Goal: Task Accomplishment & Management: Manage account settings

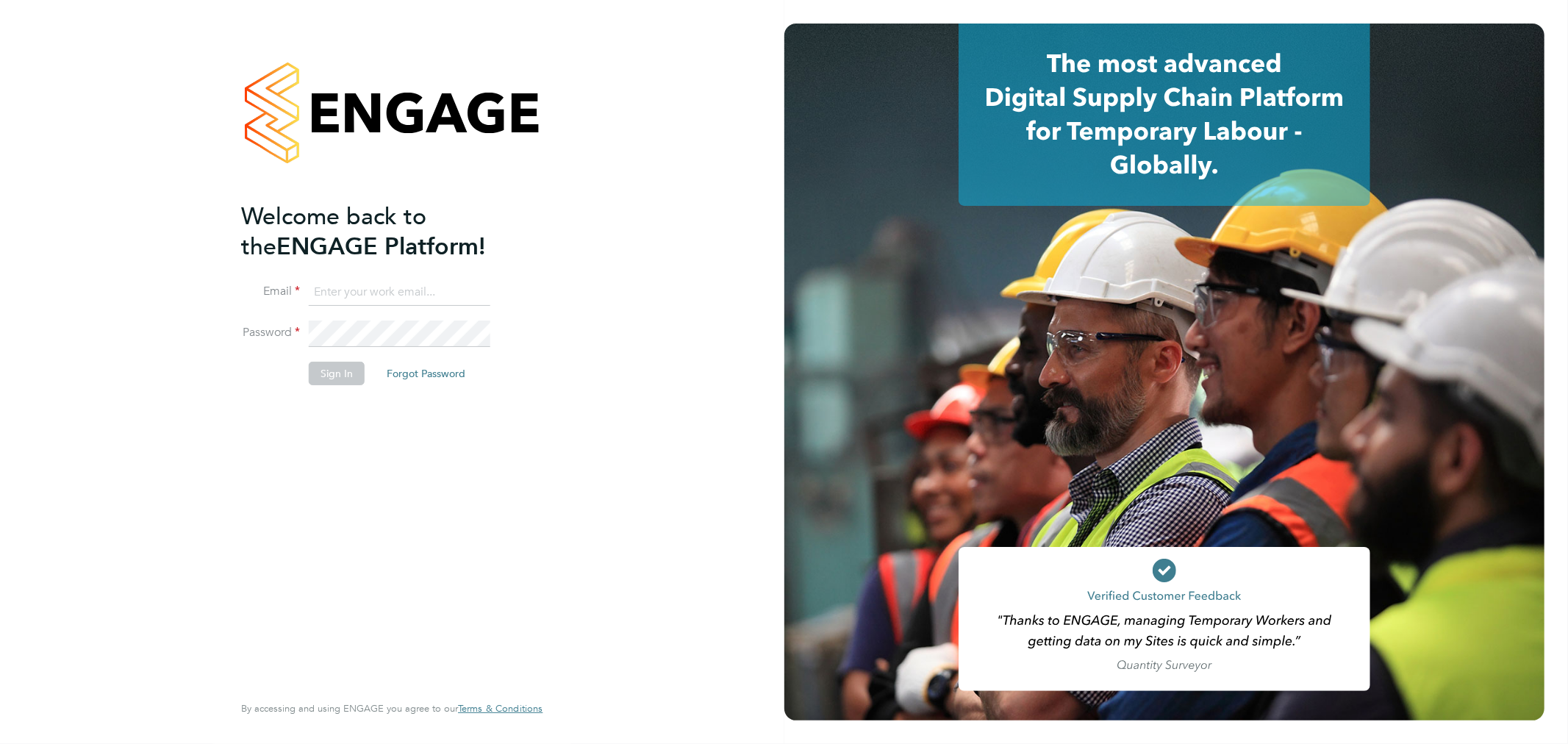
type input "[EMAIL_ADDRESS][PERSON_NAME][DOMAIN_NAME]"
click at [332, 374] on button "Sign In" at bounding box center [337, 373] width 56 height 23
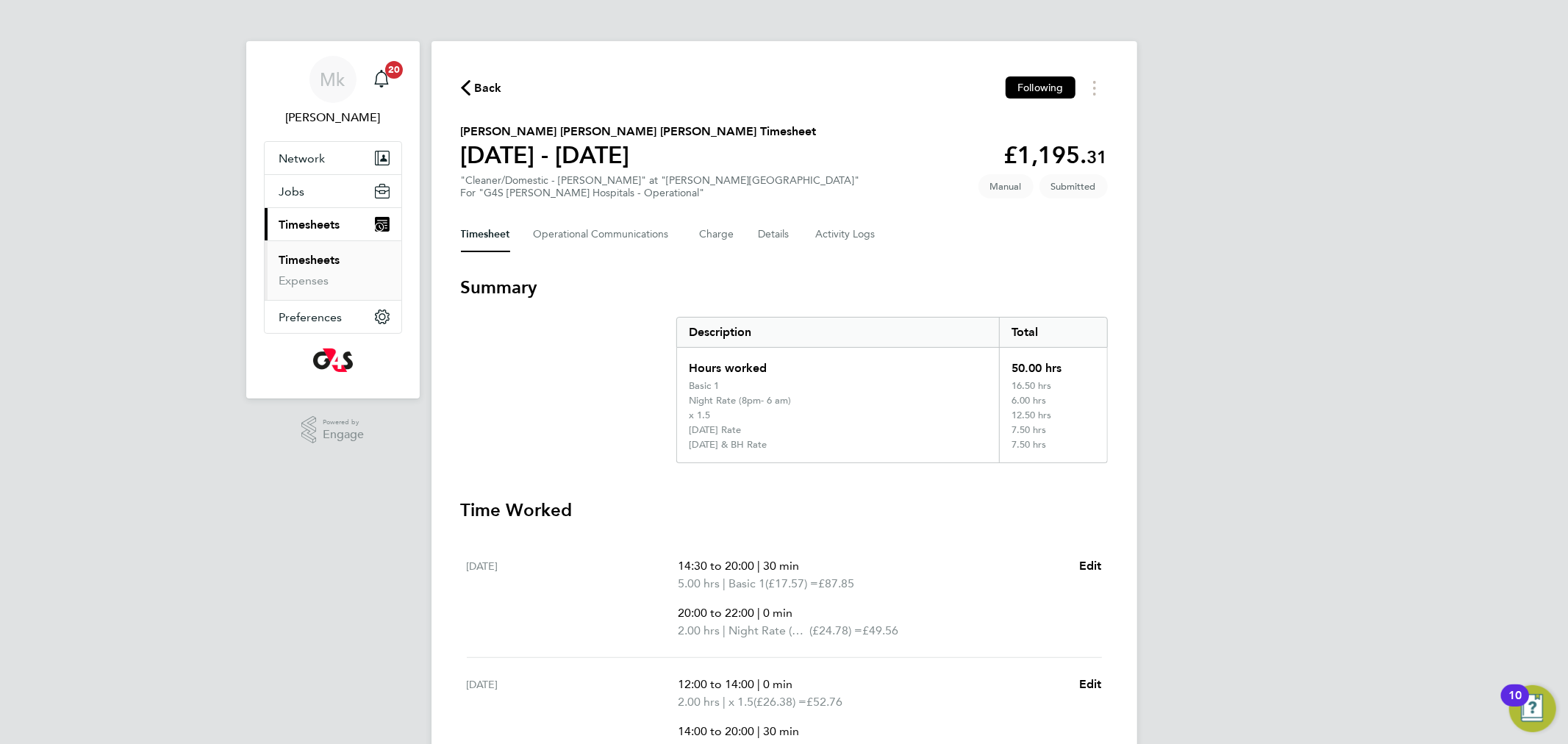
click at [503, 234] on button "Timesheet" at bounding box center [485, 234] width 50 height 35
click at [289, 263] on link "Timesheets" at bounding box center [309, 259] width 61 height 14
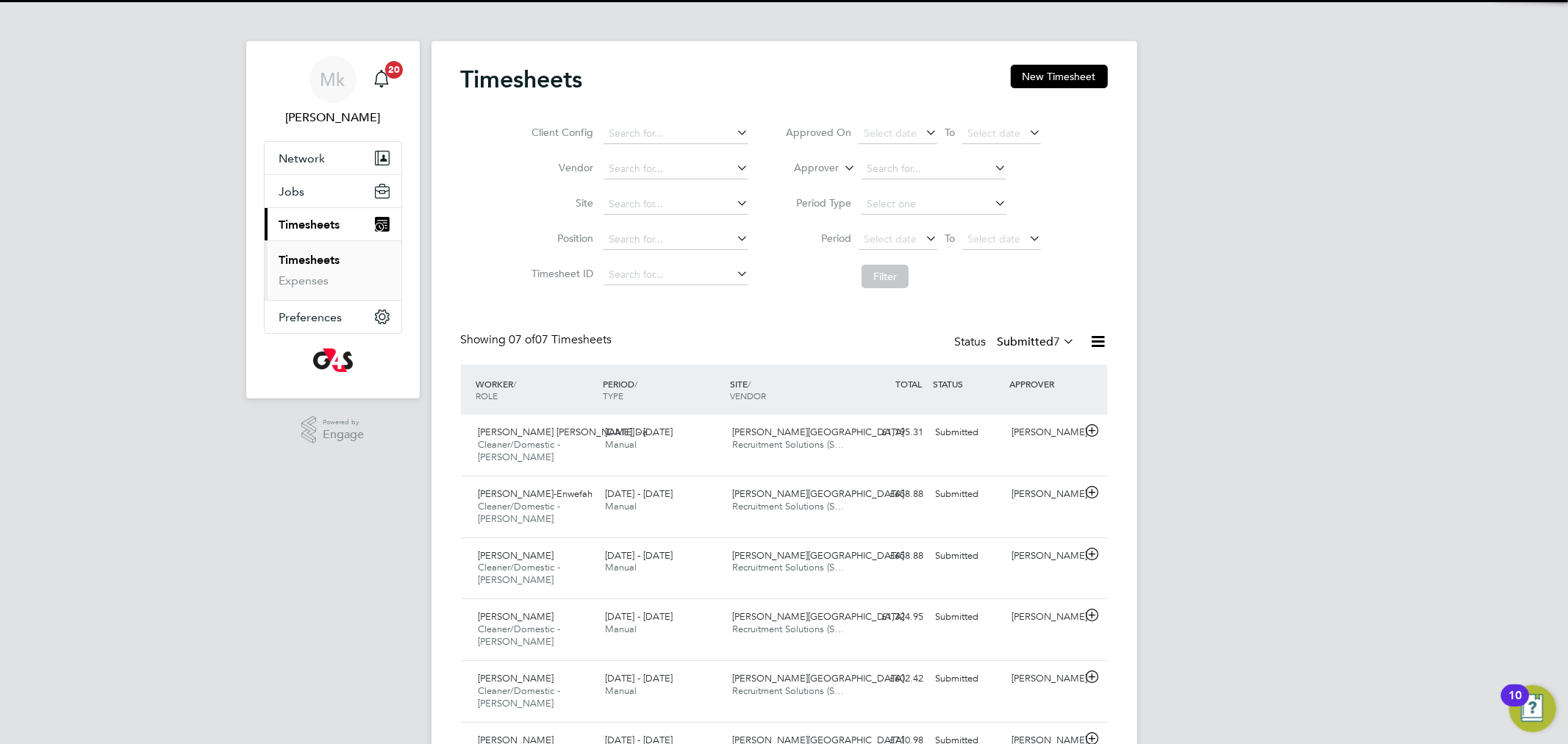
click at [1035, 345] on label "Submitted 7" at bounding box center [1036, 342] width 78 height 14
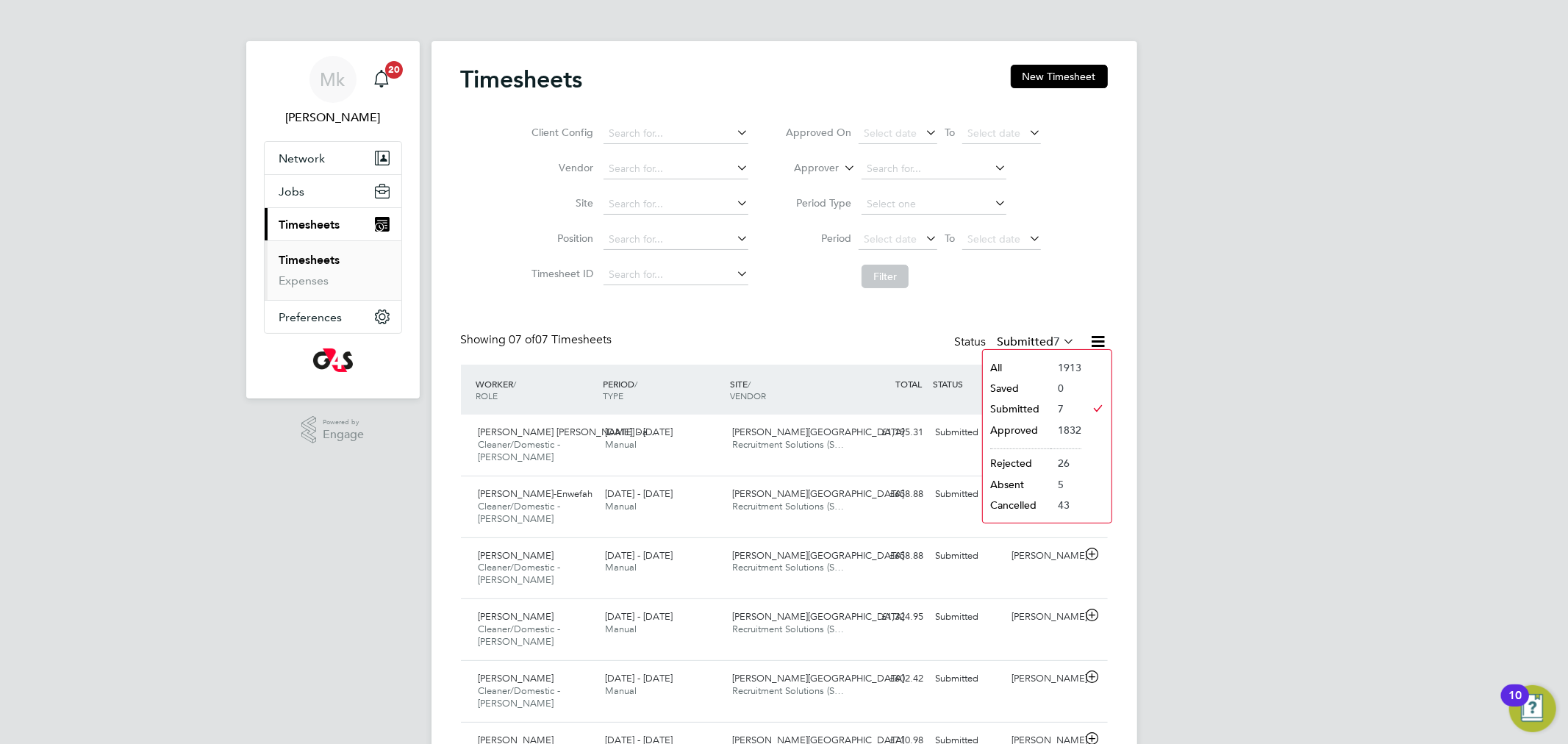
click at [1023, 406] on li "Submitted" at bounding box center [1016, 409] width 68 height 21
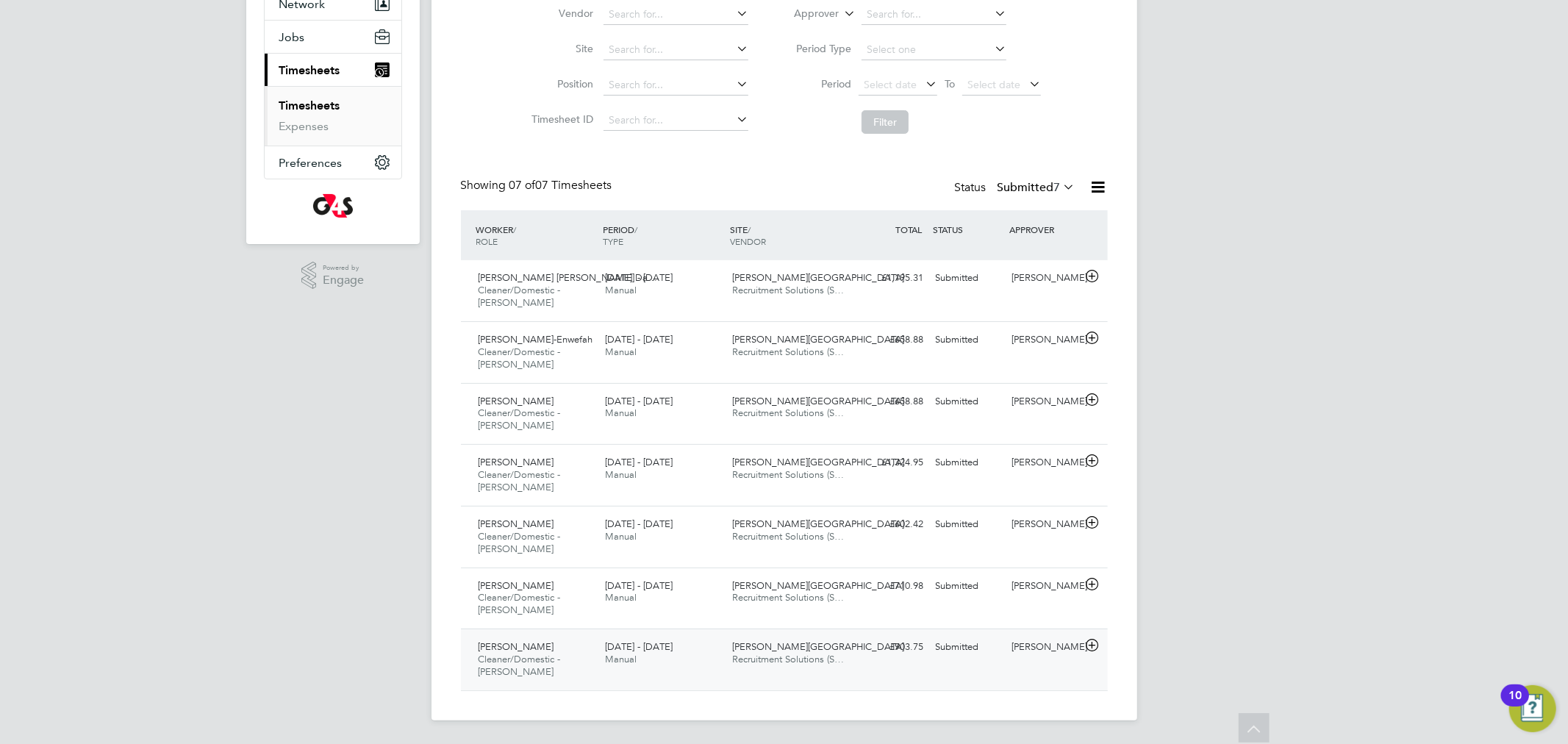
click at [539, 663] on span "Cleaner/Domestic - Churchill" at bounding box center [520, 665] width 82 height 25
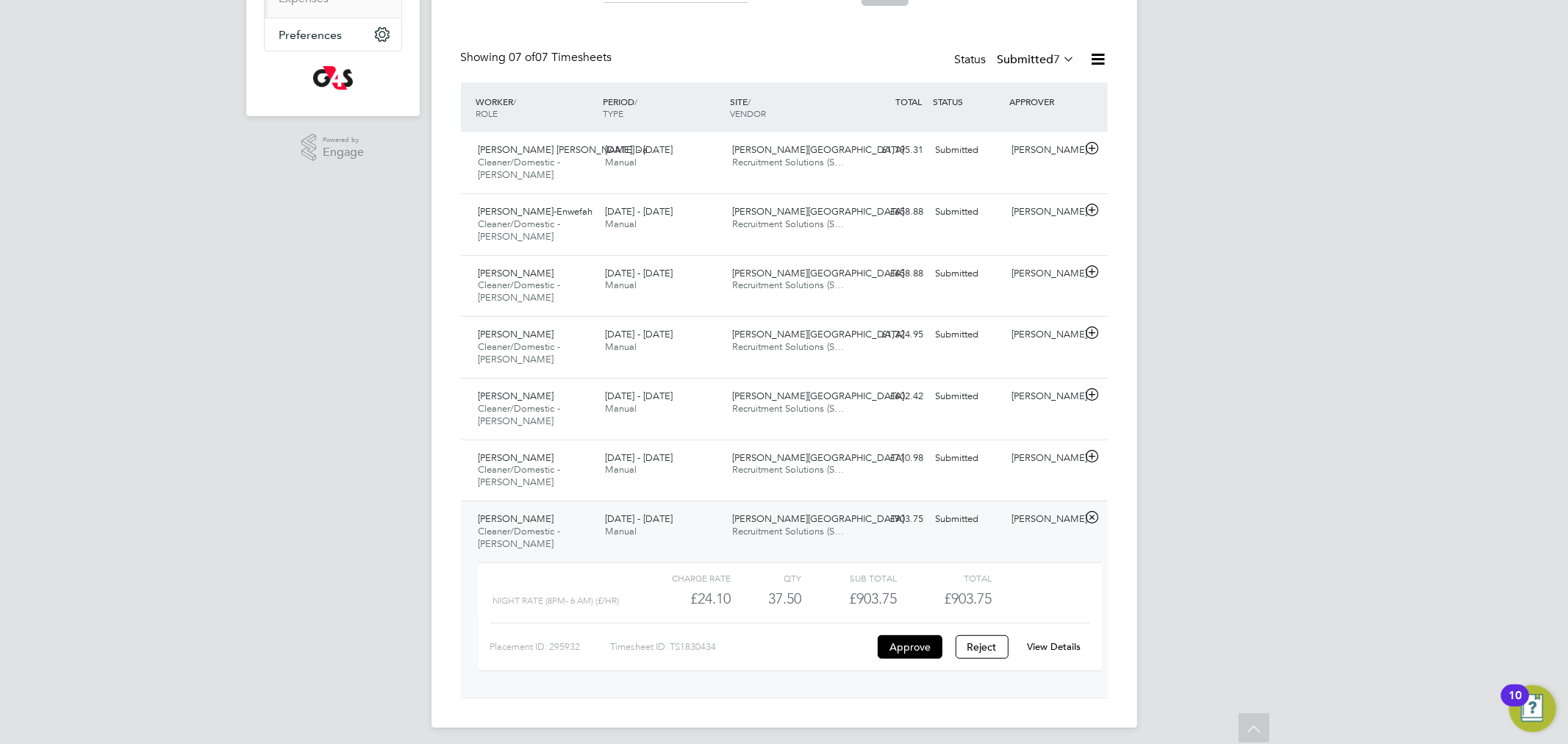
click at [1066, 649] on link "View Details" at bounding box center [1053, 647] width 54 height 13
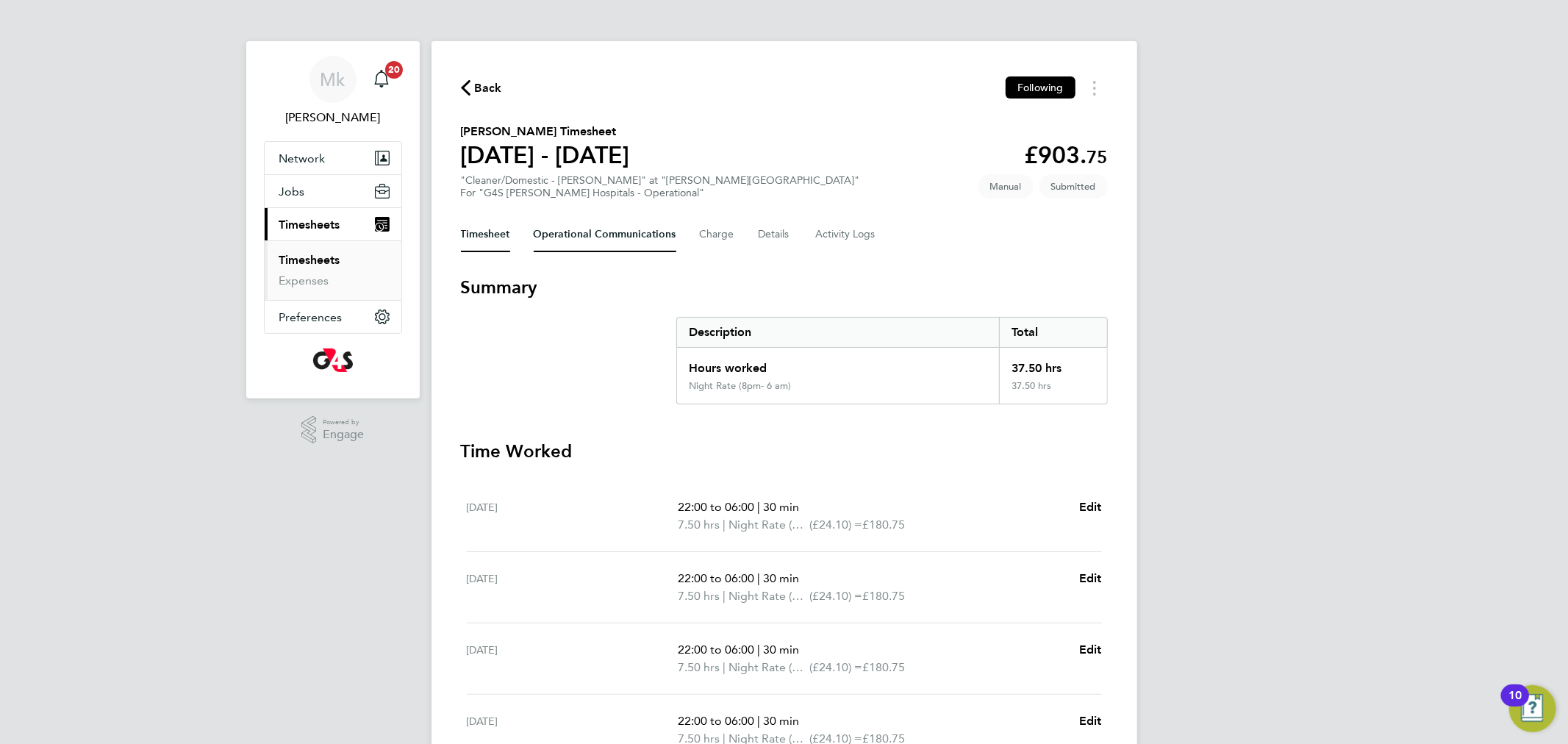
click at [635, 230] on Communications-tab "Operational Communications" at bounding box center [604, 234] width 142 height 35
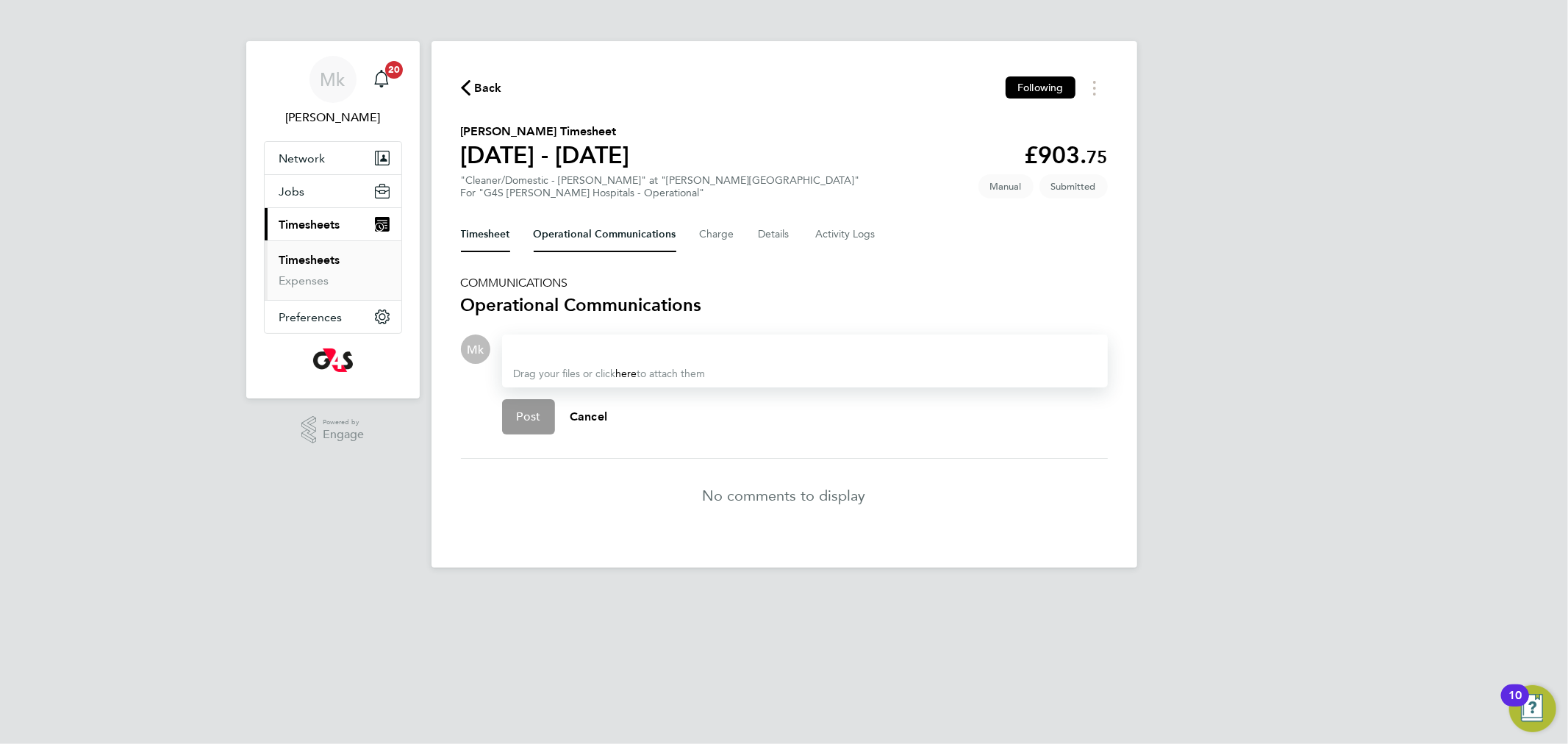
click at [489, 230] on button "Timesheet" at bounding box center [485, 234] width 50 height 35
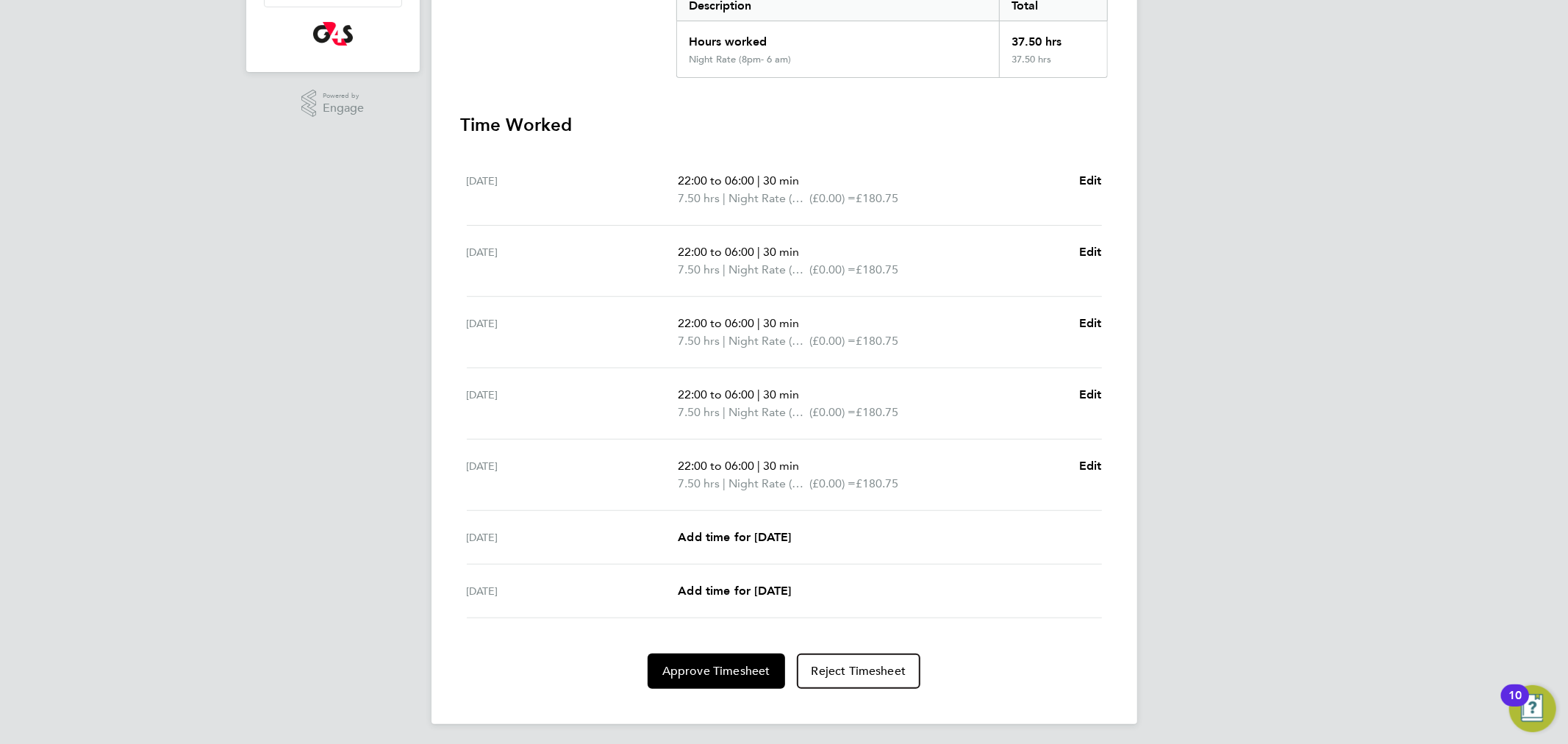
scroll to position [328, 0]
click at [664, 666] on span "Approve Timesheet" at bounding box center [716, 670] width 108 height 14
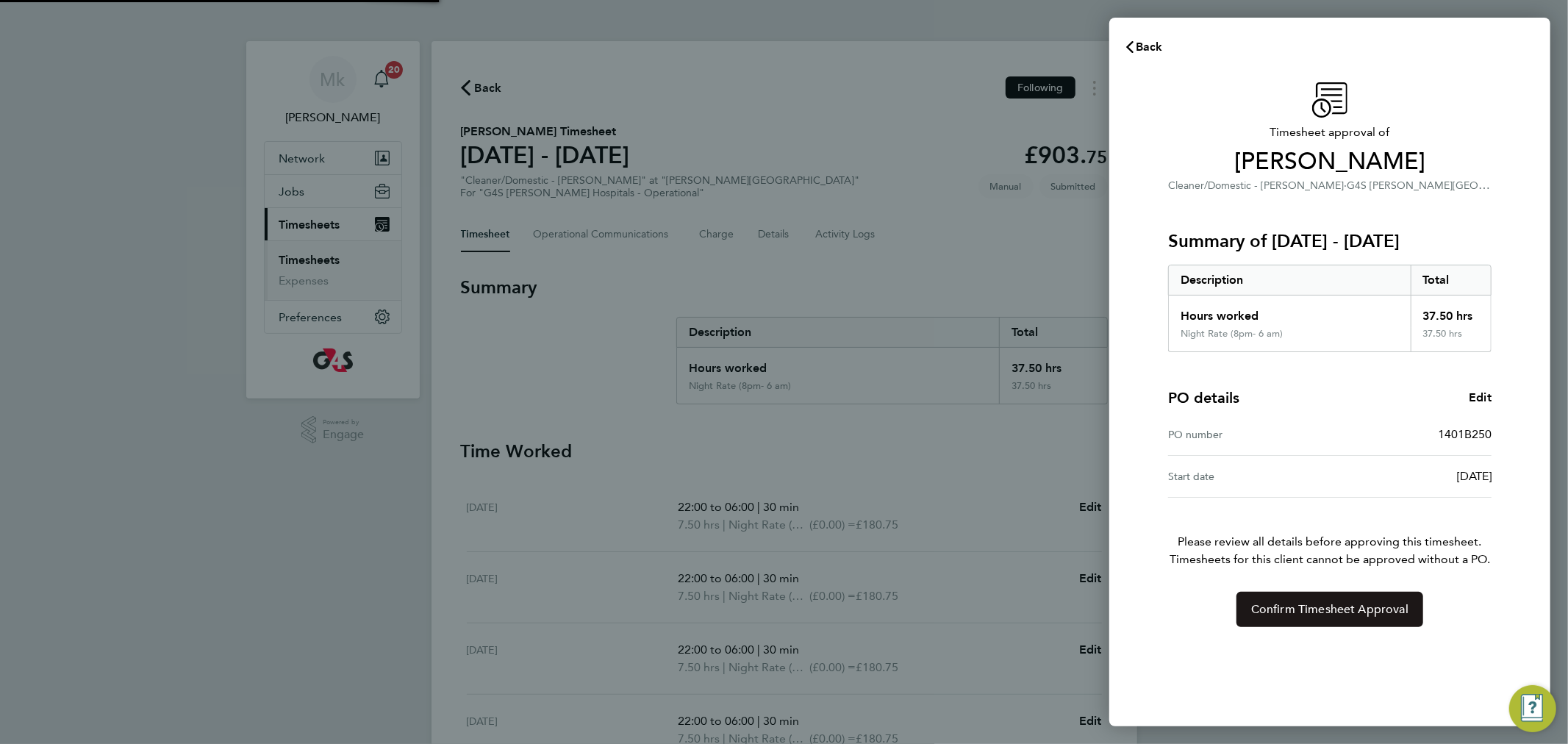
click at [1313, 598] on button "Confirm Timesheet Approval" at bounding box center [1330, 610] width 187 height 35
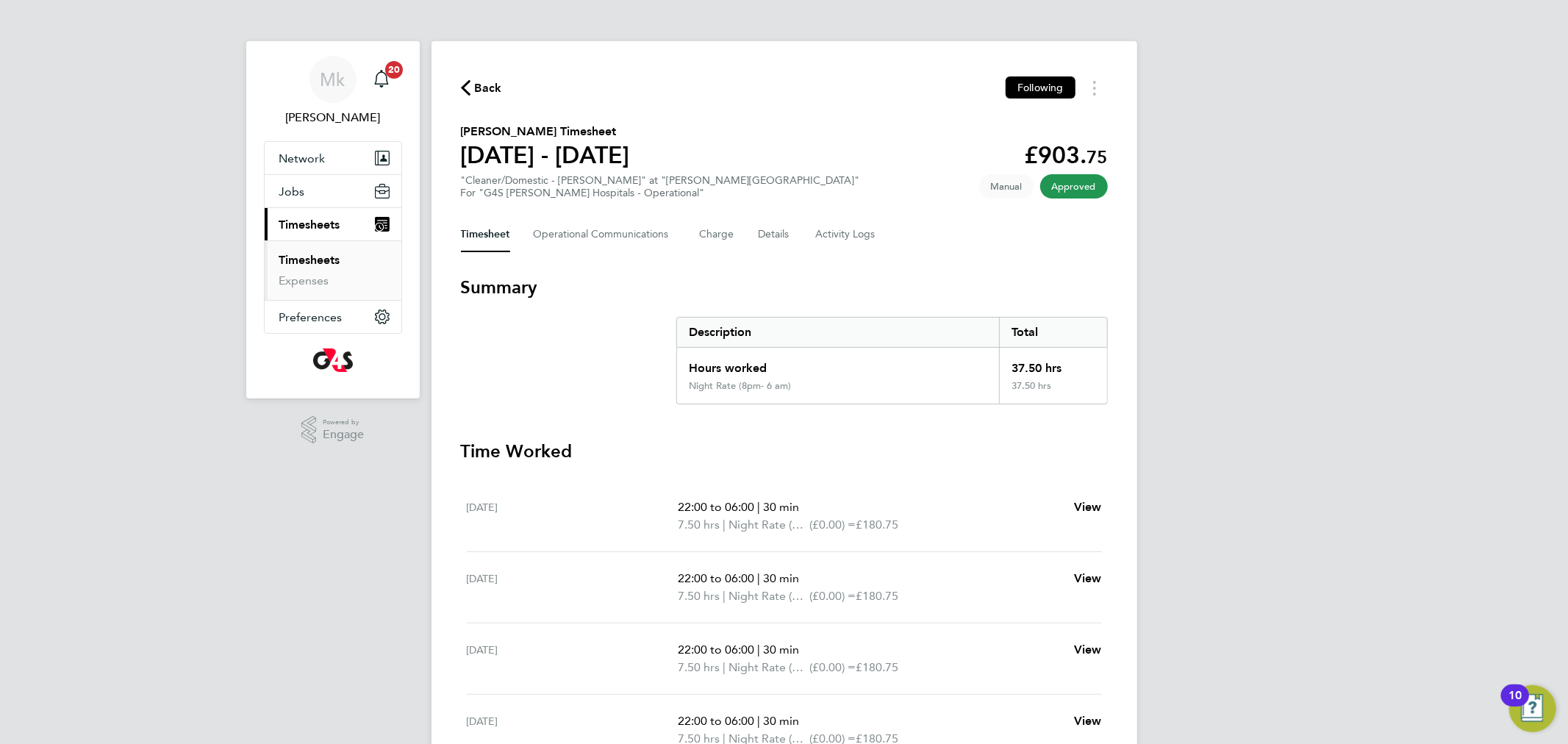
click at [289, 262] on link "Timesheets" at bounding box center [309, 259] width 61 height 14
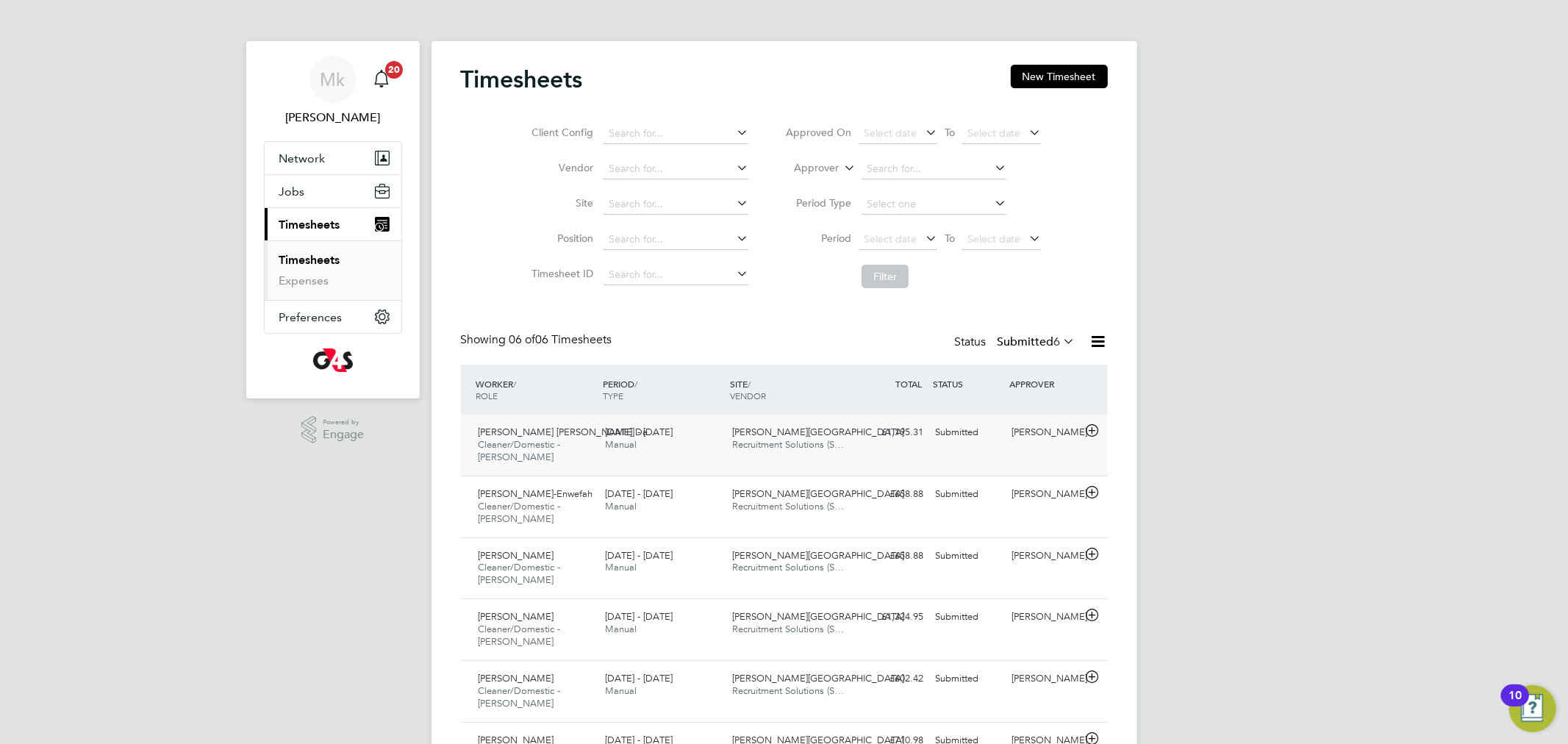
click at [491, 432] on span "[PERSON_NAME] [PERSON_NAME] Da…" at bounding box center [569, 432] width 179 height 13
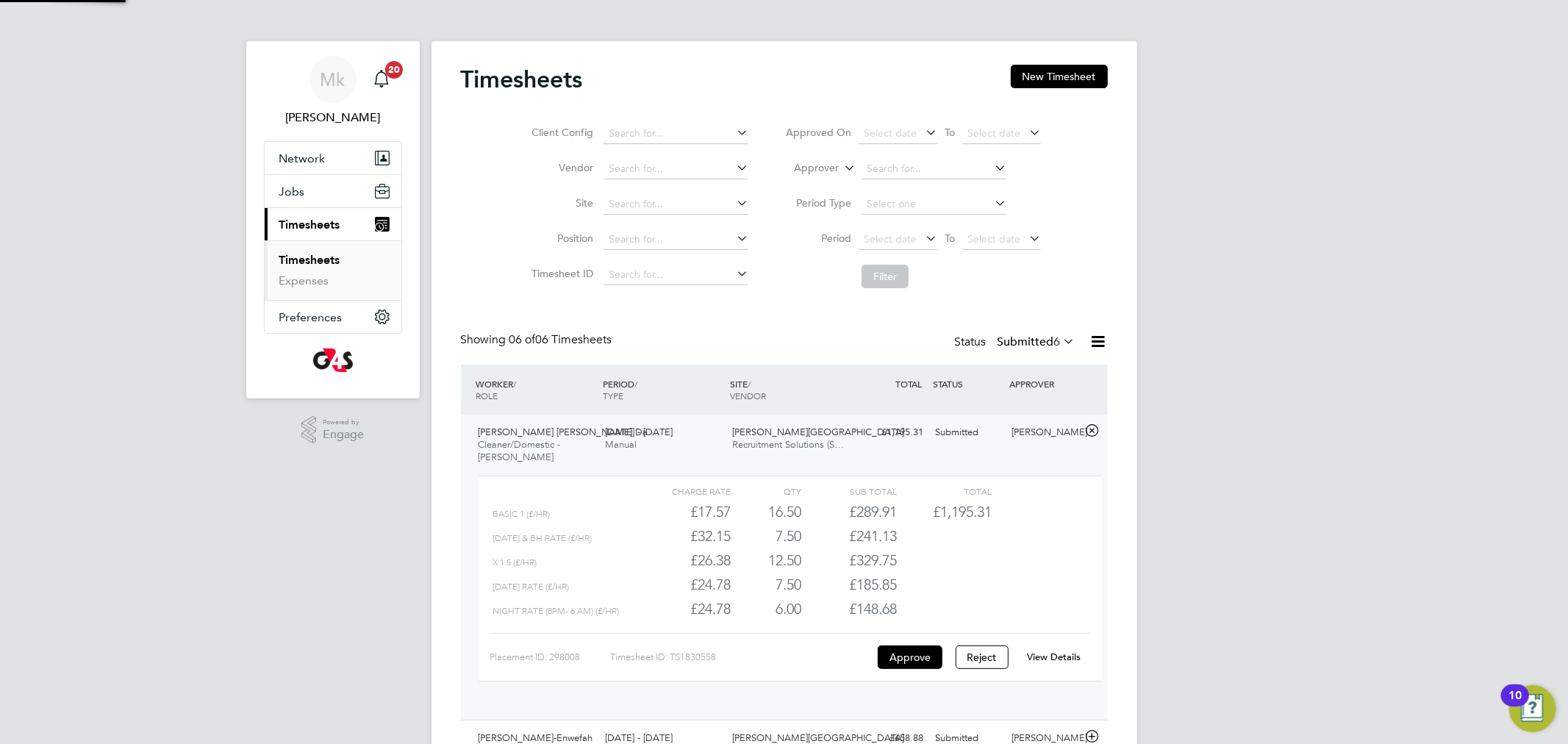
scroll to position [7, 8]
click at [1070, 659] on link "View Details" at bounding box center [1053, 658] width 54 height 13
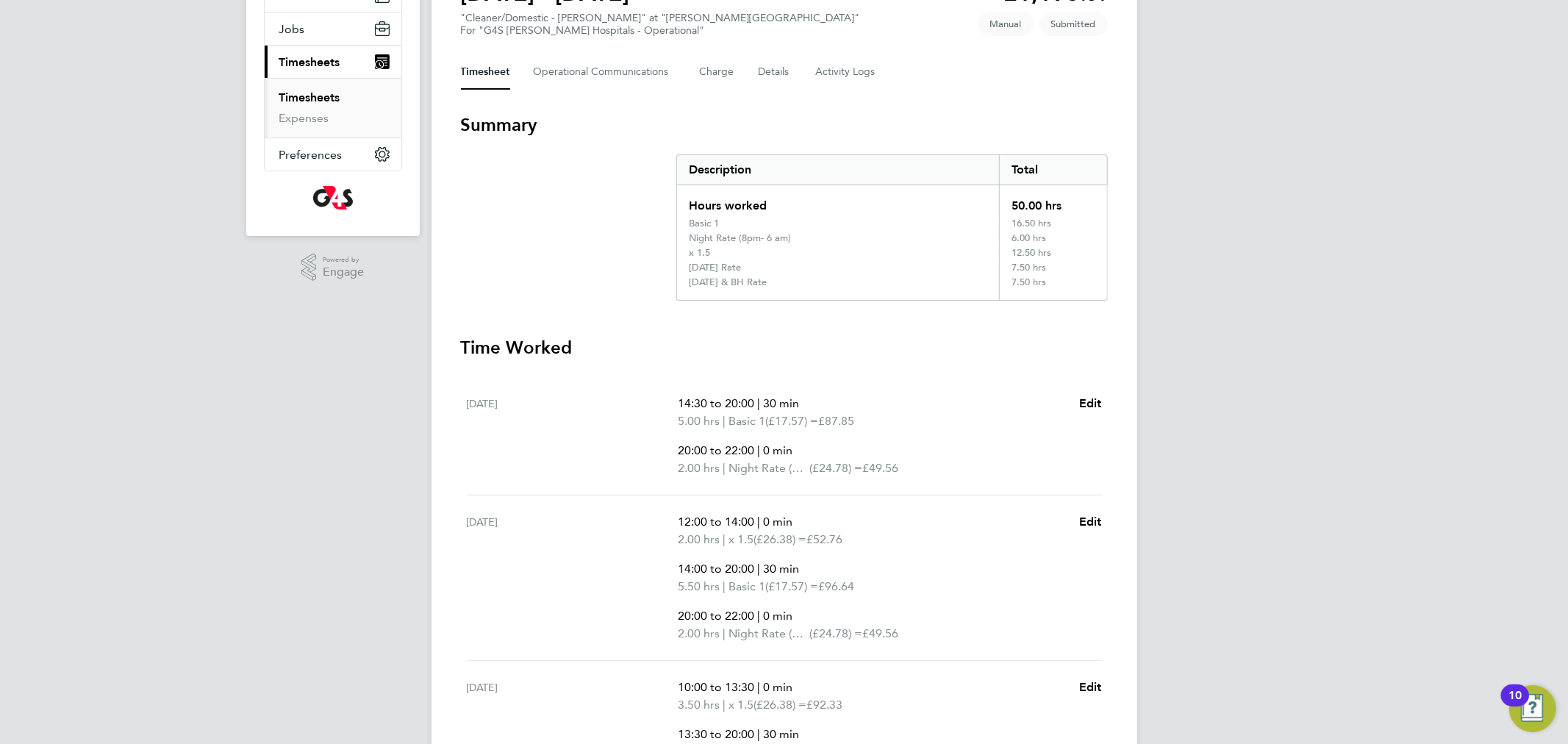
scroll to position [122, 0]
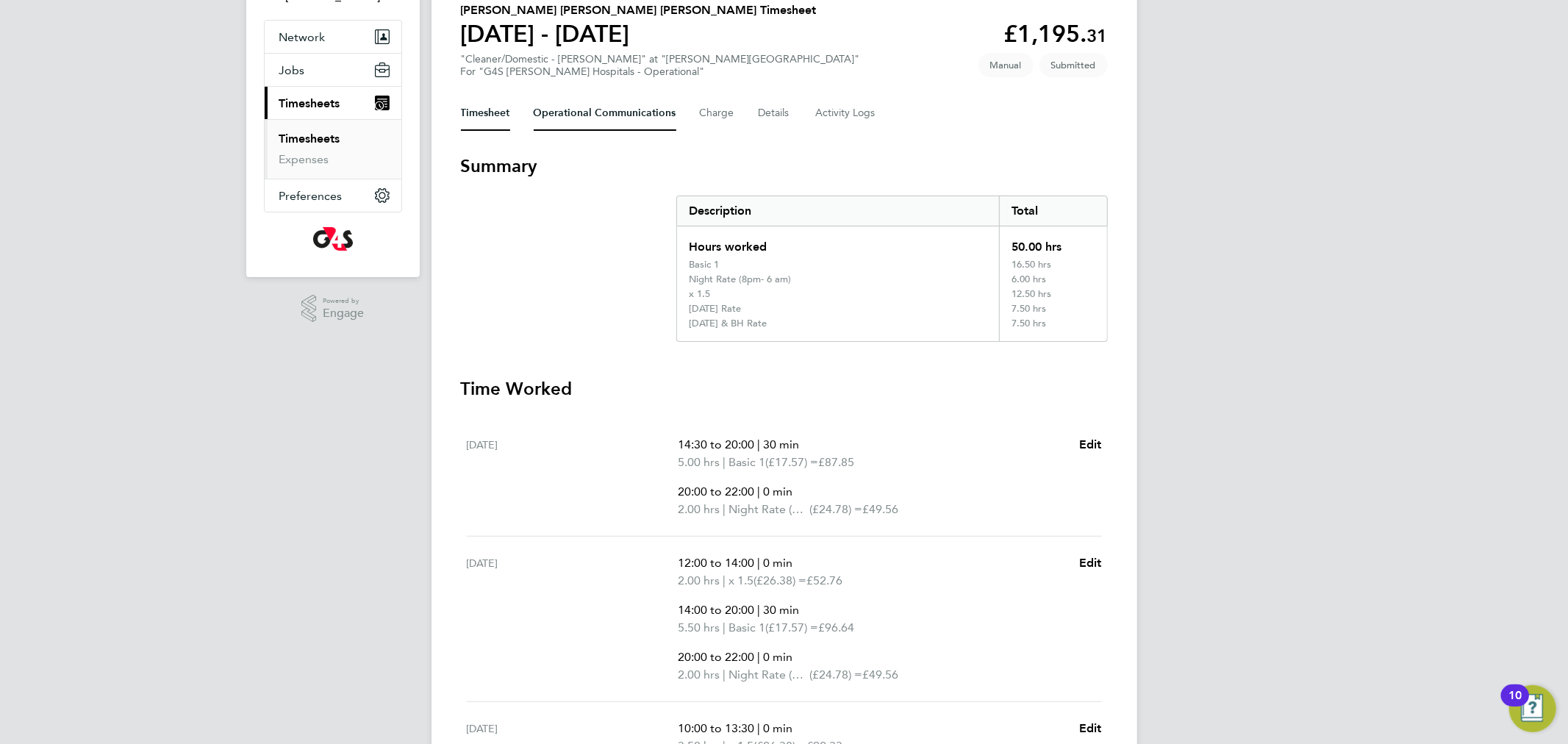
click at [633, 111] on Communications-tab "Operational Communications" at bounding box center [604, 114] width 142 height 35
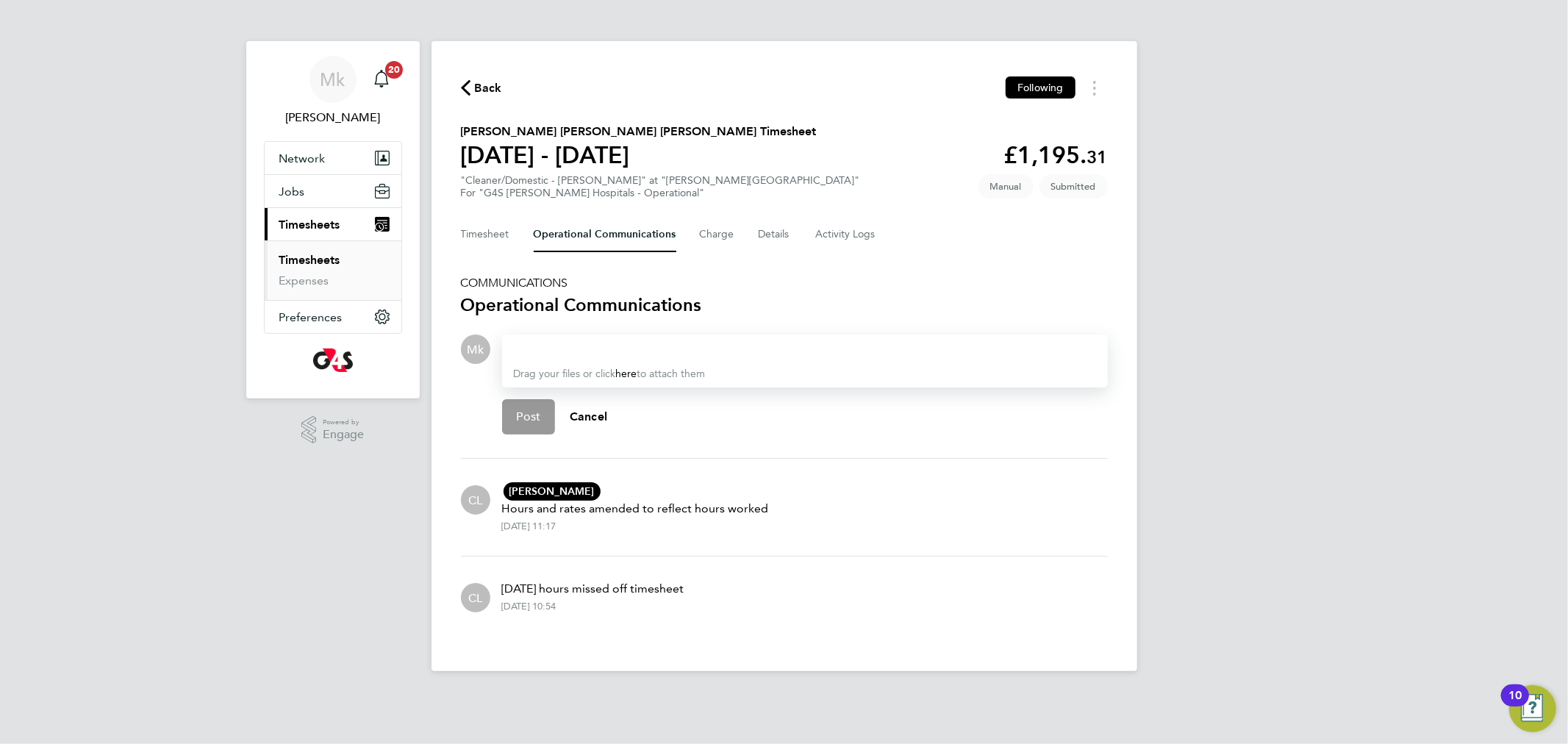
click at [615, 348] on div at bounding box center [805, 350] width 582 height 18
click at [555, 342] on div at bounding box center [805, 350] width 582 height 18
click at [564, 342] on div at bounding box center [805, 350] width 582 height 18
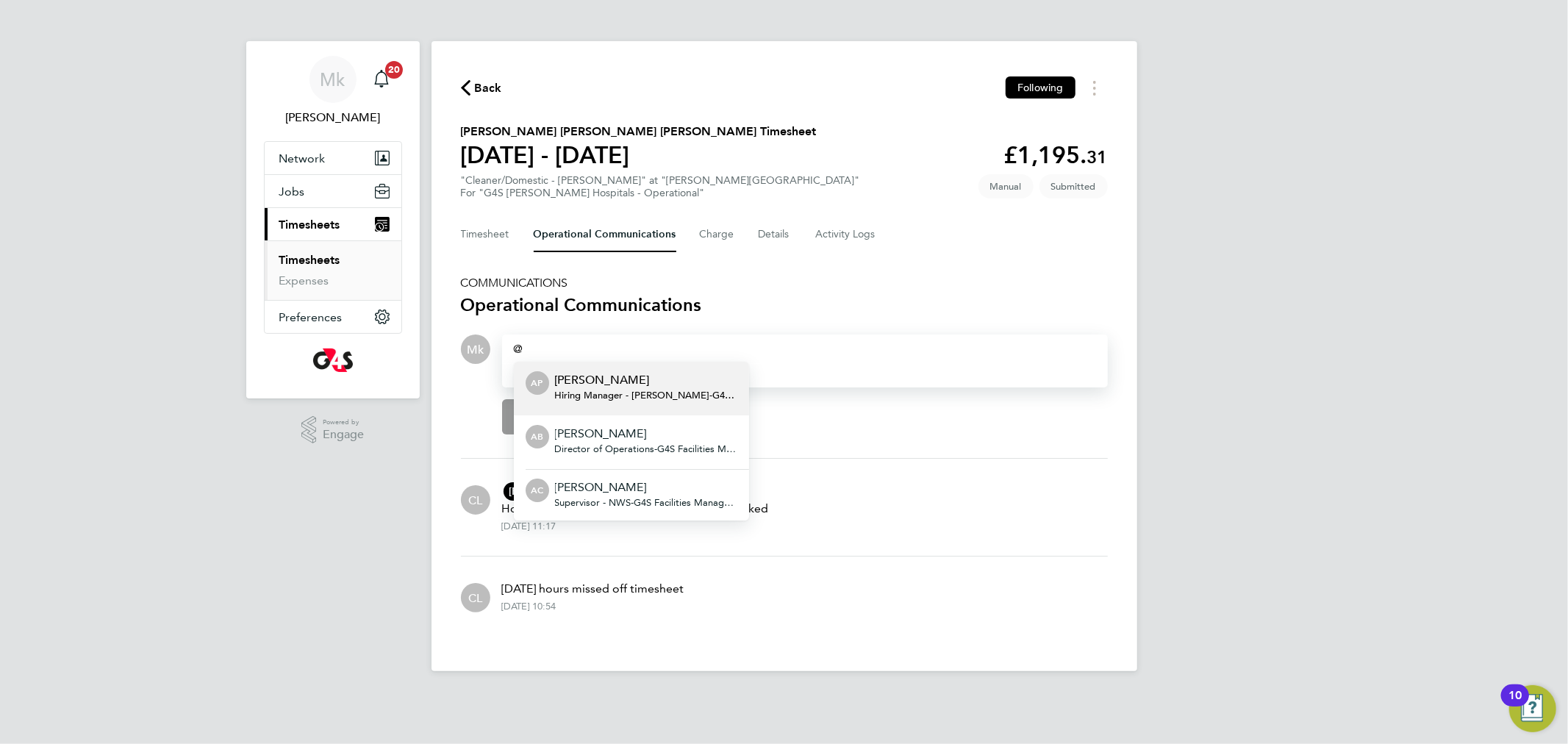
click at [533, 347] on div at bounding box center [805, 350] width 582 height 18
click at [561, 341] on div at bounding box center [805, 350] width 582 height 18
click at [832, 442] on div "Post Cancel" at bounding box center [805, 418] width 606 height 59
click at [663, 349] on div at bounding box center [805, 350] width 582 height 18
click at [570, 343] on div at bounding box center [805, 350] width 582 height 18
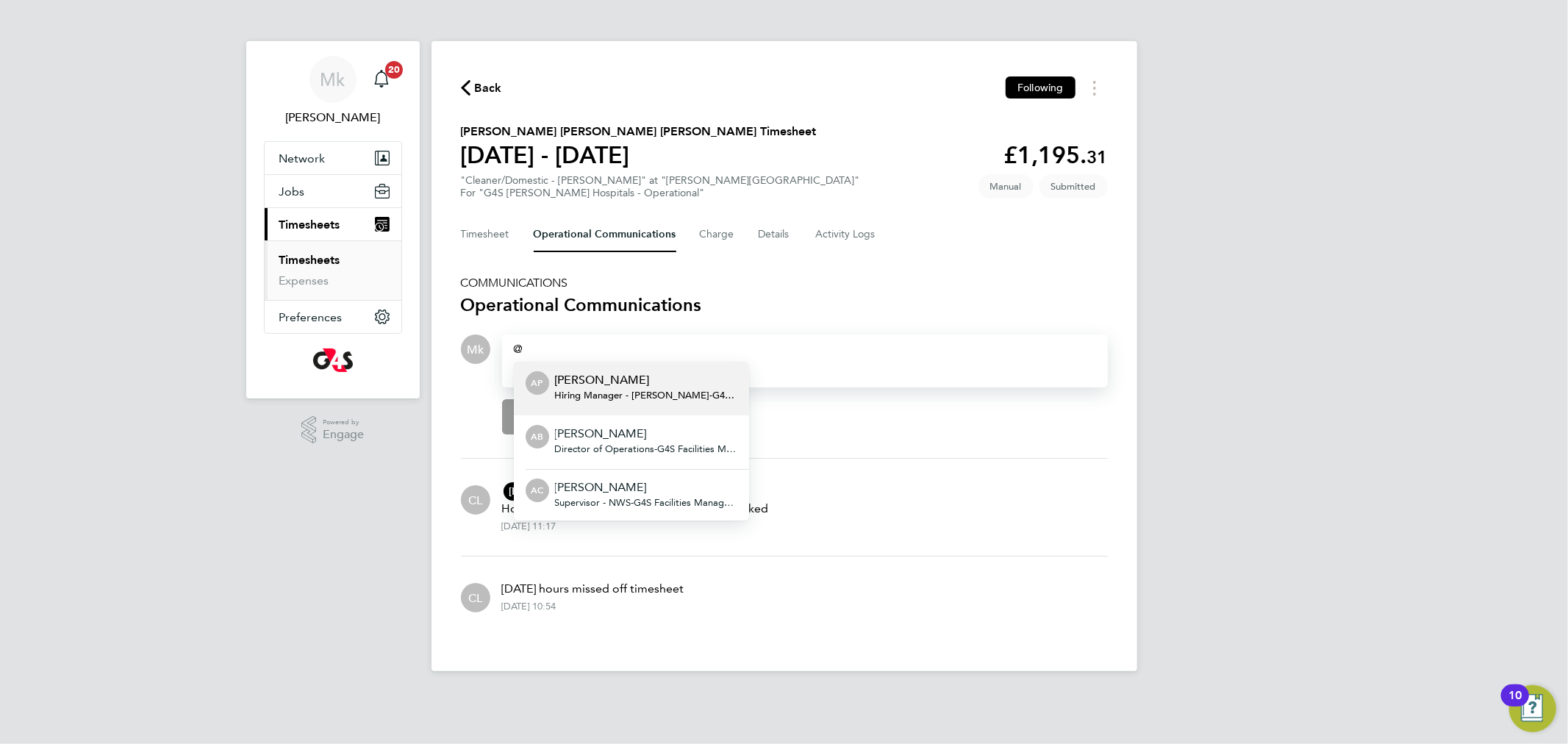
click at [573, 350] on div at bounding box center [805, 350] width 582 height 18
click at [903, 427] on div "Post Cancel" at bounding box center [805, 418] width 606 height 59
click at [676, 337] on div "AP Andrew Parry Hiring Manager - Churchill - G4S Facilities Management (Uk) Lim…" at bounding box center [805, 361] width 606 height 53
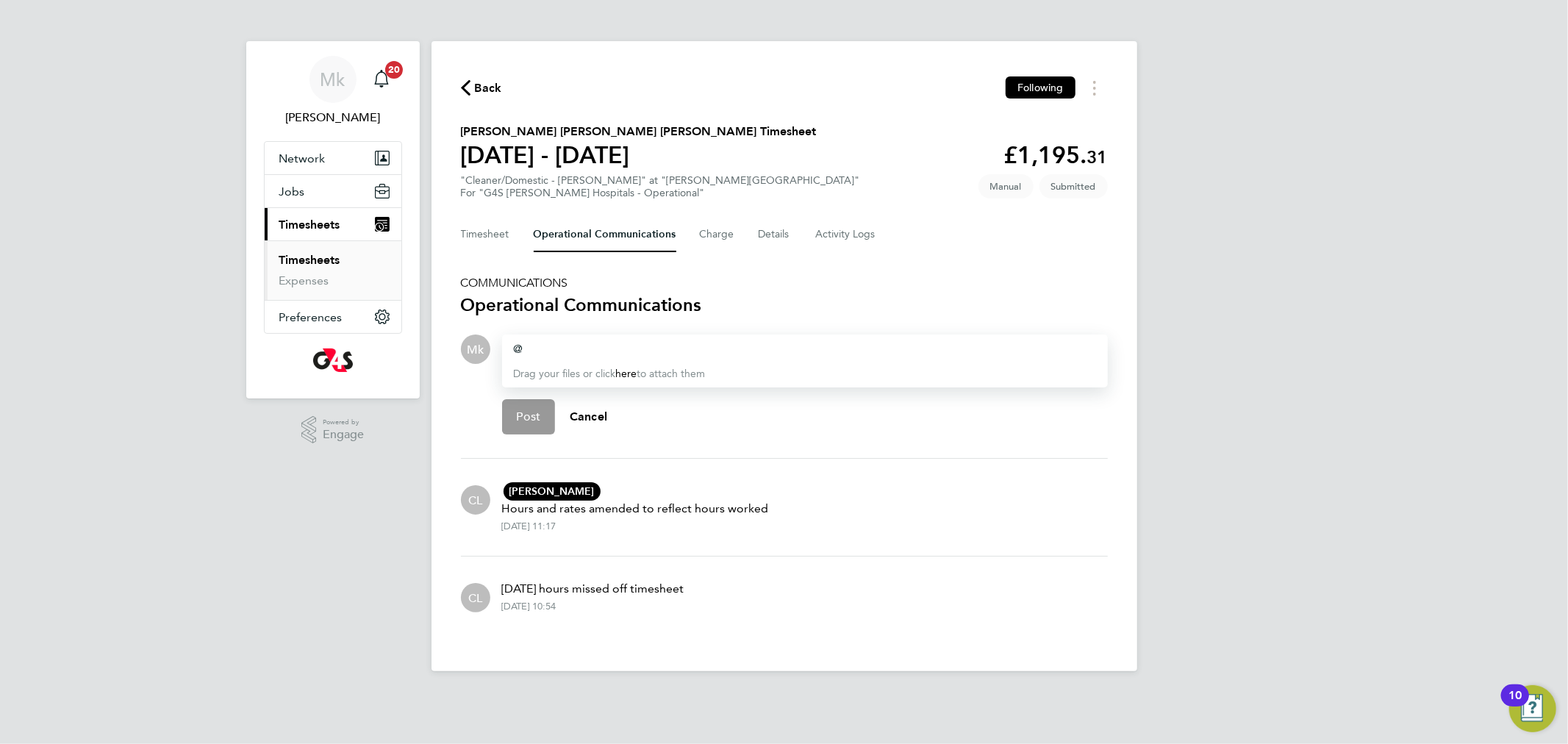
click at [932, 470] on div "CL Allyx Miller AM Allyx Miller Recruitment Solutions (Services) Ltd allyx@rec-…" at bounding box center [784, 507] width 647 height 74
click at [550, 352] on div "@" at bounding box center [805, 350] width 582 height 18
drag, startPoint x: 568, startPoint y: 336, endPoint x: 499, endPoint y: 339, distance: 69.1
click at [499, 339] on div "Drop your files here Supported files: JPG, JPEG, PNG, GIF or PDF @cjs Drag your…" at bounding box center [799, 390] width 617 height 112
drag, startPoint x: 551, startPoint y: 355, endPoint x: 498, endPoint y: 347, distance: 53.6
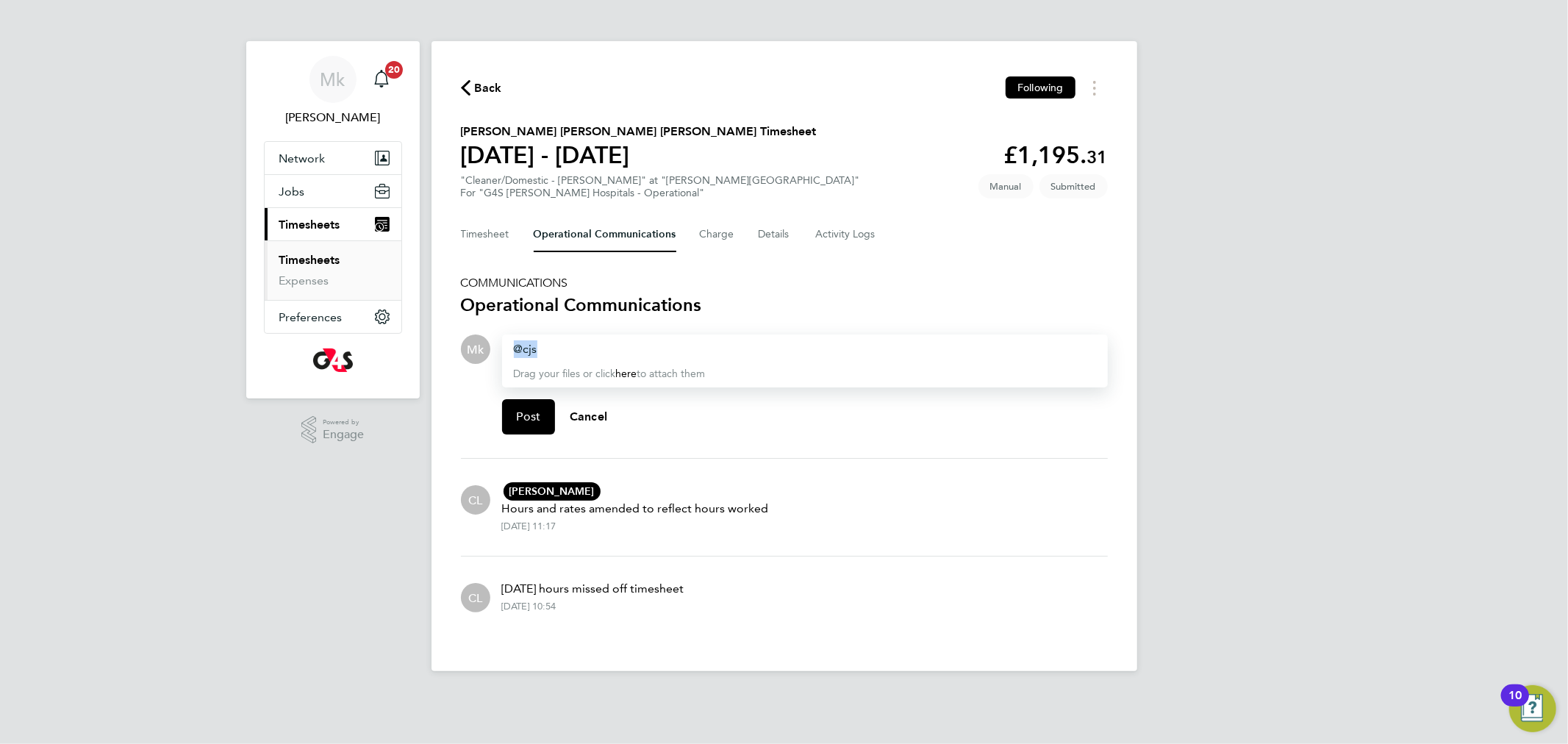
click at [498, 347] on div "Drop your files here Supported files: JPG, JPEG, PNG, GIF or PDF @cjs Drag your…" at bounding box center [799, 390] width 617 height 112
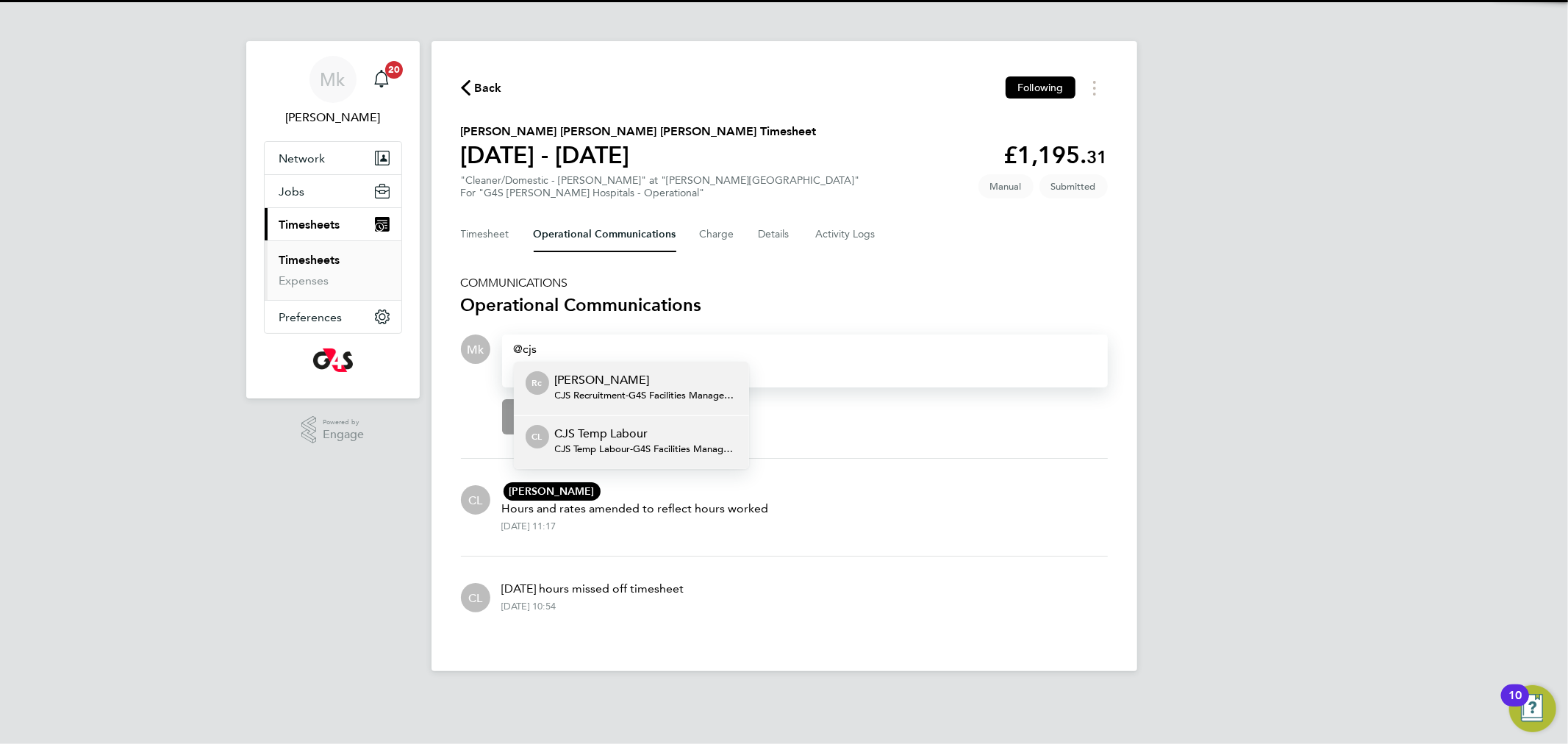
click at [580, 435] on p "CJS Temp Labour" at bounding box center [646, 434] width 182 height 18
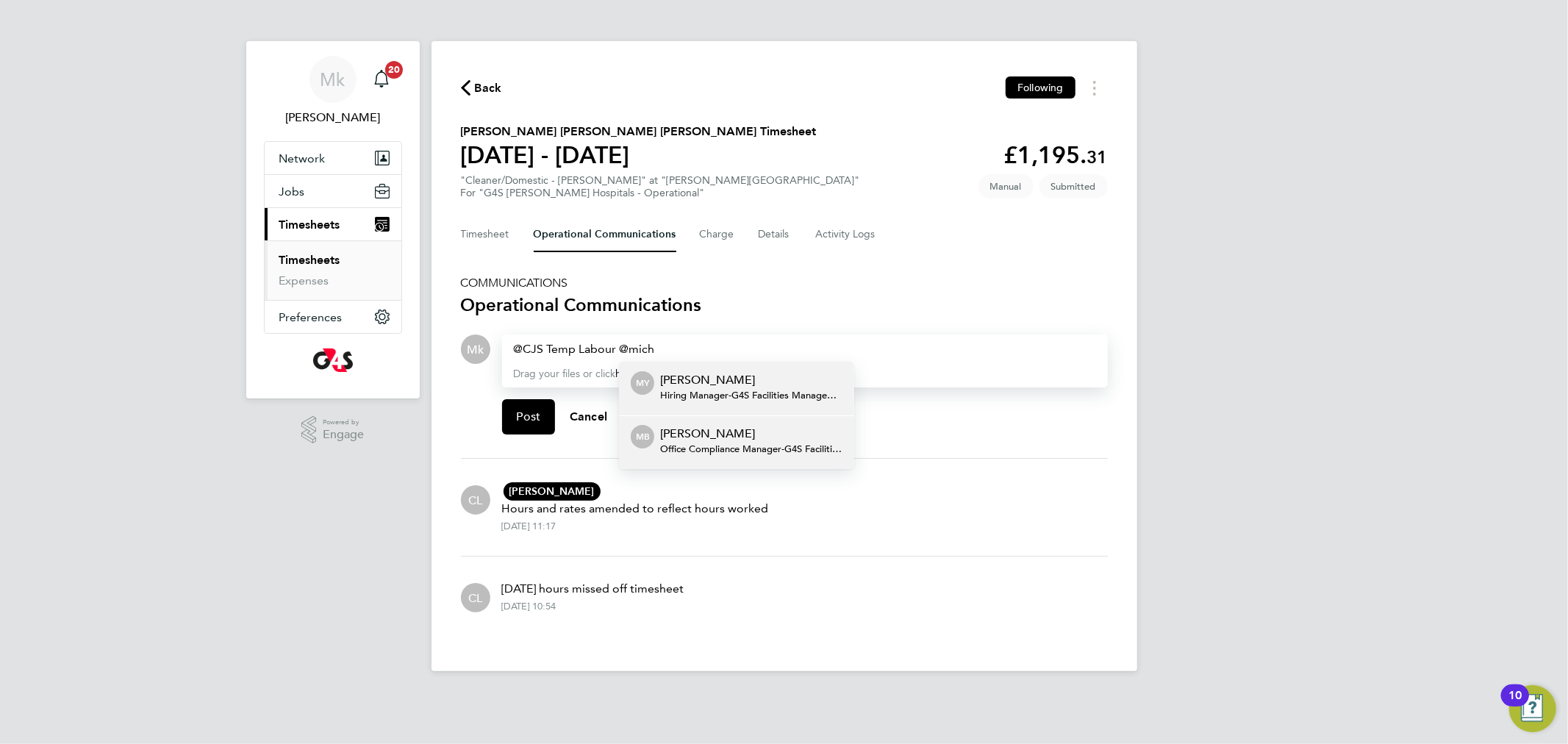
click at [716, 433] on p "Michelle Bartlett" at bounding box center [752, 434] width 182 height 18
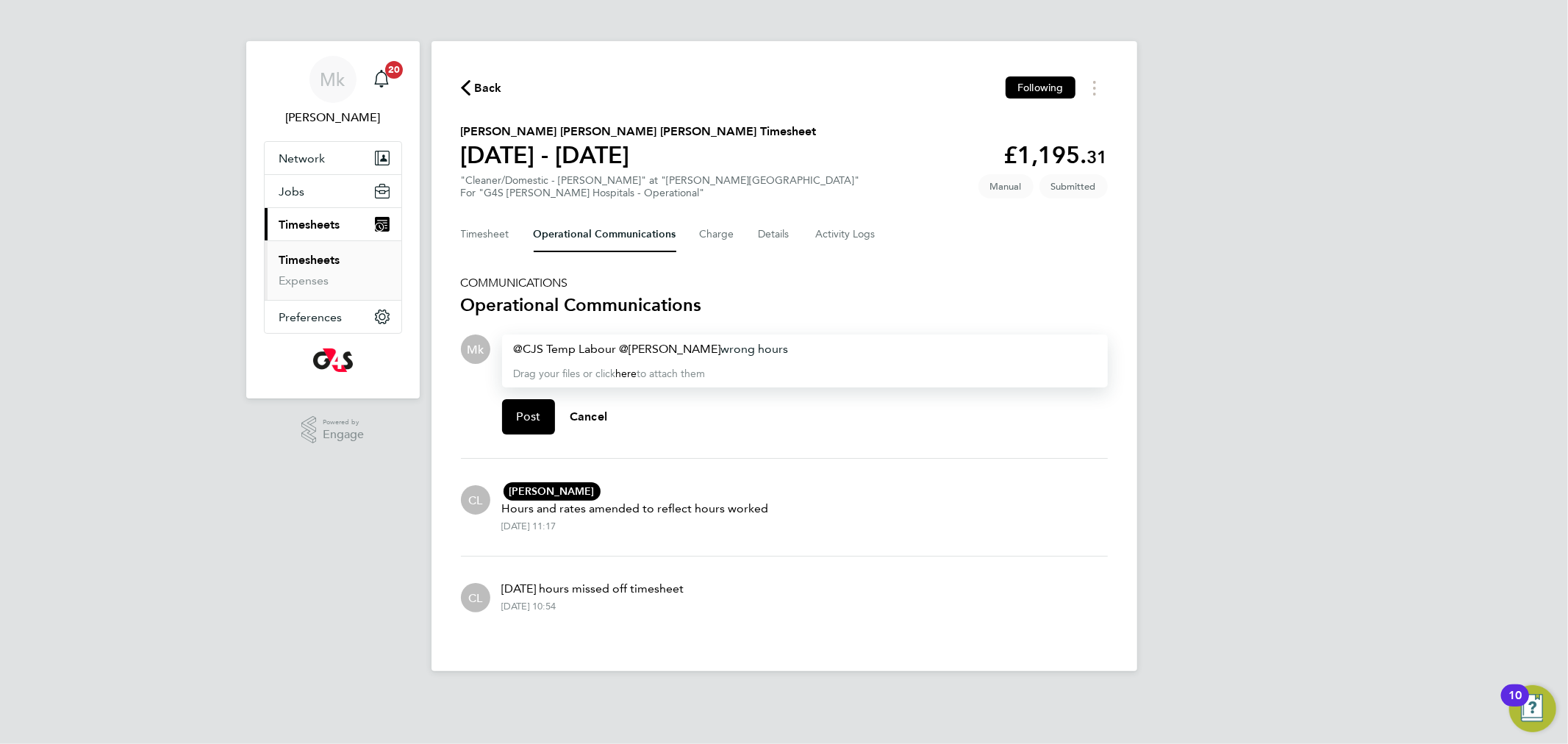
click at [848, 342] on div "CJS Temp Labour ​ Michelle Bartlett ​ wrong hours" at bounding box center [805, 350] width 582 height 18
click at [848, 348] on div "CJS Temp Labour ​ Michelle Bartlett ​ wrong hours" at bounding box center [805, 350] width 582 height 18
click at [1007, 334] on div "CJS Temp Labour ​ Michelle Bartlett ​ wrong hours , this employee worked: Monda…" at bounding box center [805, 361] width 606 height 53
click at [1003, 342] on div "CJS Temp Labour ​ Michelle Bartlett ​ wrong hours , this employee worked: Monday" at bounding box center [805, 350] width 582 height 18
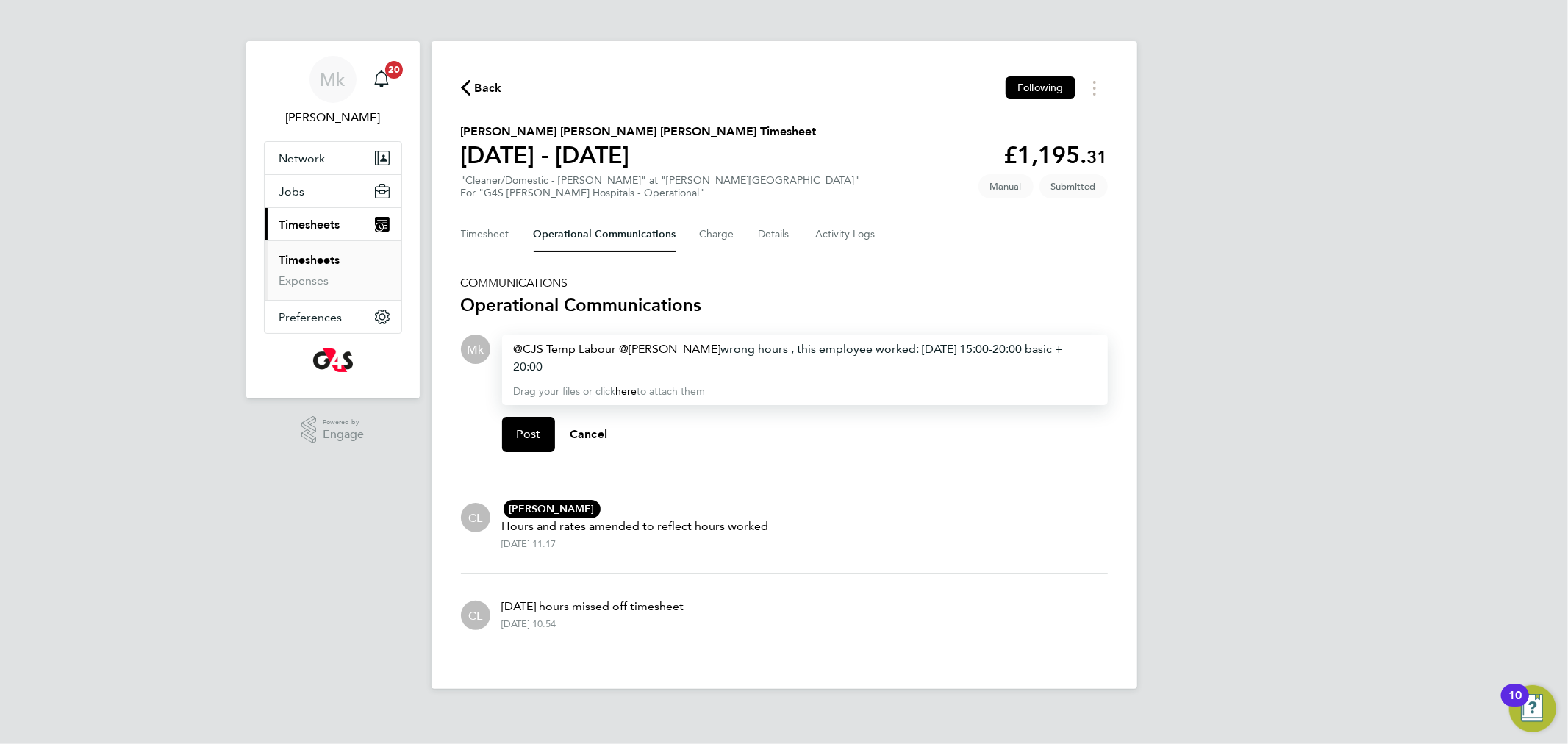
click at [591, 360] on div "CJS Temp Labour ​ Michelle Bartlett ​ wrong hours , this employee worked: Monda…" at bounding box center [805, 358] width 582 height 35
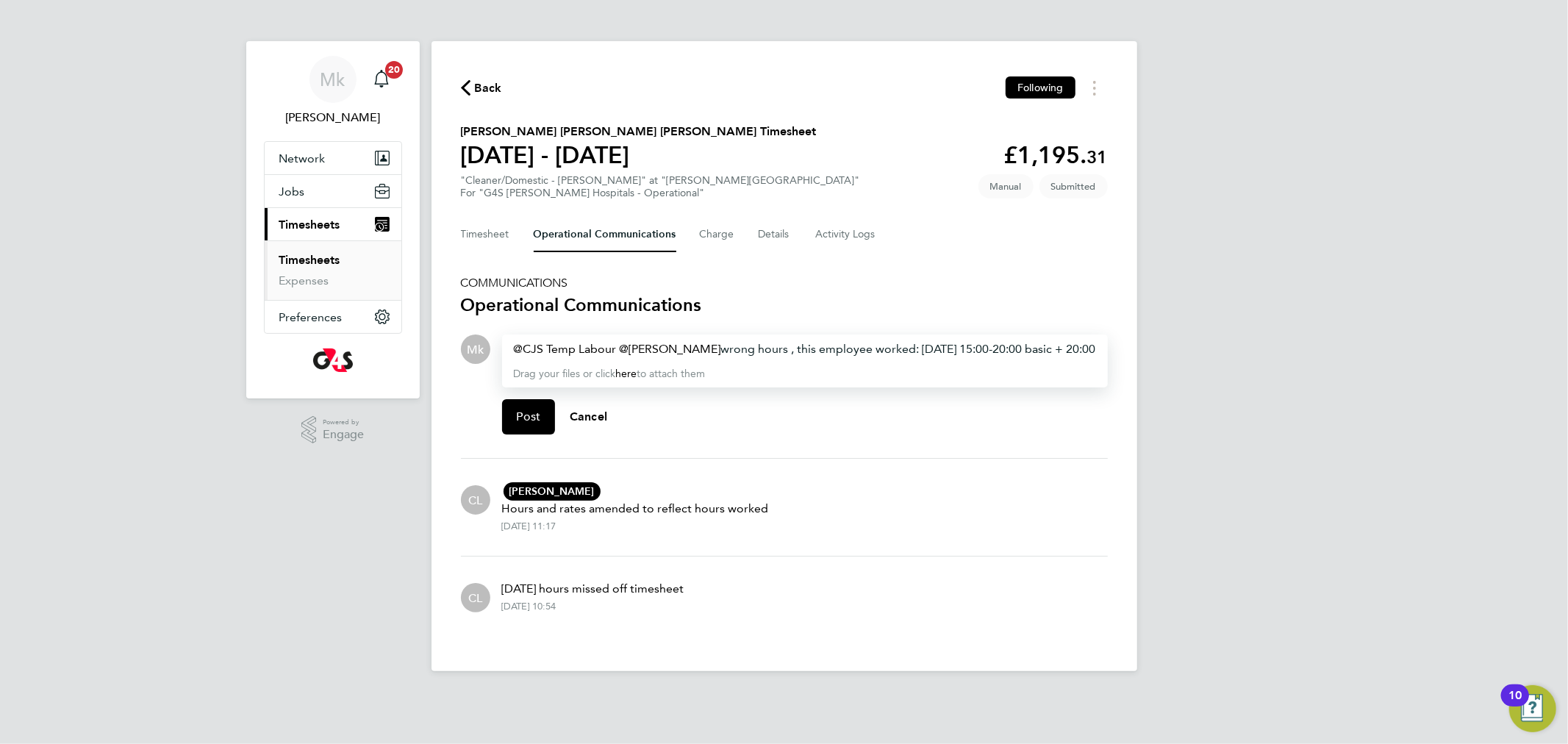
click at [561, 358] on div "CJS Temp Labour ​ Michelle Bartlett ​ wrong hours , this employee worked: Monda…" at bounding box center [805, 350] width 582 height 18
click at [506, 234] on button "Timesheet" at bounding box center [485, 234] width 50 height 35
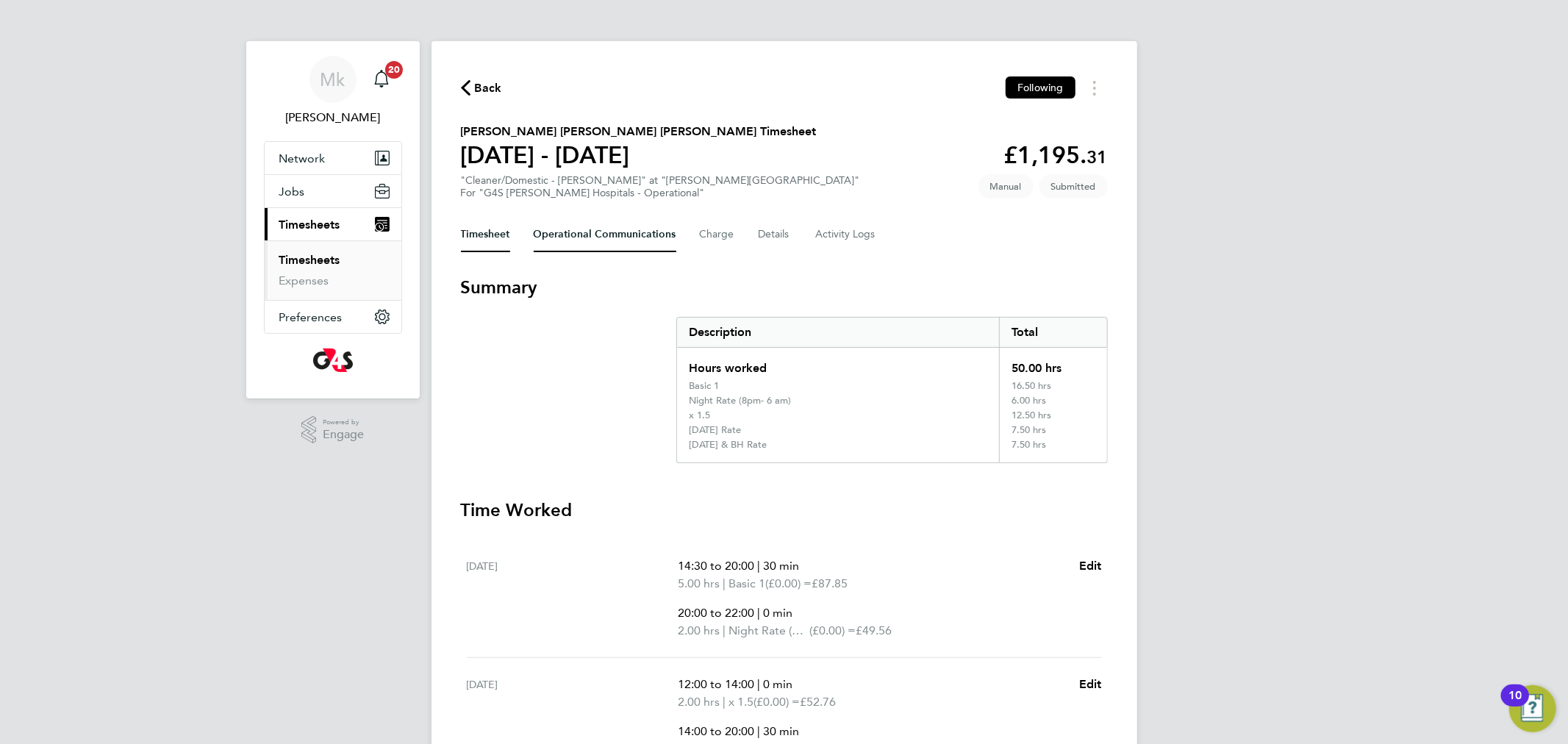
click at [573, 227] on Communications-tab "Operational Communications" at bounding box center [604, 234] width 142 height 35
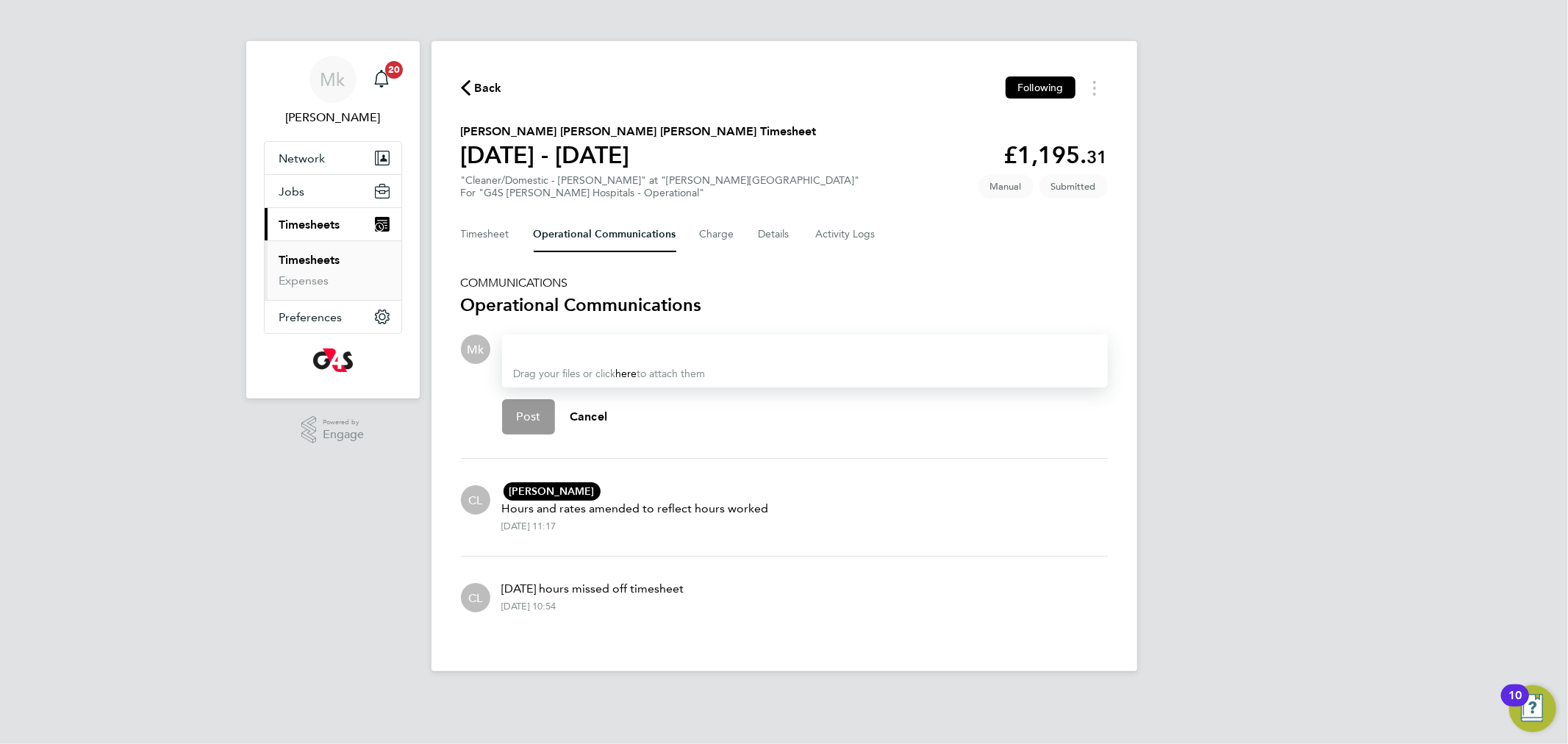
click at [560, 349] on div at bounding box center [805, 350] width 582 height 18
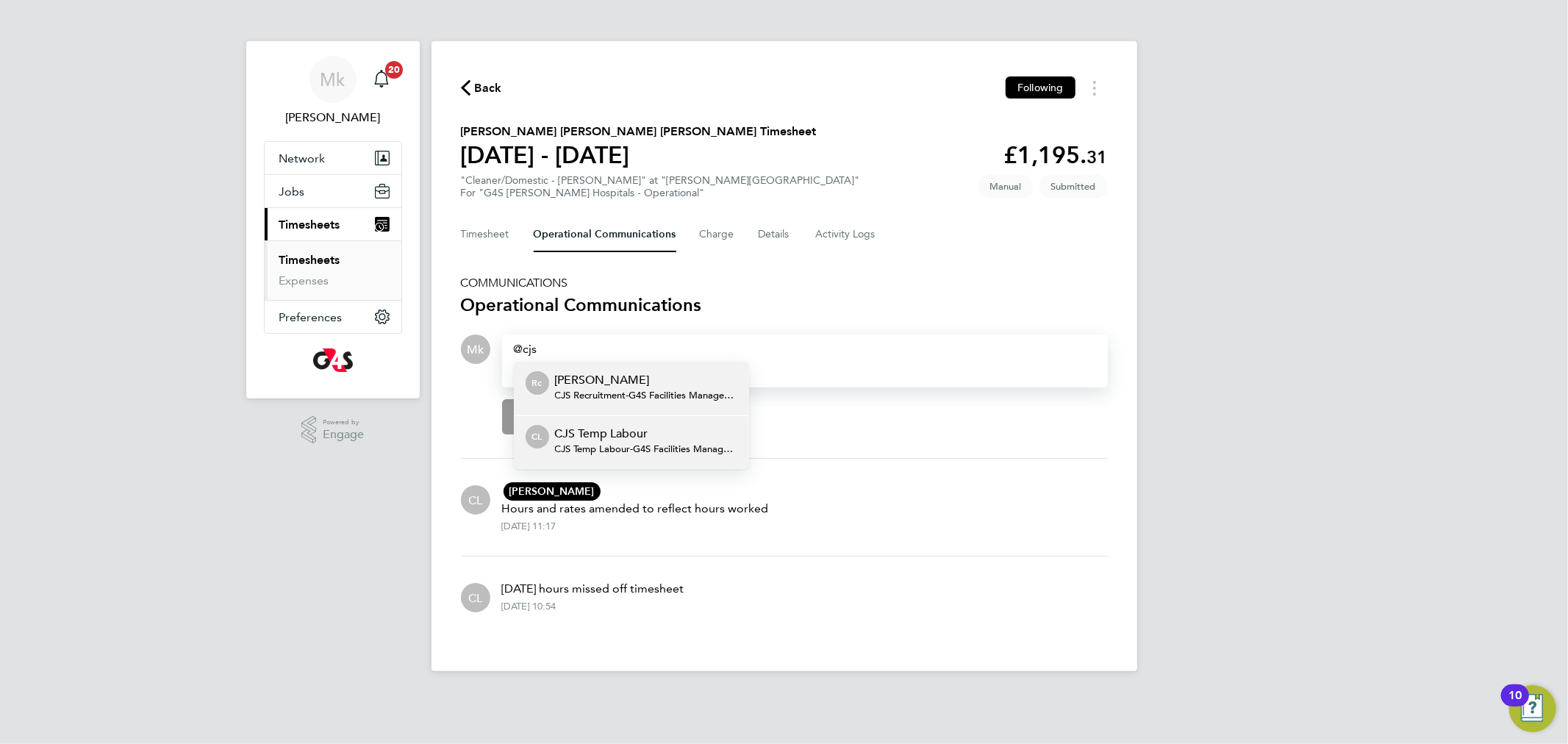
click at [624, 426] on p "CJS Temp Labour" at bounding box center [646, 434] width 182 height 18
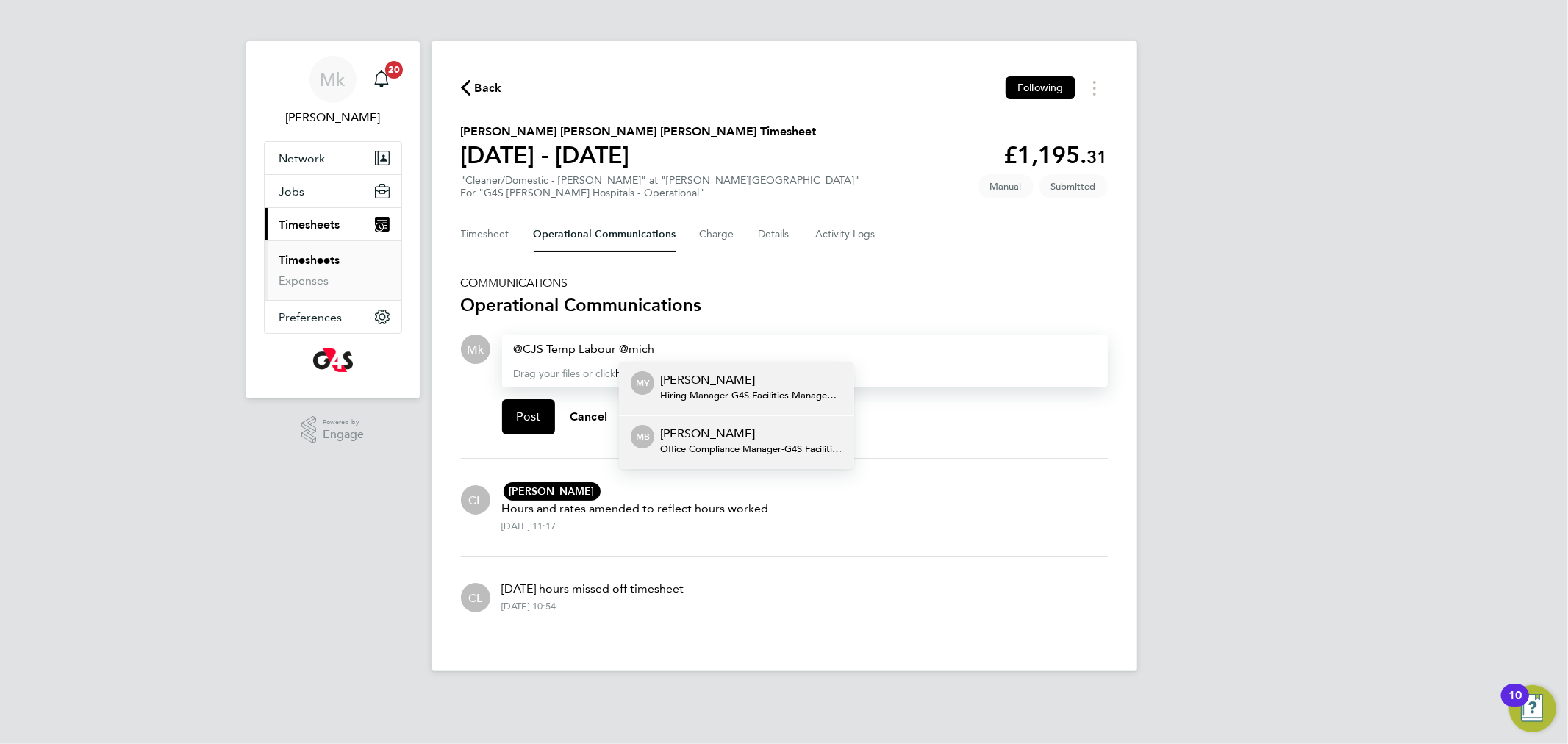
click at [717, 436] on p "Michelle Bartlett" at bounding box center [752, 434] width 182 height 18
click at [772, 449] on span "Office Compliance Manager - G4S Facilities Management (Uk) Limited" at bounding box center [752, 449] width 182 height 12
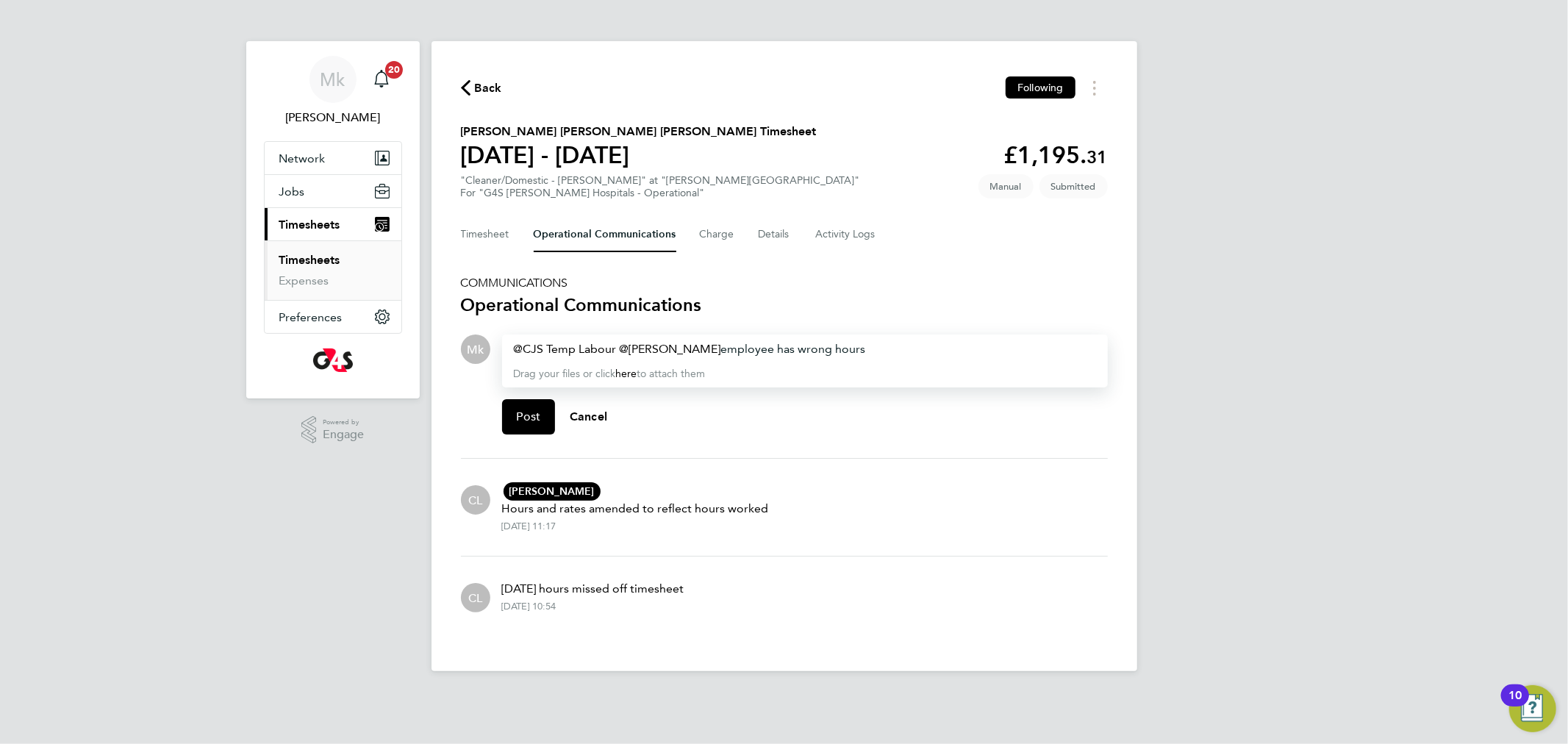
click at [892, 344] on div "CJS Temp Labour ​ Michelle Bartlett ​ employee has wrong hours" at bounding box center [805, 350] width 582 height 18
click at [998, 342] on div "CJS Temp Labour ​ Michelle Bartlett ​ employee has wrong hours , he worked as f…" at bounding box center [805, 350] width 582 height 18
click at [991, 341] on div "CJS Temp Labour ​ Michelle Bartlett ​ employee has wrong hours , he worked as f…" at bounding box center [805, 350] width 582 height 18
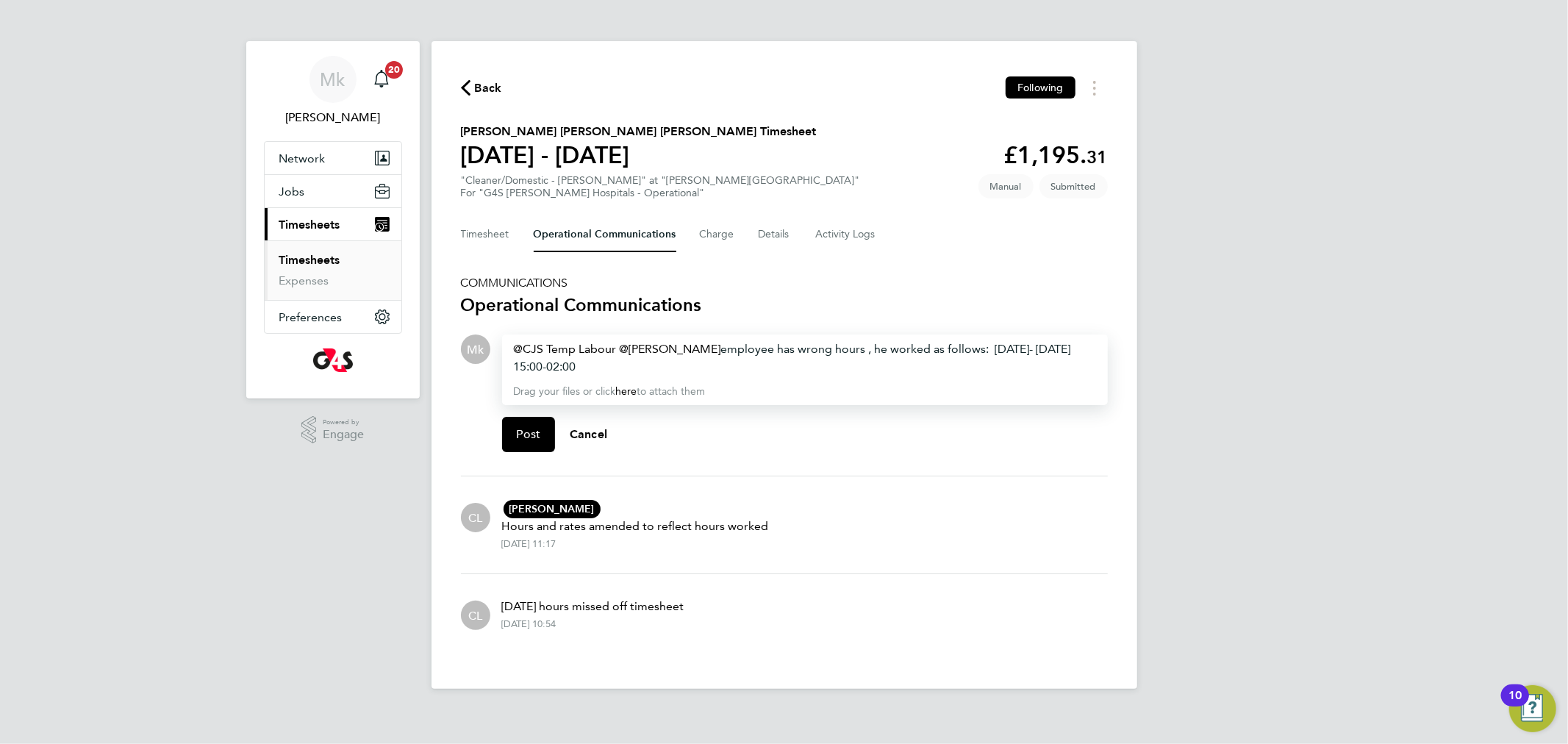
click at [716, 364] on div "CJS Temp Labour ​ Michelle Bartlett ​ employee has wrong hours , he worked as f…" at bounding box center [805, 358] width 582 height 35
click at [647, 370] on div "CJS Temp Labour ​ Michelle Bartlett ​ employee has wrong hours , he worked as f…" at bounding box center [805, 358] width 582 height 35
click at [770, 357] on div "CJS Temp Labour ​ Michelle Bartlett ​ employee has wrong hours , he worked as f…" at bounding box center [805, 358] width 582 height 35
click at [752, 360] on div "CJS Temp Labour ​ Michelle Bartlett ​ employee has wrong hours , he worked as f…" at bounding box center [805, 358] width 582 height 35
click at [569, 376] on div "CJS Temp Labour ​ Michelle Bartlett ​ employee has wrong hours , he worked as f…" at bounding box center [805, 358] width 582 height 35
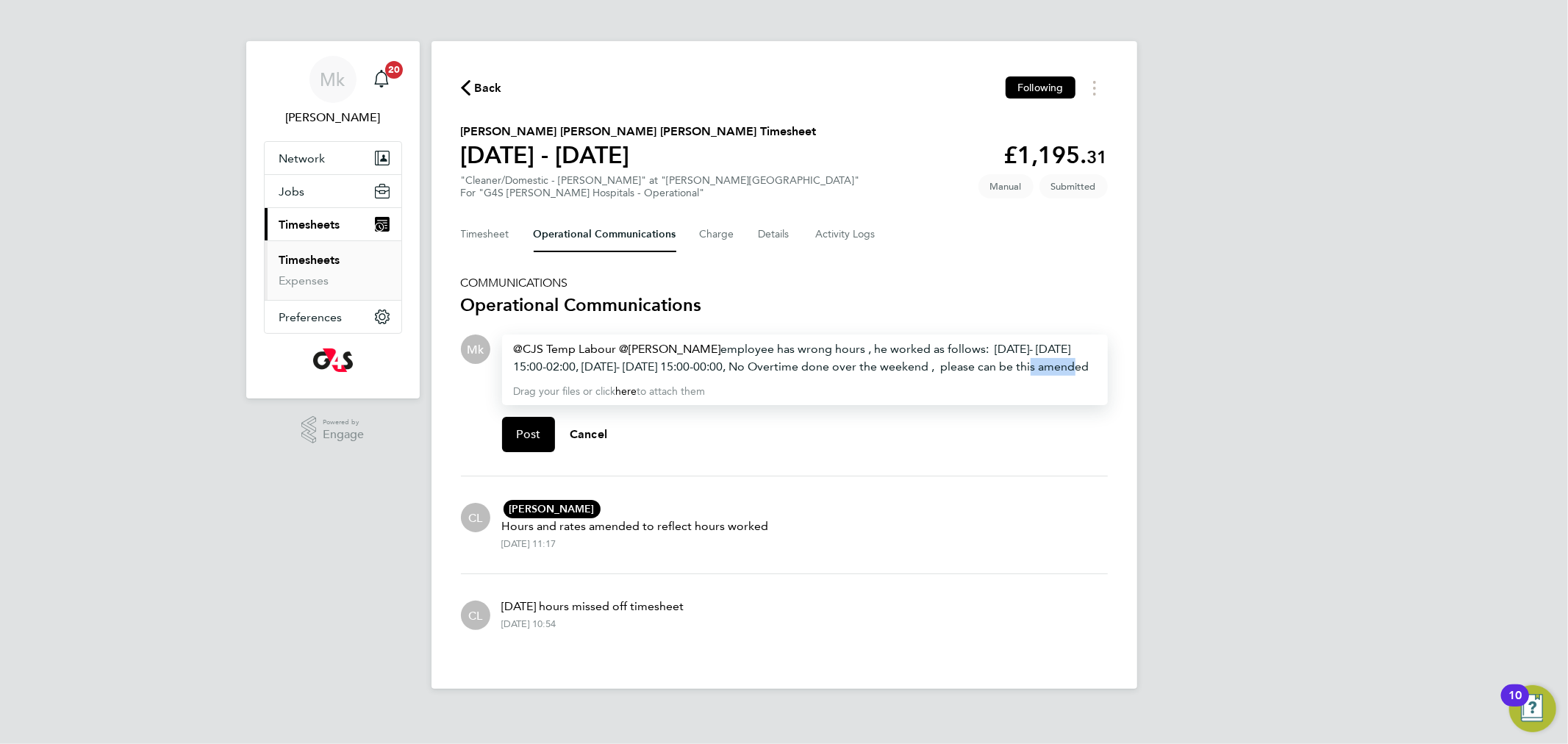
drag, startPoint x: 1054, startPoint y: 369, endPoint x: 1026, endPoint y: 365, distance: 28.3
click at [1026, 365] on div "CJS Temp Labour ​ Michelle Bartlett ​ employee has wrong hours , he worked as f…" at bounding box center [805, 358] width 582 height 35
click at [600, 376] on div "CJS Temp Labour ​ Michelle Bartlett ​ employee has wrong hours , he worked as f…" at bounding box center [805, 358] width 582 height 35
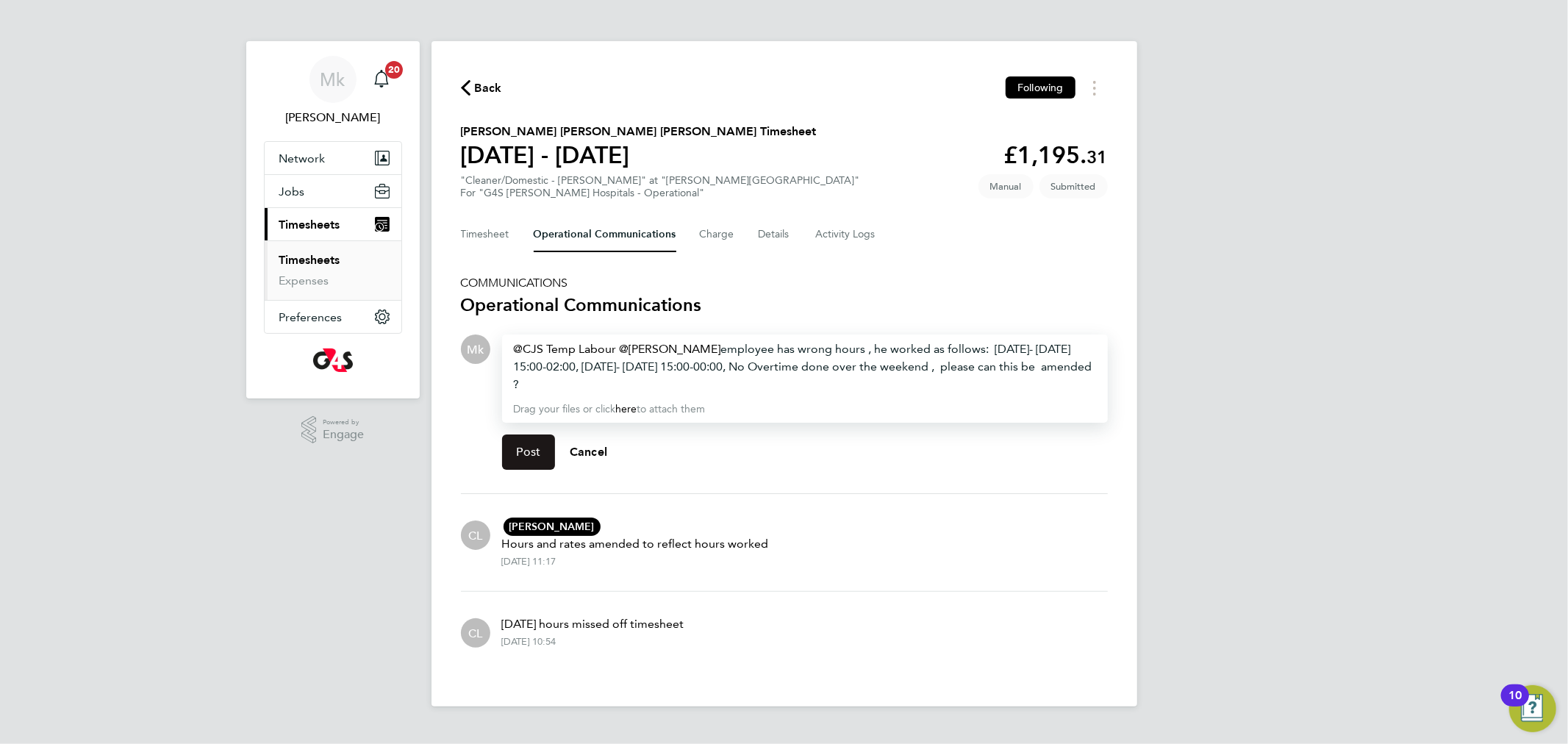
click at [525, 445] on span "Post" at bounding box center [529, 452] width 24 height 14
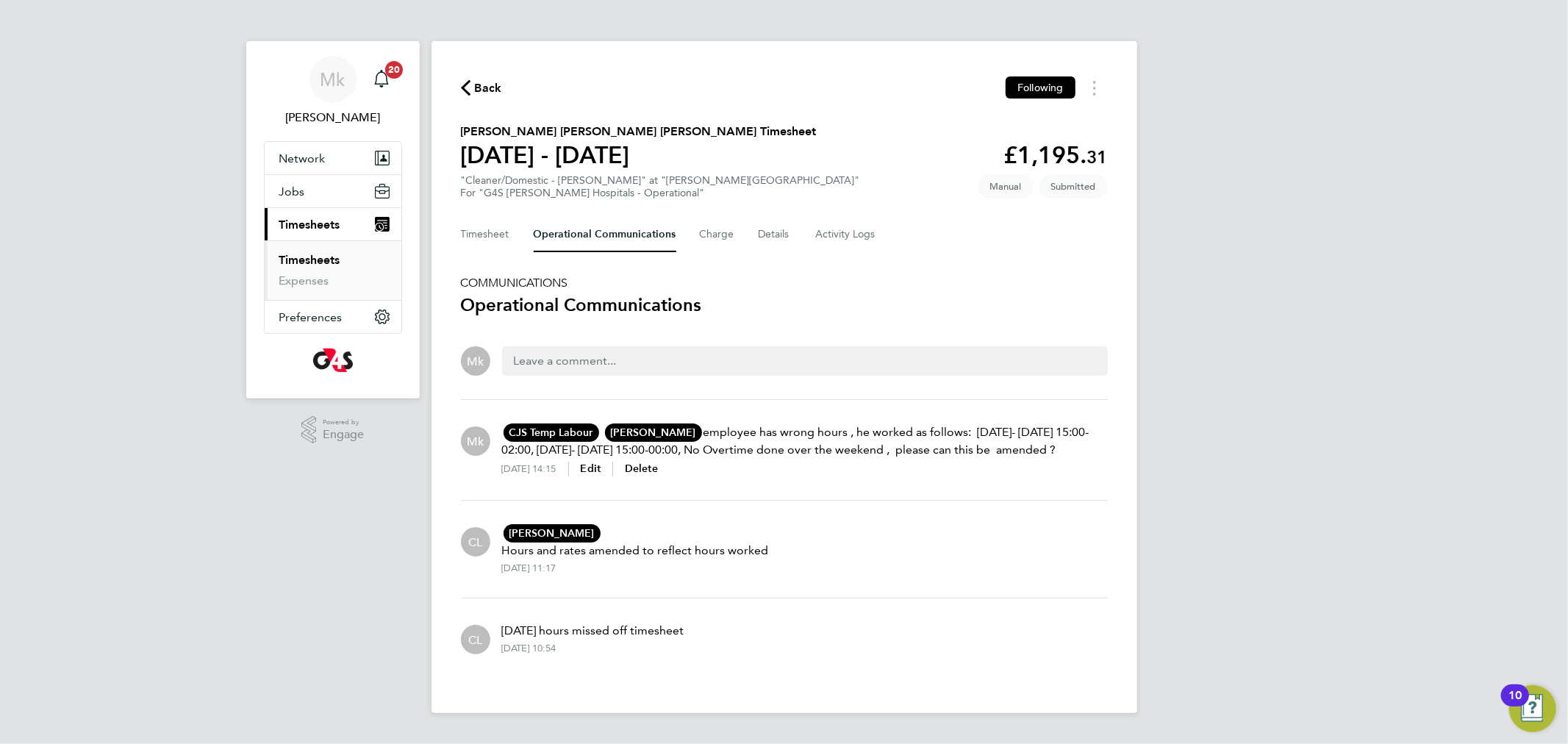
click at [297, 253] on link "Timesheets" at bounding box center [309, 259] width 61 height 14
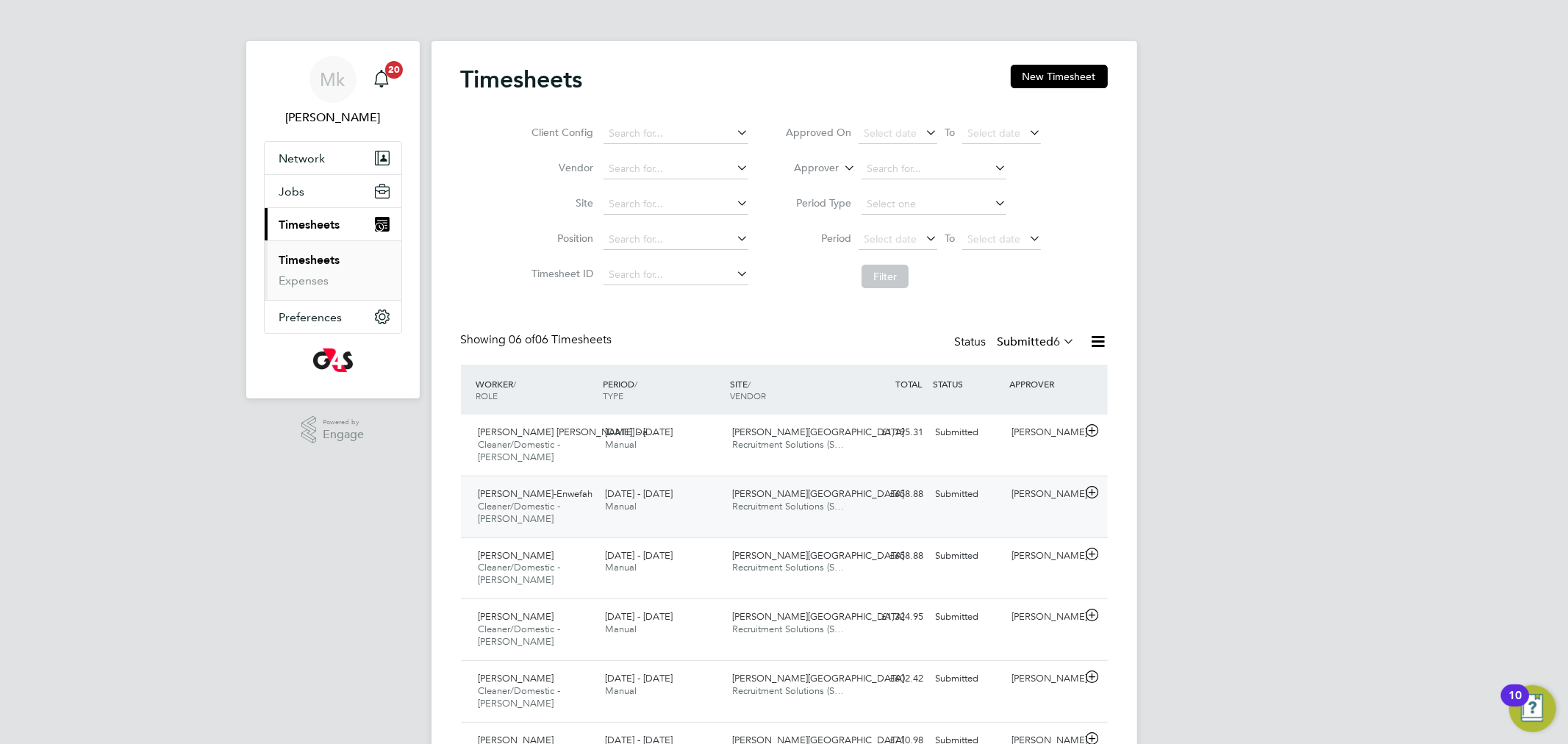
click at [516, 500] on span "Cleaner/Domestic - [PERSON_NAME]" at bounding box center [520, 512] width 82 height 25
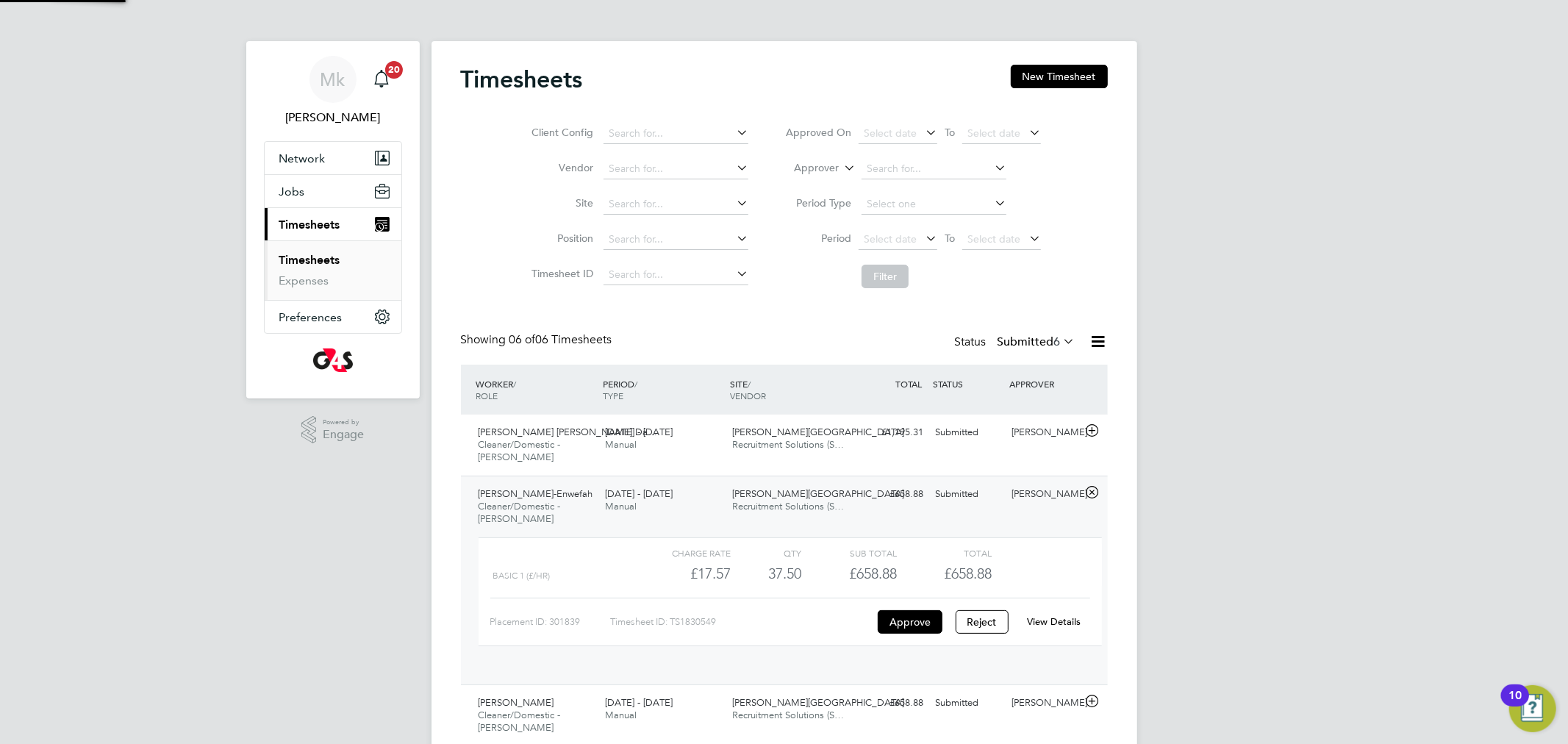
scroll to position [24, 143]
click at [1049, 628] on div "View Details" at bounding box center [1054, 622] width 72 height 23
click at [1053, 622] on link "View Details" at bounding box center [1053, 622] width 54 height 13
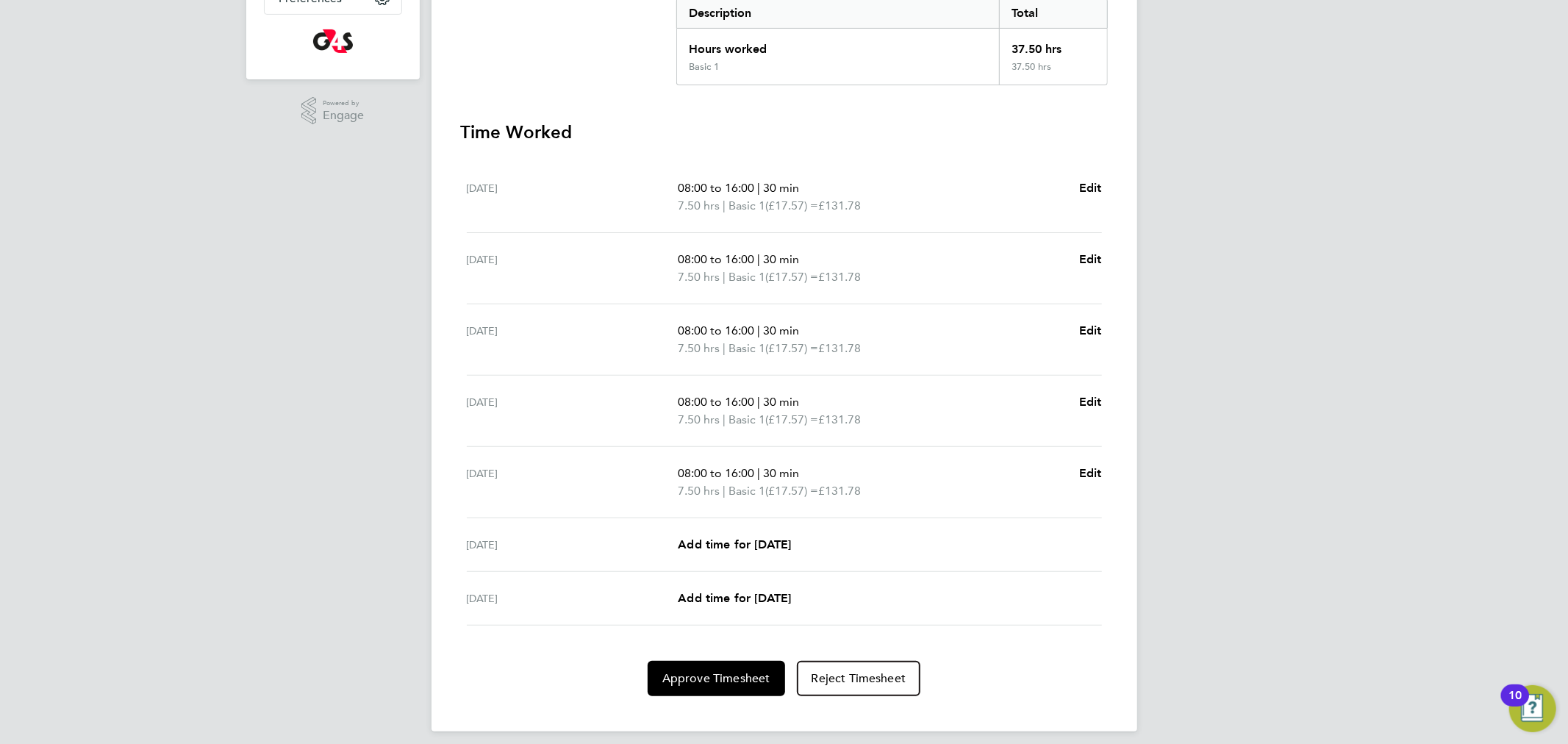
scroll to position [328, 0]
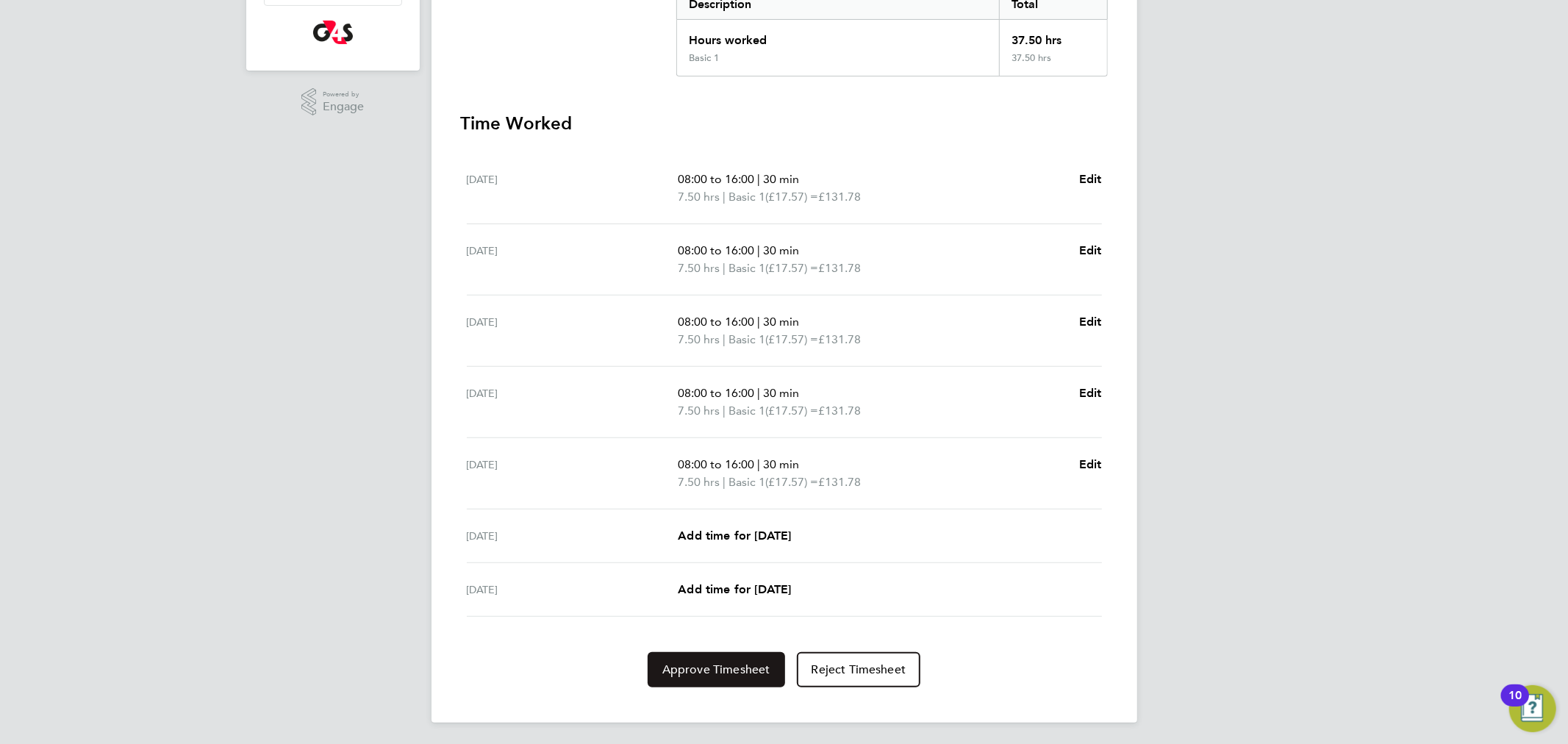
click at [704, 679] on button "Approve Timesheet" at bounding box center [716, 670] width 138 height 35
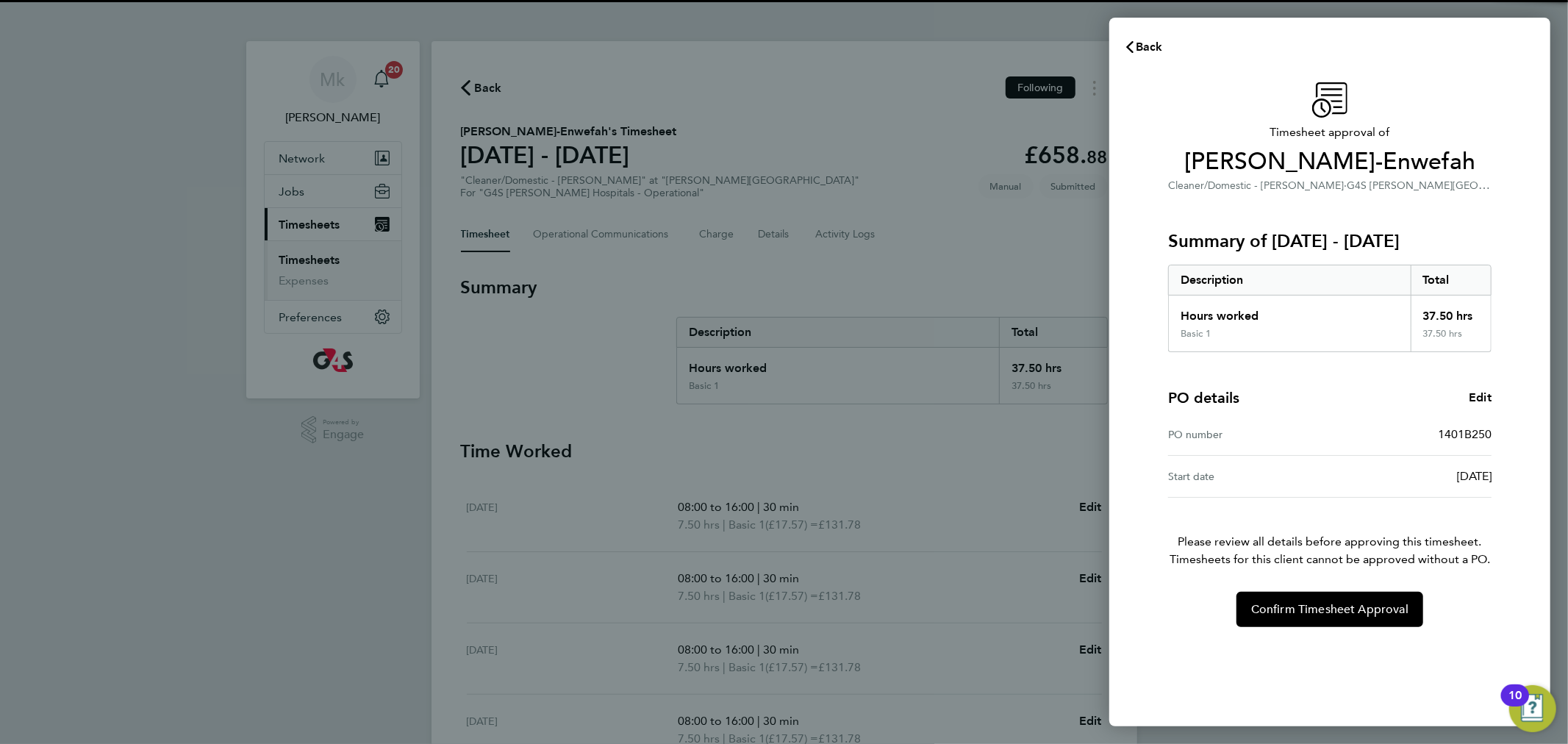
click at [1360, 628] on div "Timesheet approval of [PERSON_NAME]-Enwefah Cleaner/Domestic - [PERSON_NAME] · …" at bounding box center [1330, 395] width 441 height 662
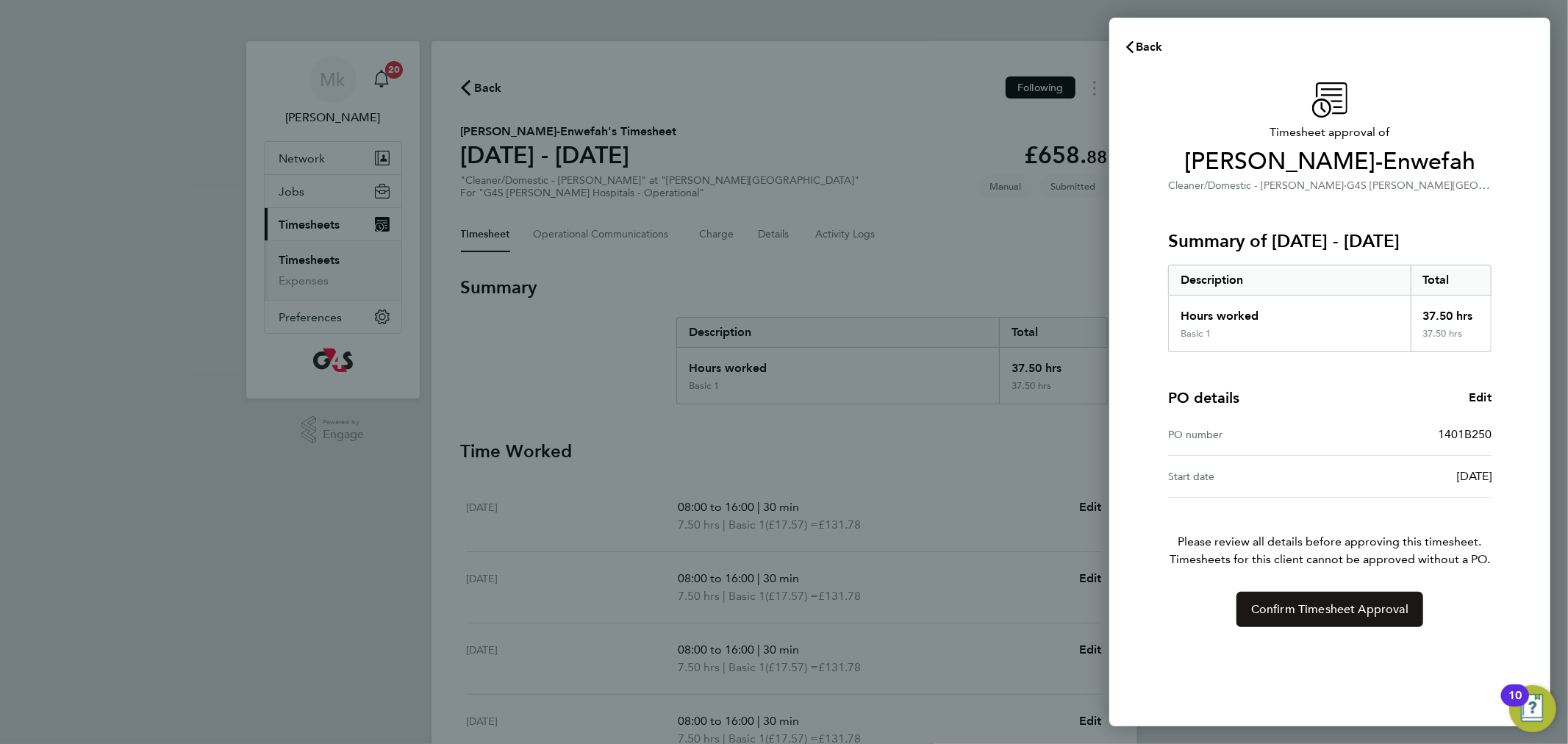
click at [1358, 620] on button "Confirm Timesheet Approval" at bounding box center [1330, 610] width 187 height 35
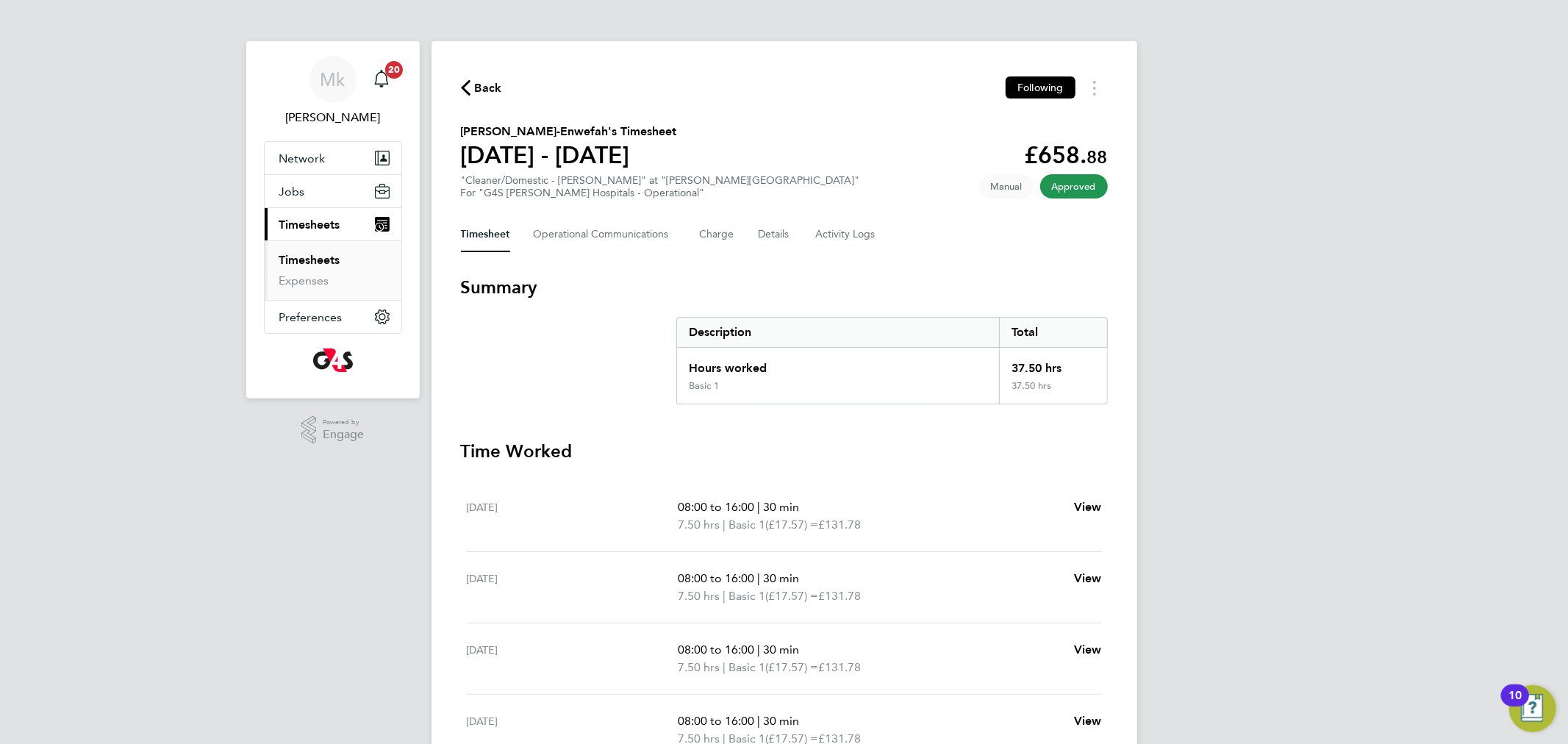
click at [325, 268] on li "Timesheets" at bounding box center [334, 263] width 110 height 21
click at [321, 264] on link "Timesheets" at bounding box center [309, 259] width 61 height 14
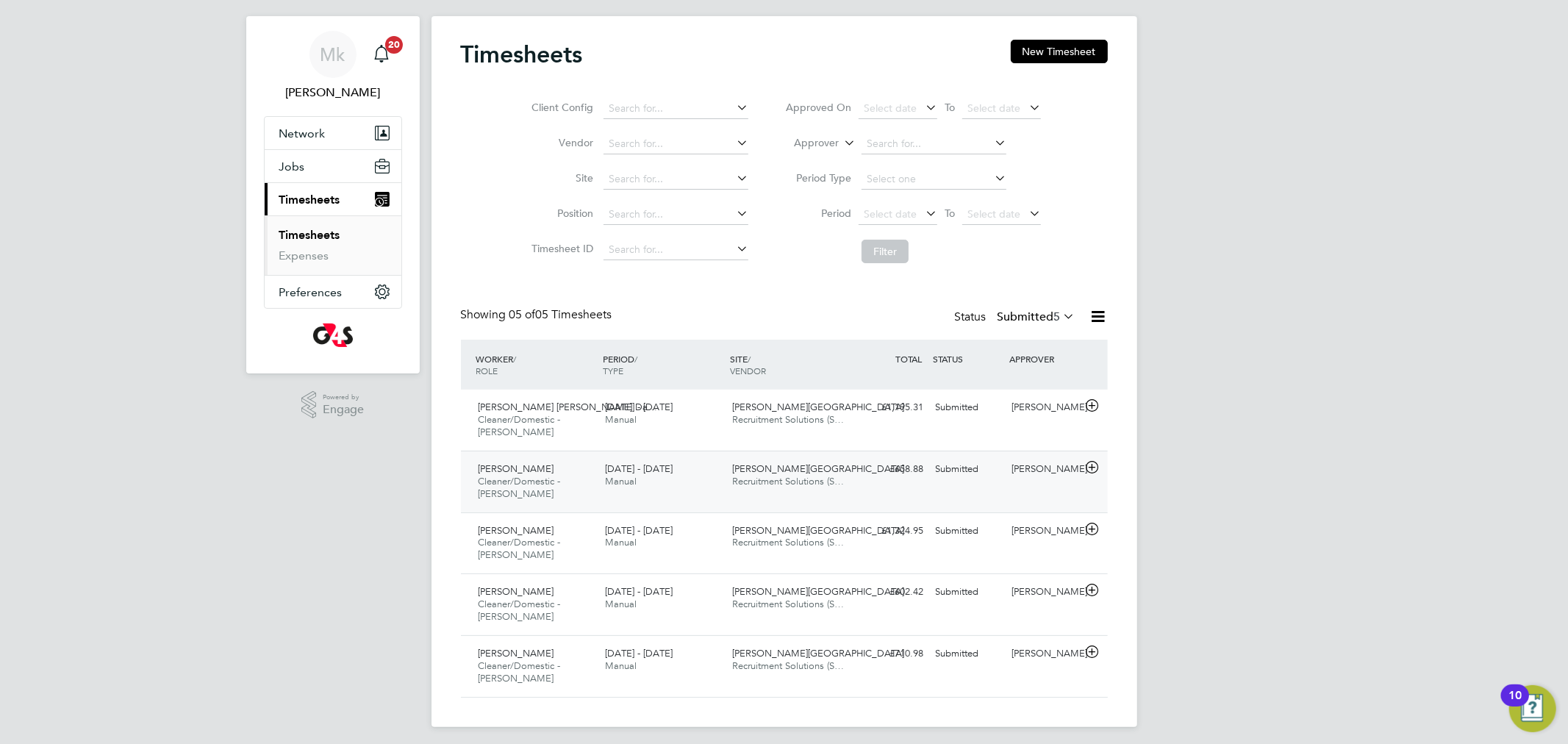
click at [504, 486] on span "Cleaner/Domestic - [PERSON_NAME]" at bounding box center [520, 487] width 82 height 25
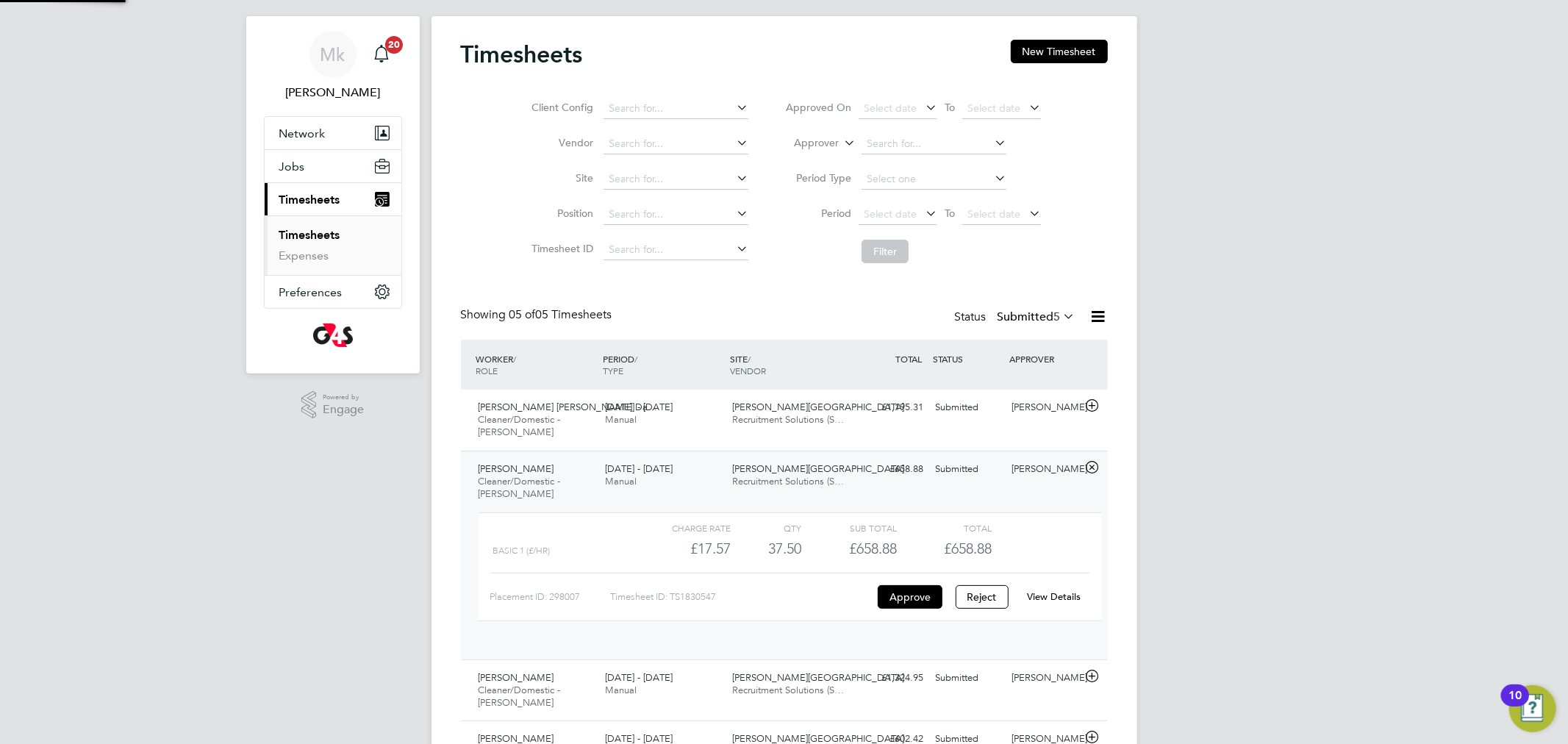
scroll to position [24, 143]
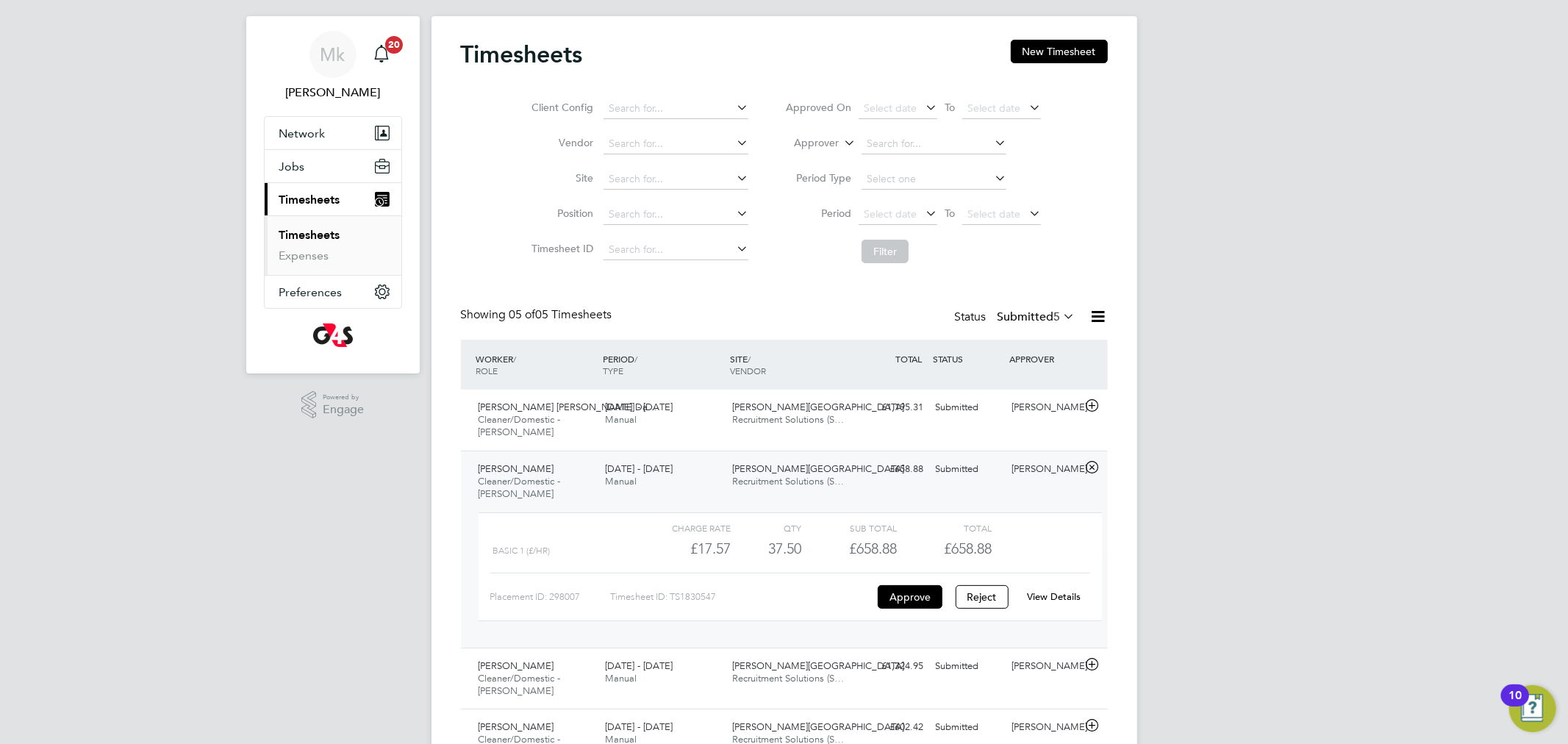
click at [1060, 598] on link "View Details" at bounding box center [1053, 597] width 54 height 13
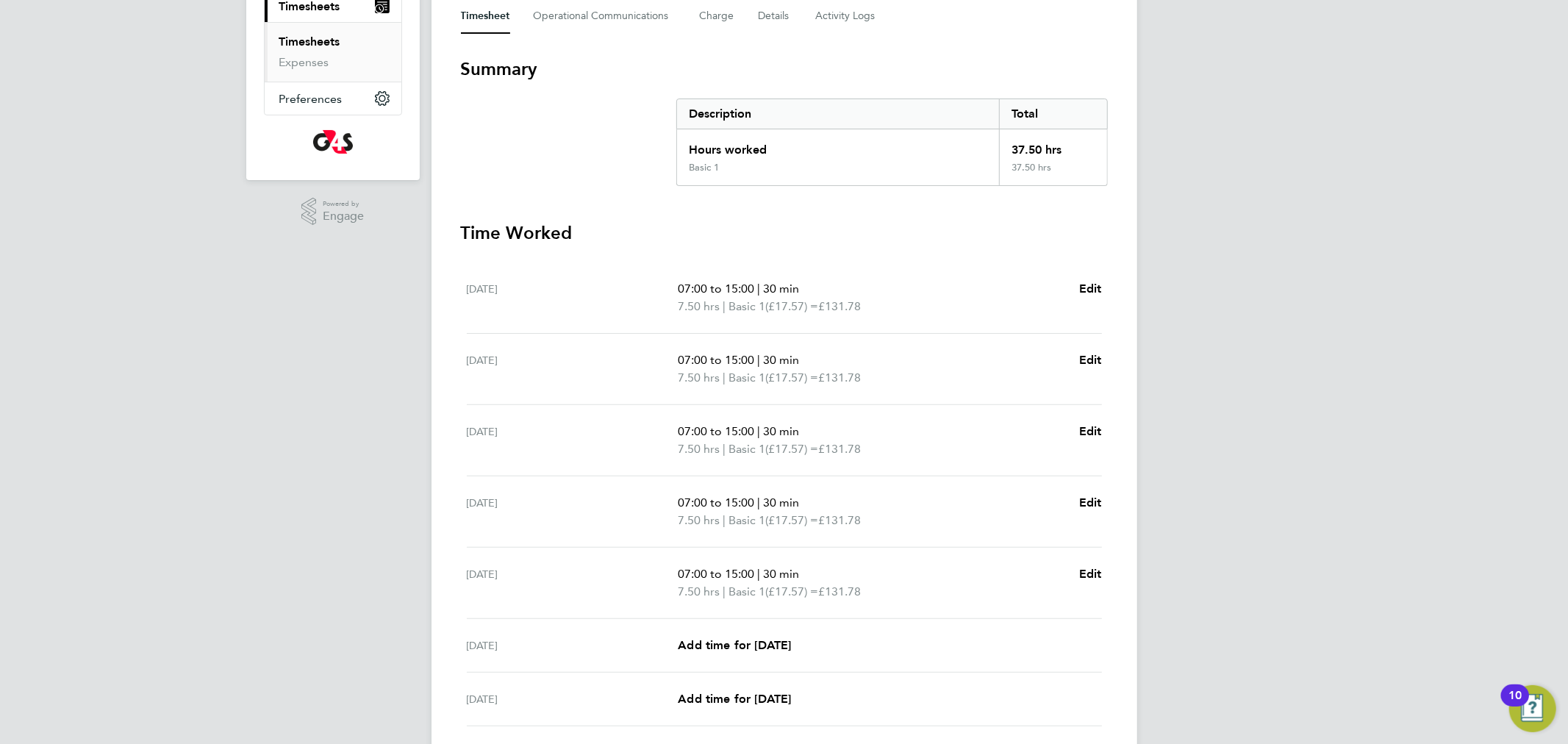
scroll to position [328, 0]
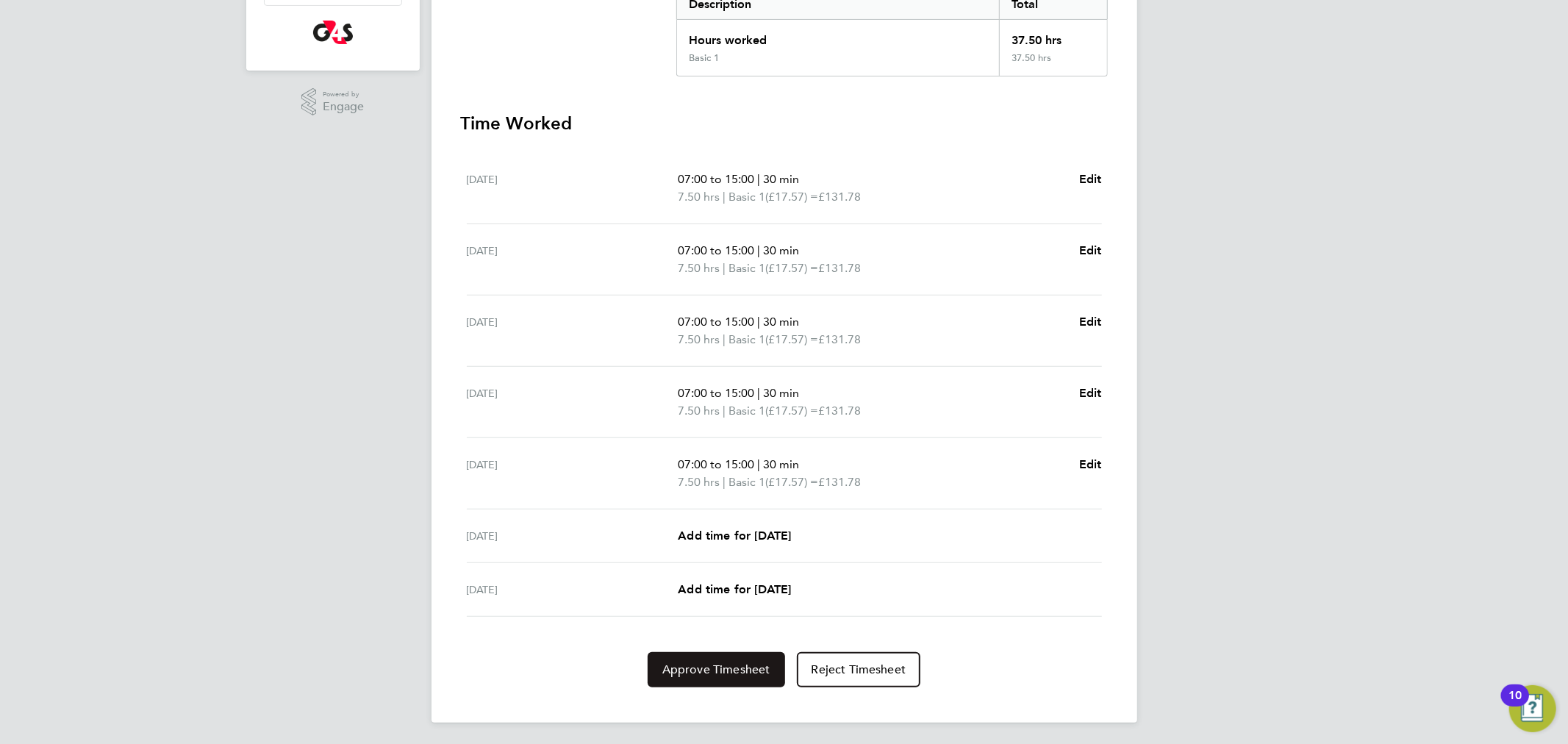
click at [671, 677] on button "Approve Timesheet" at bounding box center [716, 670] width 138 height 35
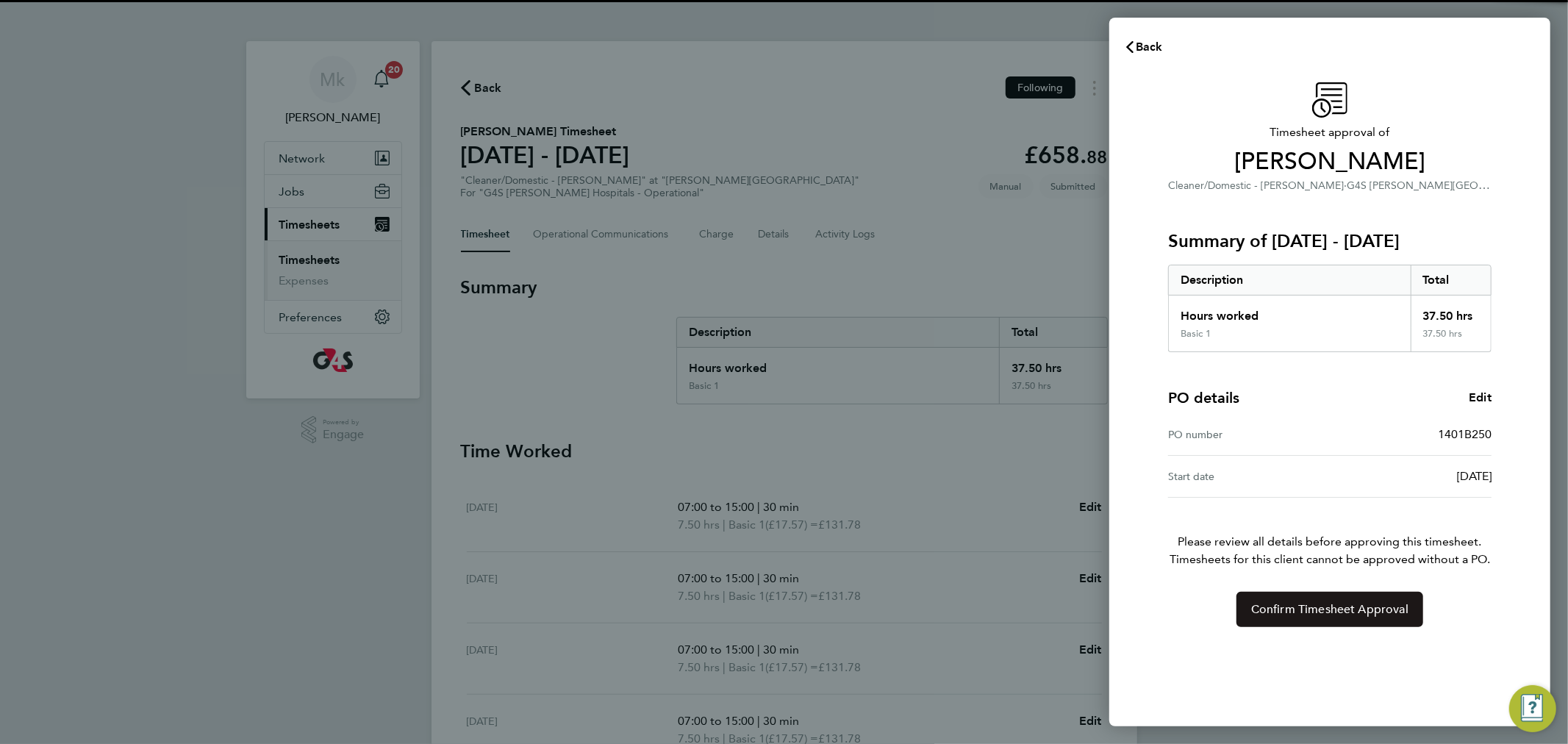
click at [1279, 604] on span "Confirm Timesheet Approval" at bounding box center [1330, 610] width 158 height 14
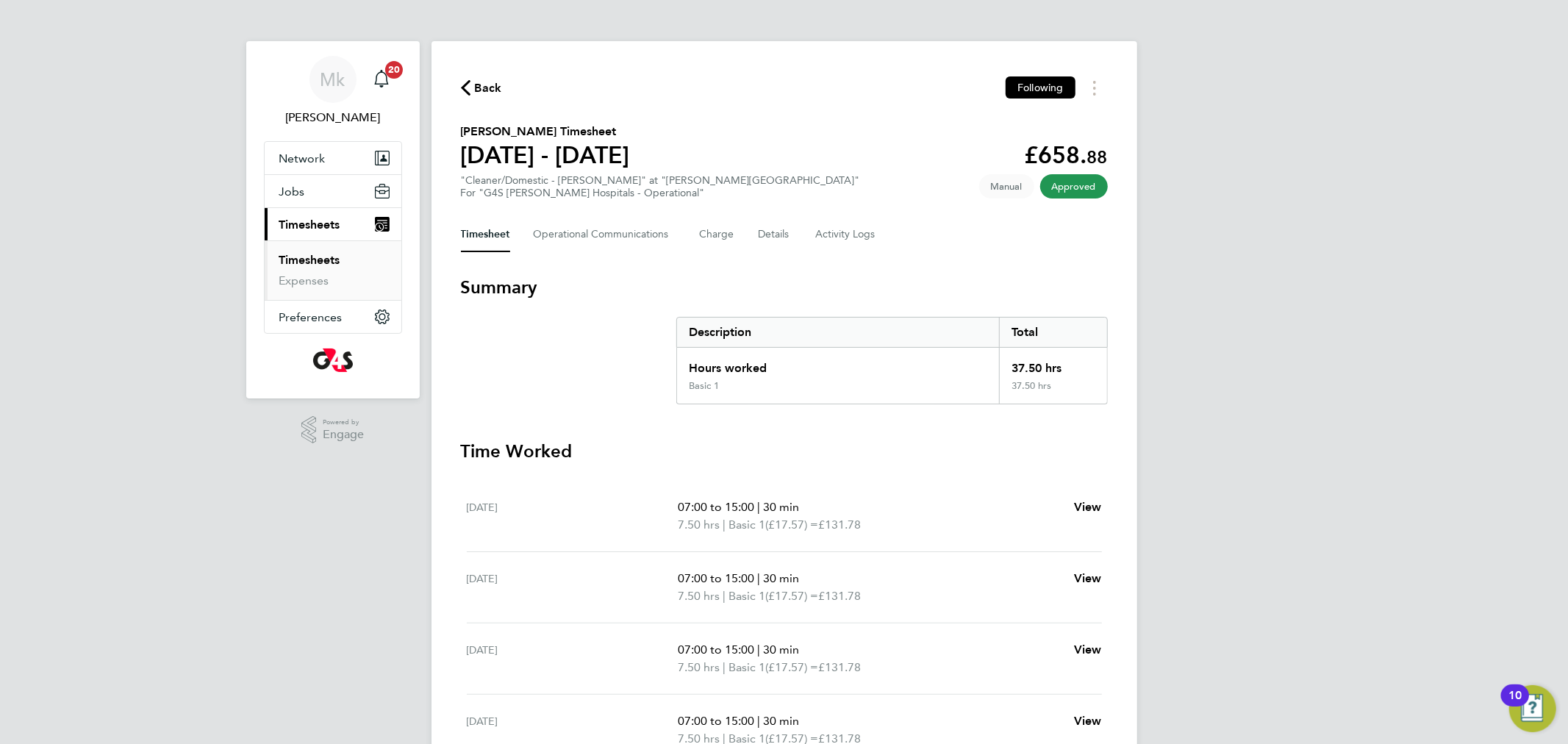
click at [296, 259] on link "Timesheets" at bounding box center [309, 259] width 61 height 14
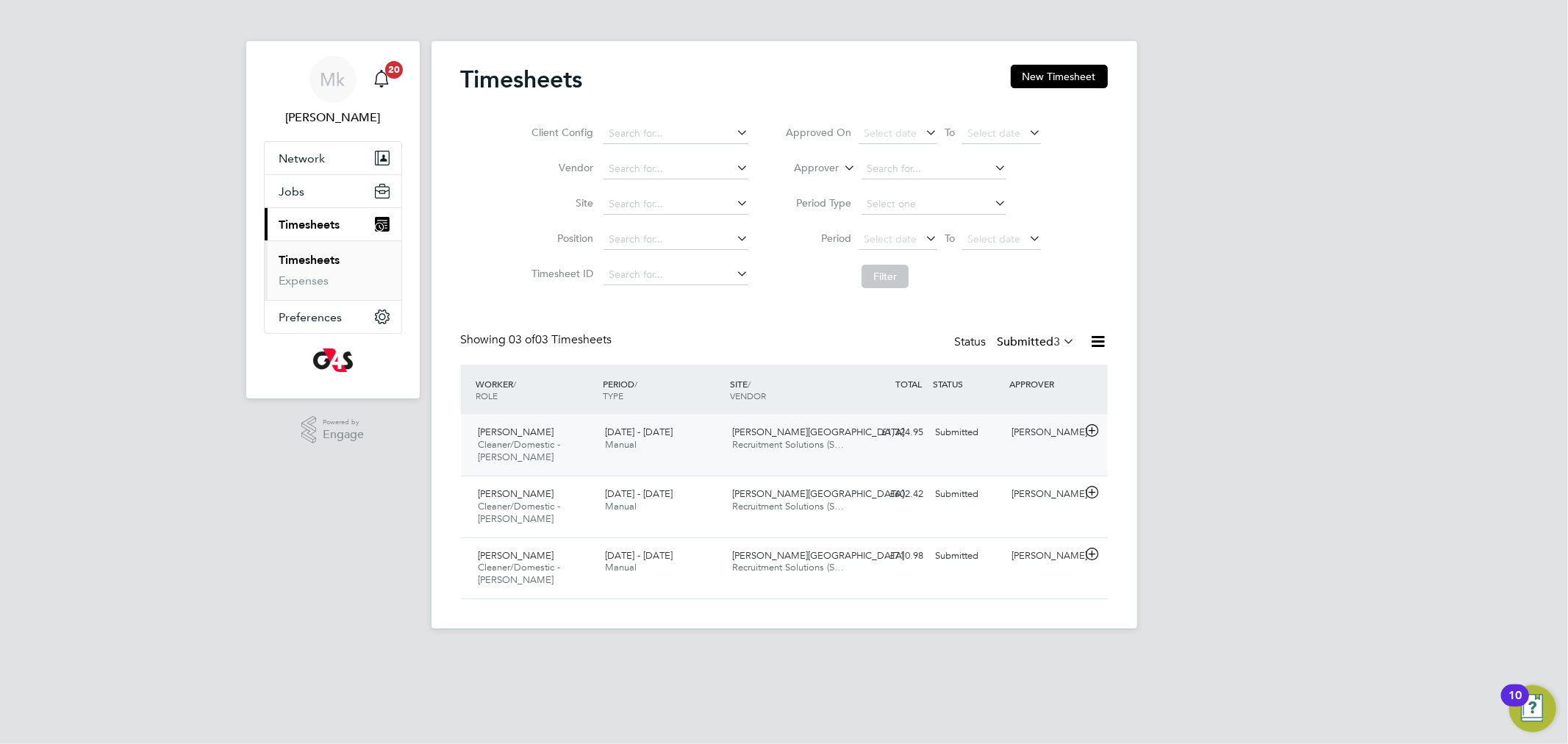
click at [523, 433] on span "Maria-Mirabela Movileanu" at bounding box center [517, 432] width 76 height 13
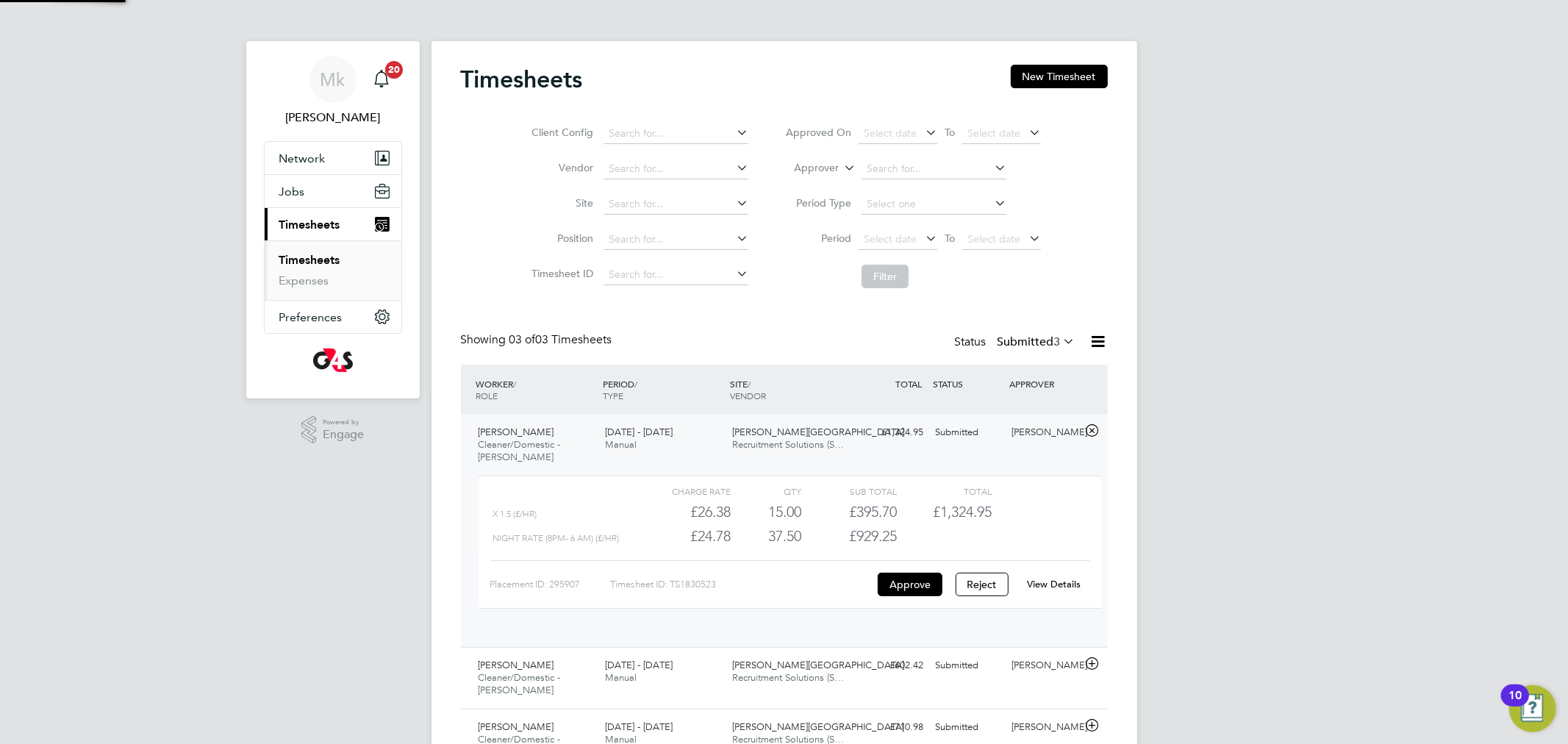
scroll to position [24, 143]
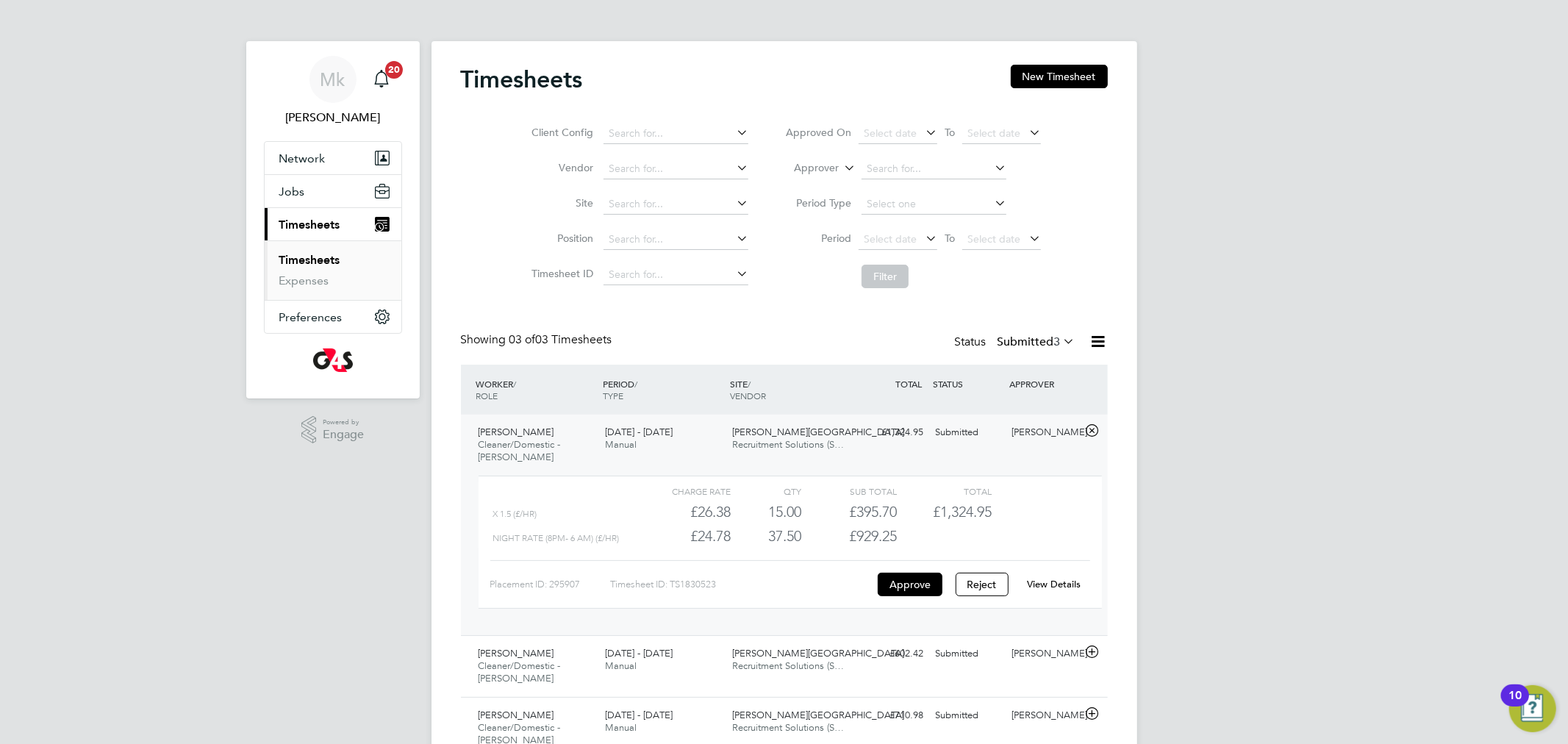
click at [1058, 586] on link "View Details" at bounding box center [1053, 585] width 54 height 13
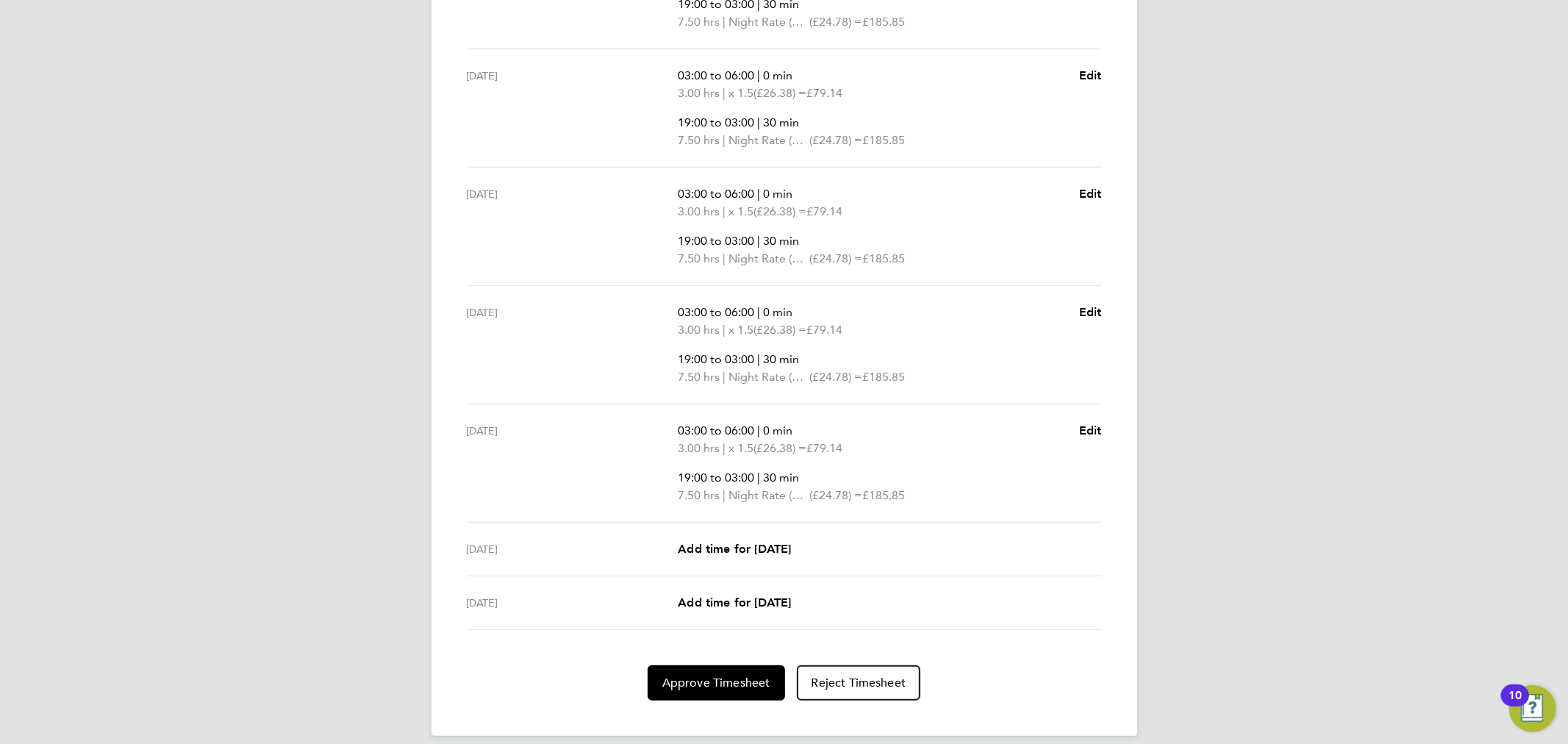
scroll to position [578, 0]
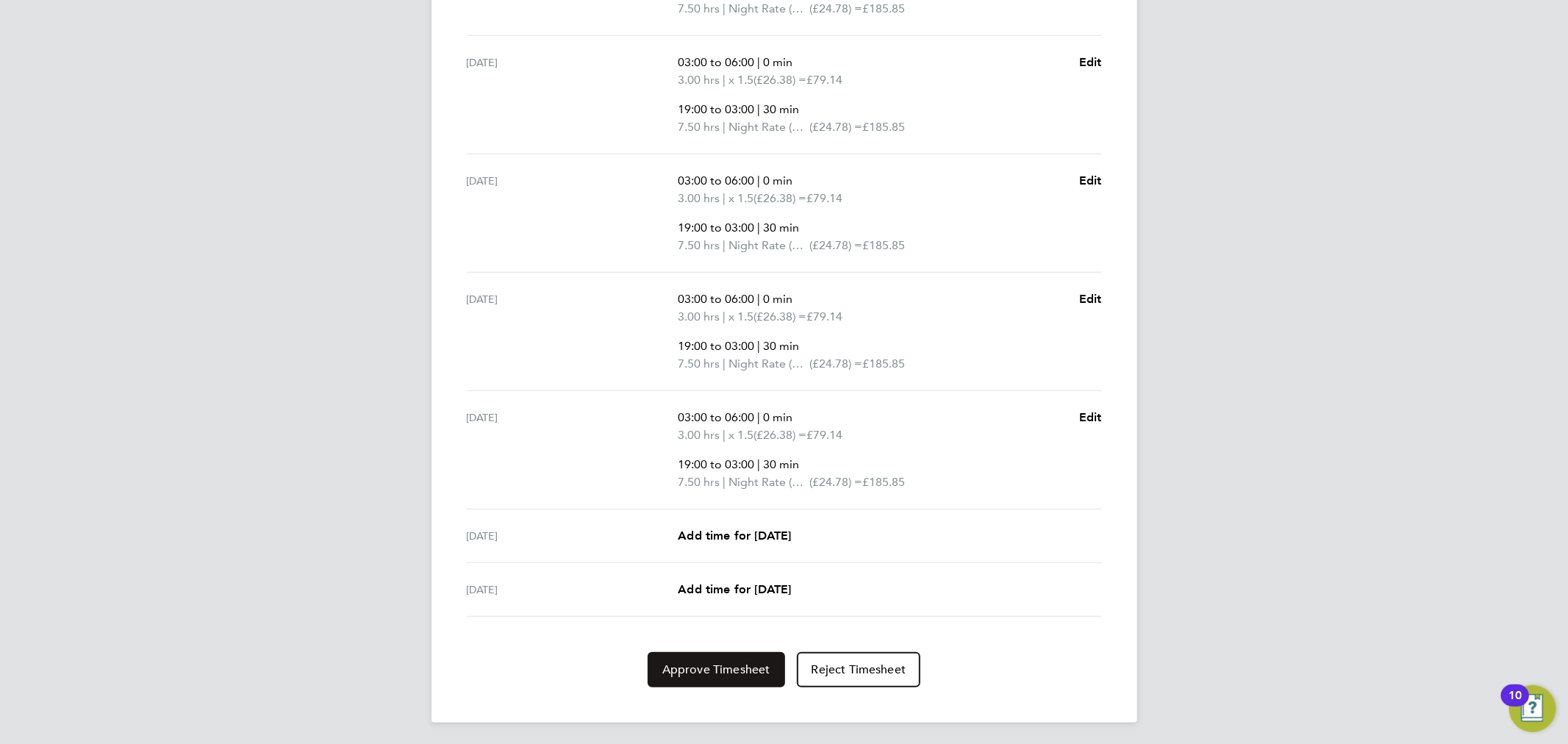
click at [696, 671] on span "Approve Timesheet" at bounding box center [716, 670] width 108 height 14
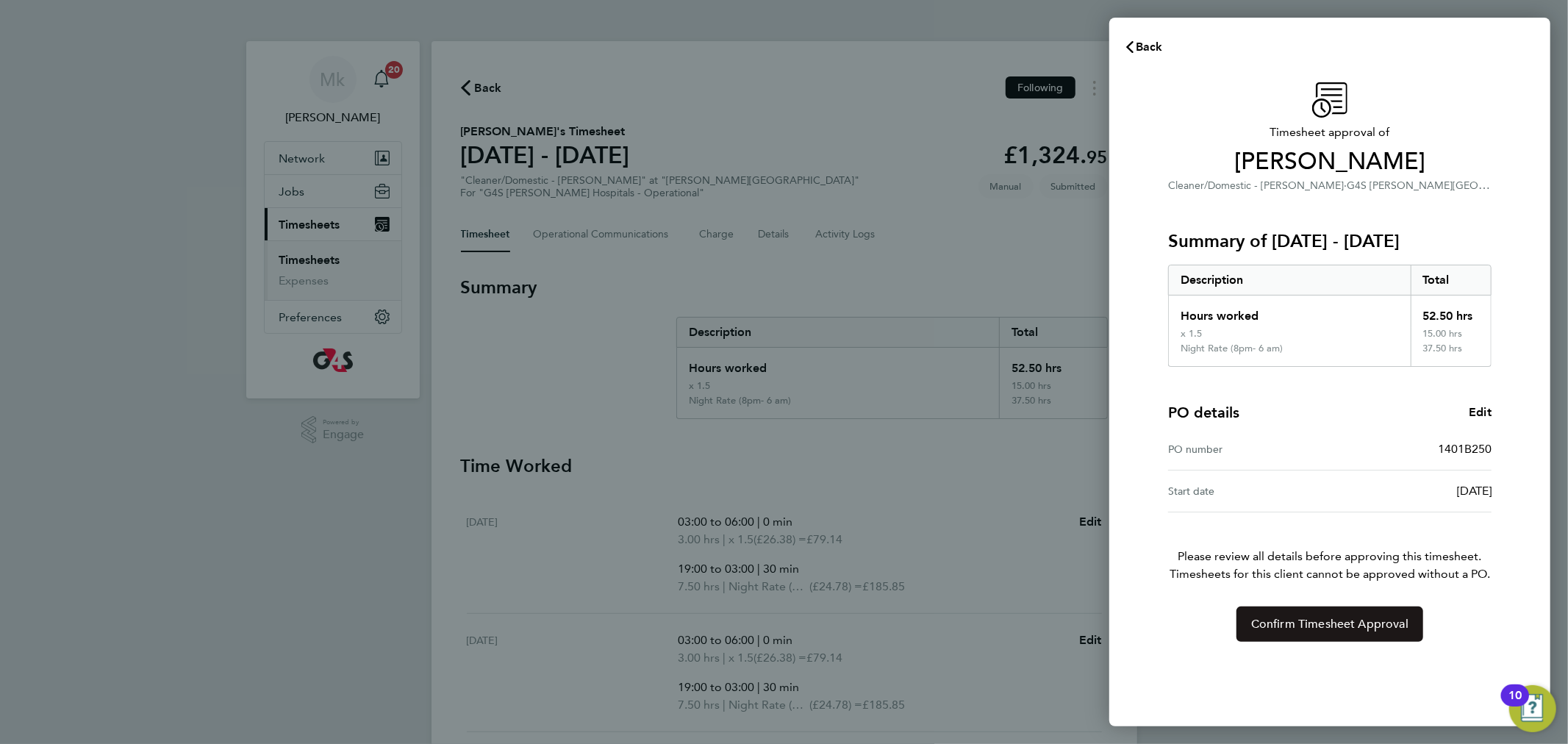
click at [1357, 628] on span "Confirm Timesheet Approval" at bounding box center [1330, 624] width 158 height 14
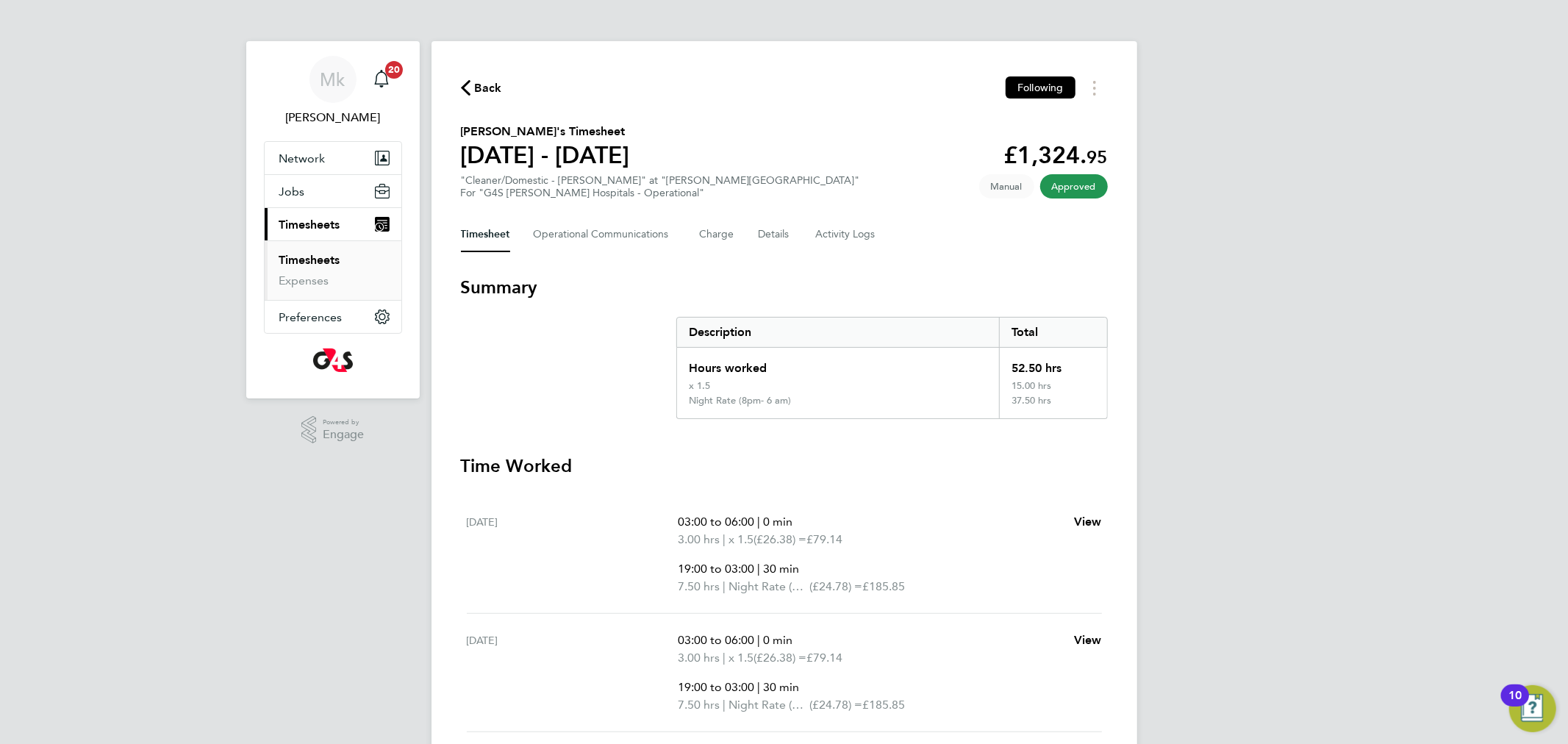
click at [324, 259] on link "Timesheets" at bounding box center [309, 259] width 61 height 14
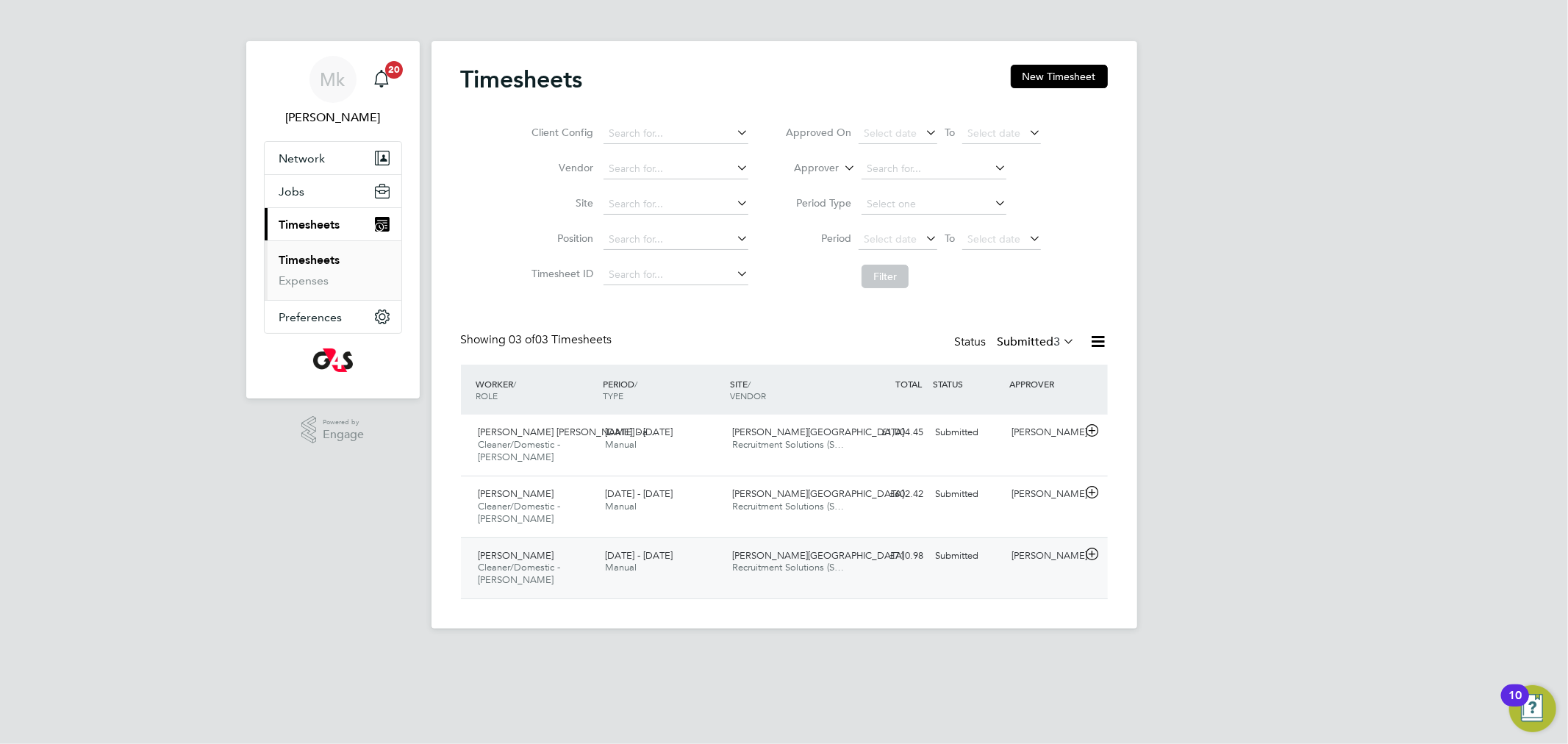
click at [525, 574] on div "[PERSON_NAME] Cleaner/Domestic - [PERSON_NAME] [DATE] - [DATE]" at bounding box center [536, 569] width 127 height 50
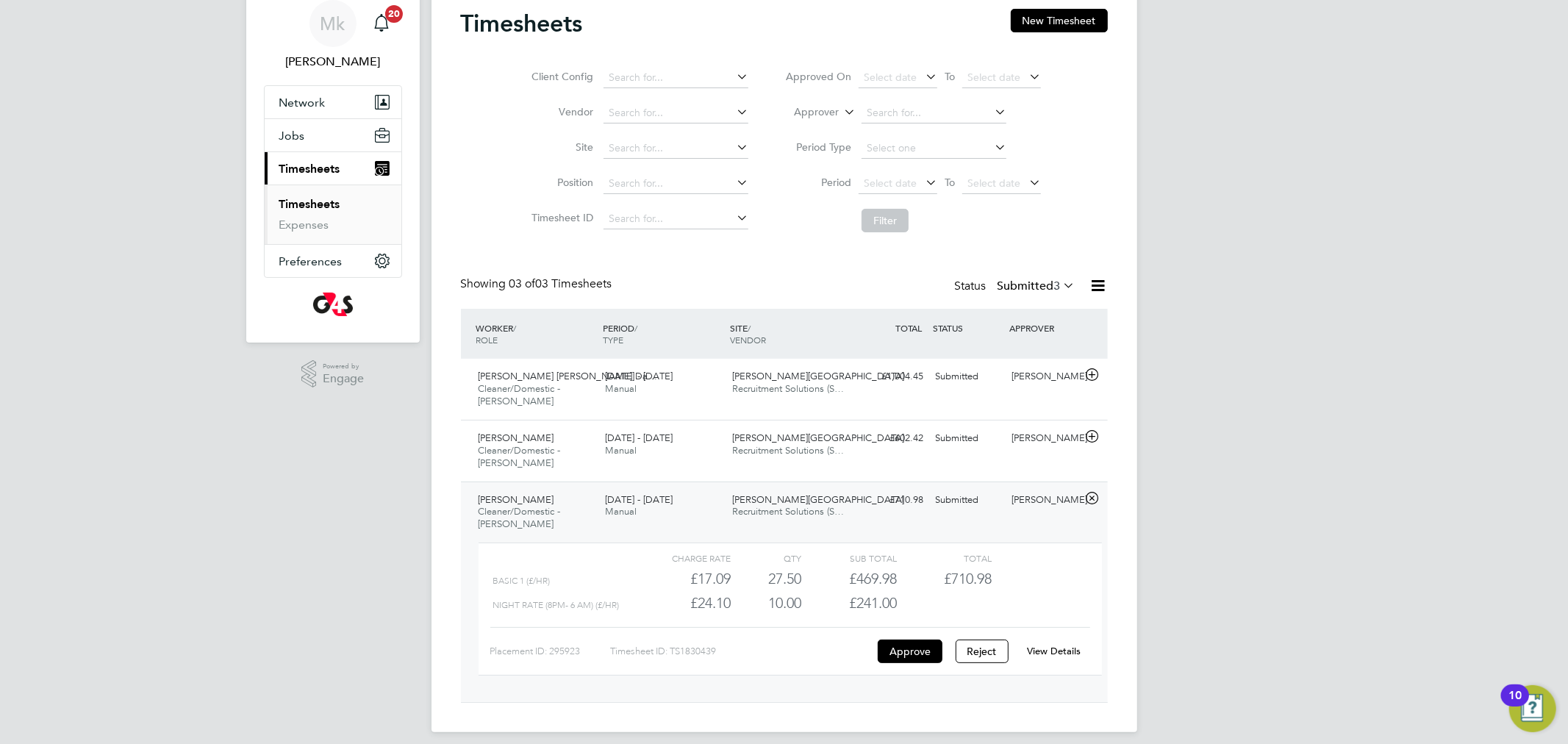
scroll to position [59, 0]
click at [1045, 643] on link "View Details" at bounding box center [1053, 649] width 54 height 13
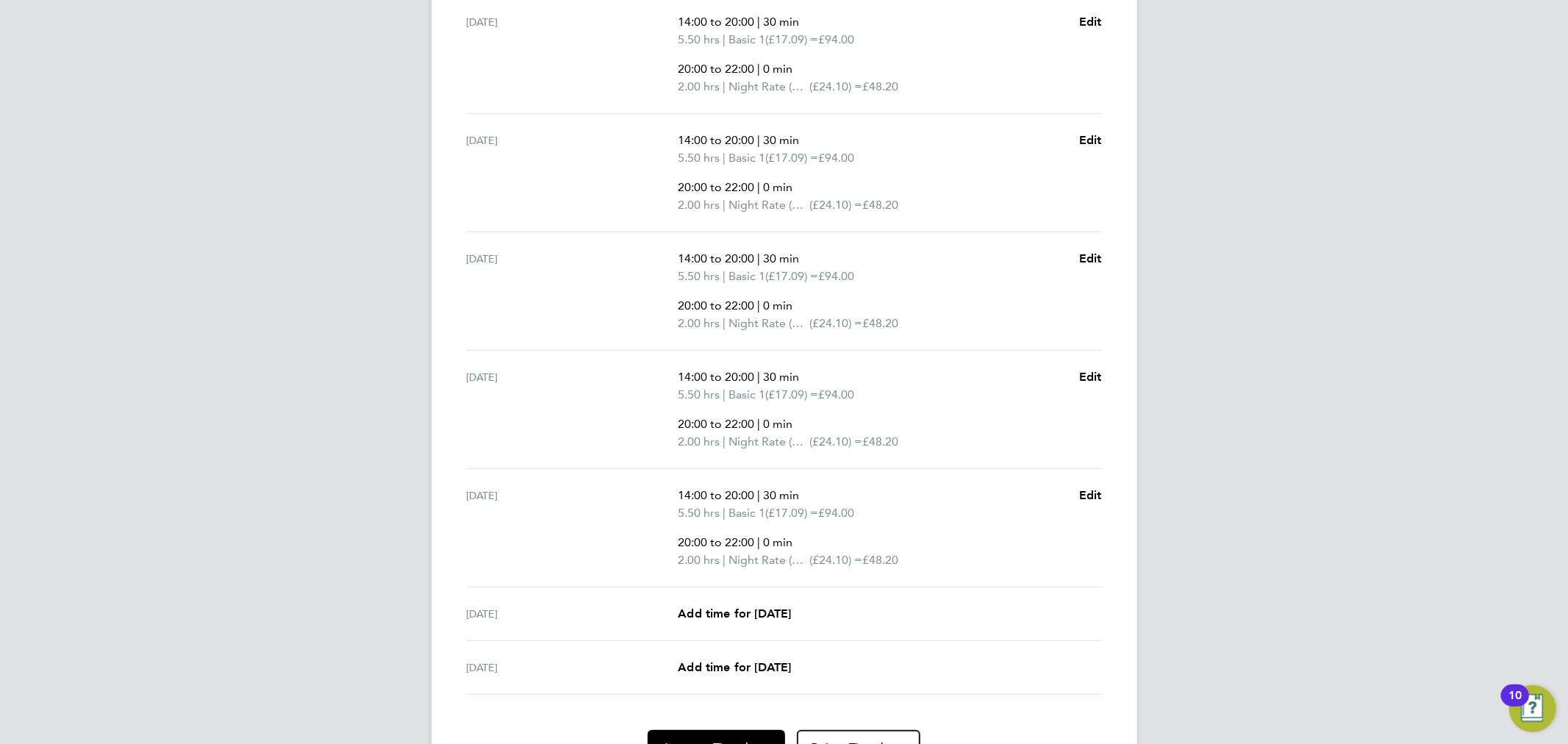
scroll to position [578, 0]
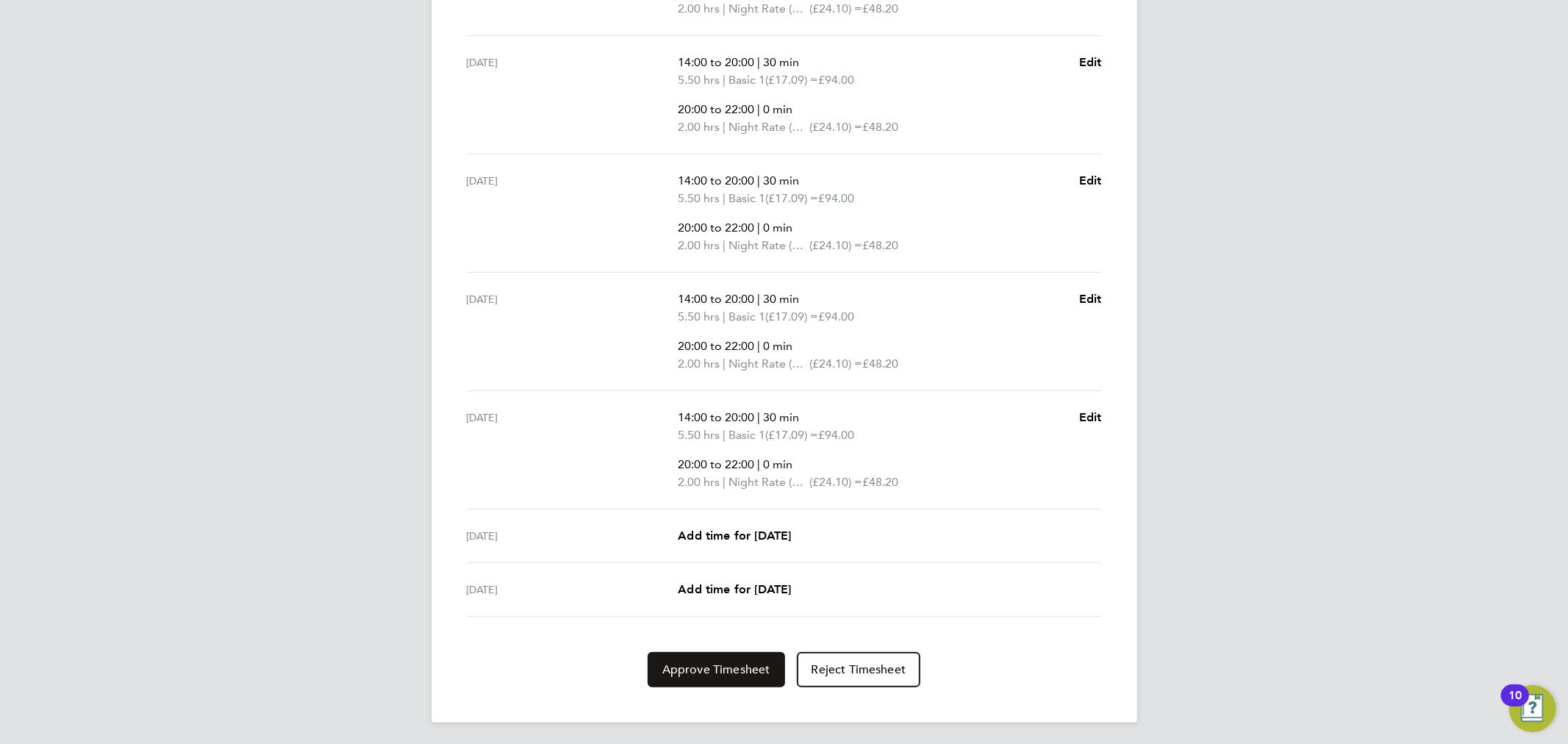
click at [731, 666] on span "Approve Timesheet" at bounding box center [716, 670] width 108 height 14
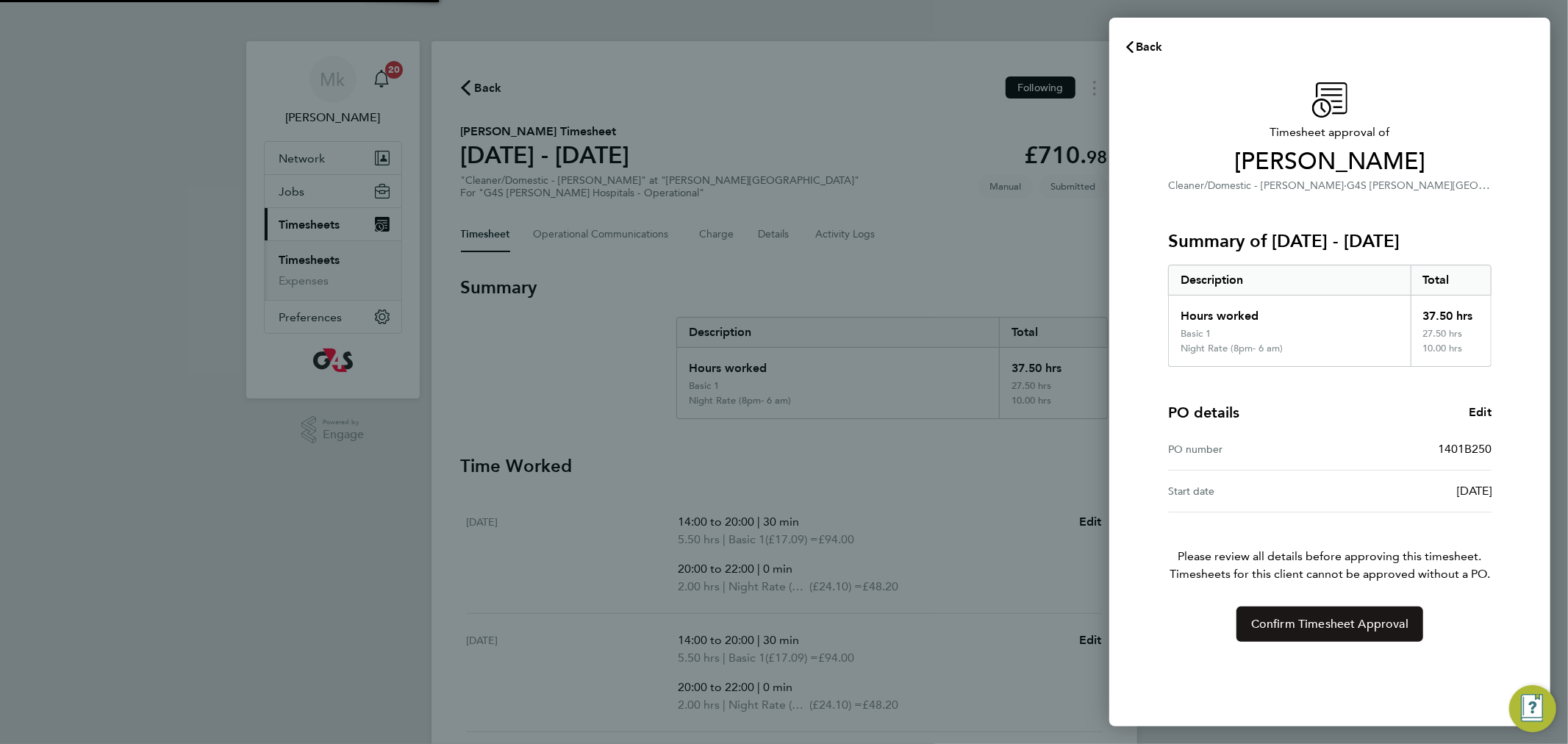
click at [1402, 638] on button "Confirm Timesheet Approval" at bounding box center [1330, 624] width 187 height 35
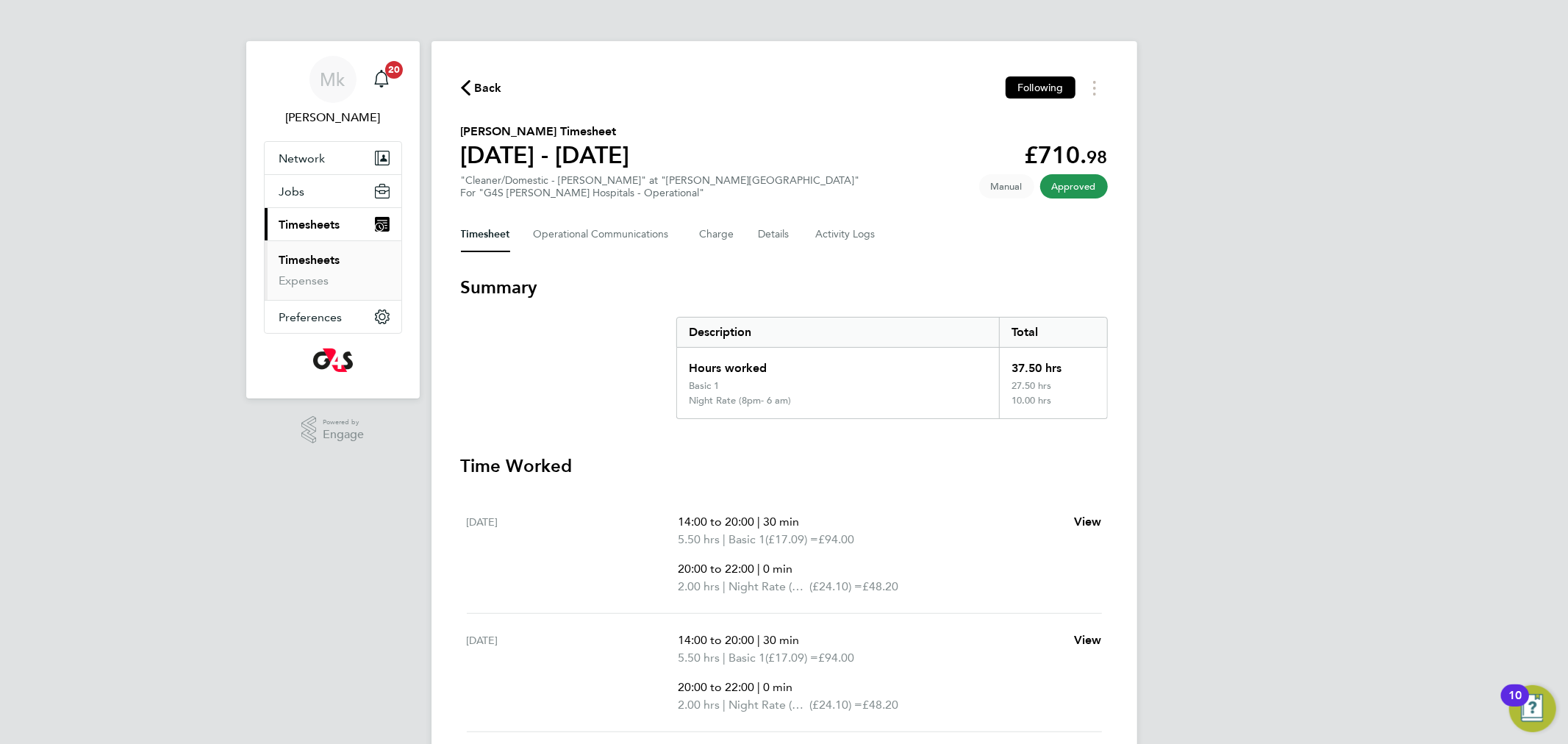
click at [282, 265] on link "Timesheets" at bounding box center [309, 259] width 61 height 14
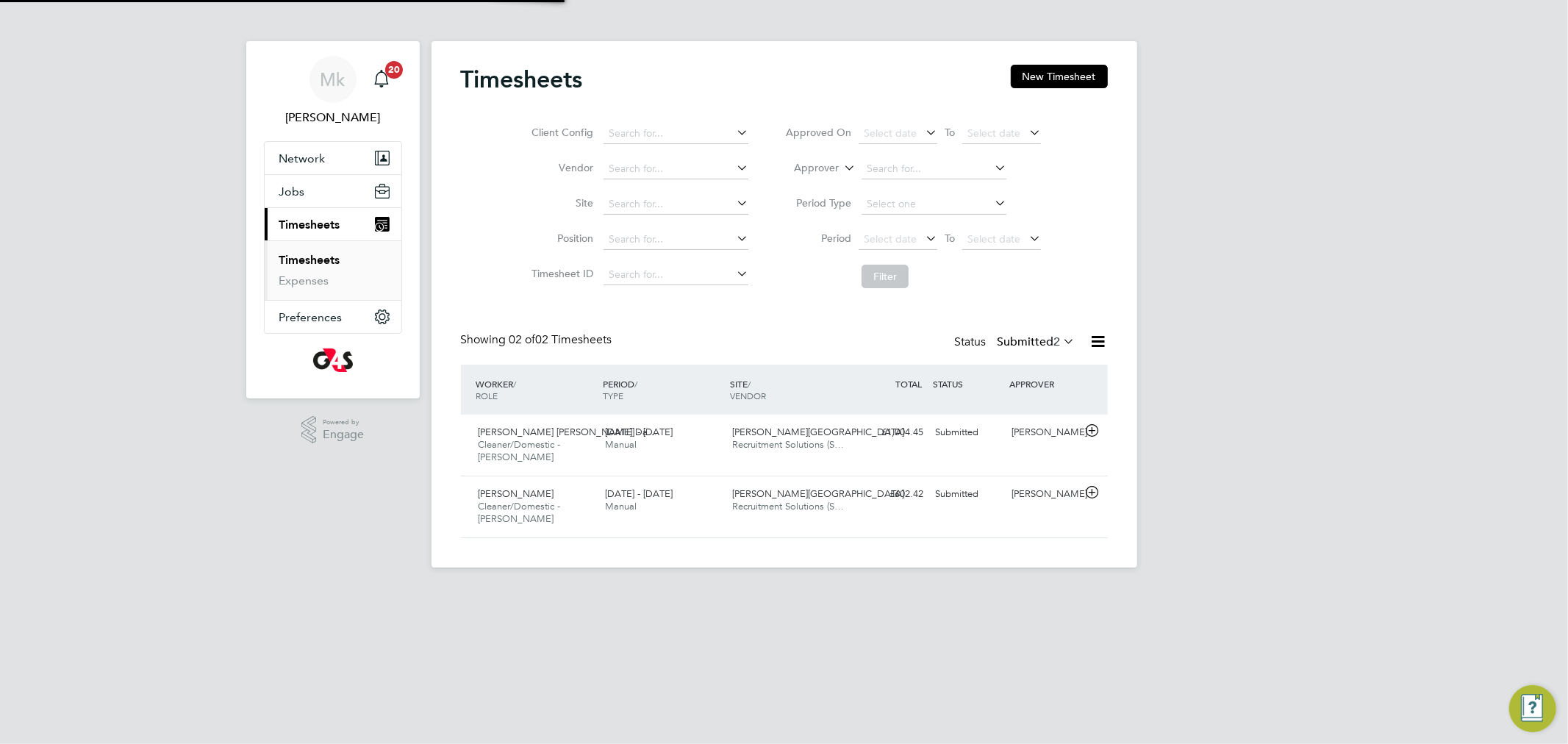
scroll to position [37, 128]
click at [520, 427] on span "Jose Antonio Pinto Da…" at bounding box center [569, 432] width 179 height 13
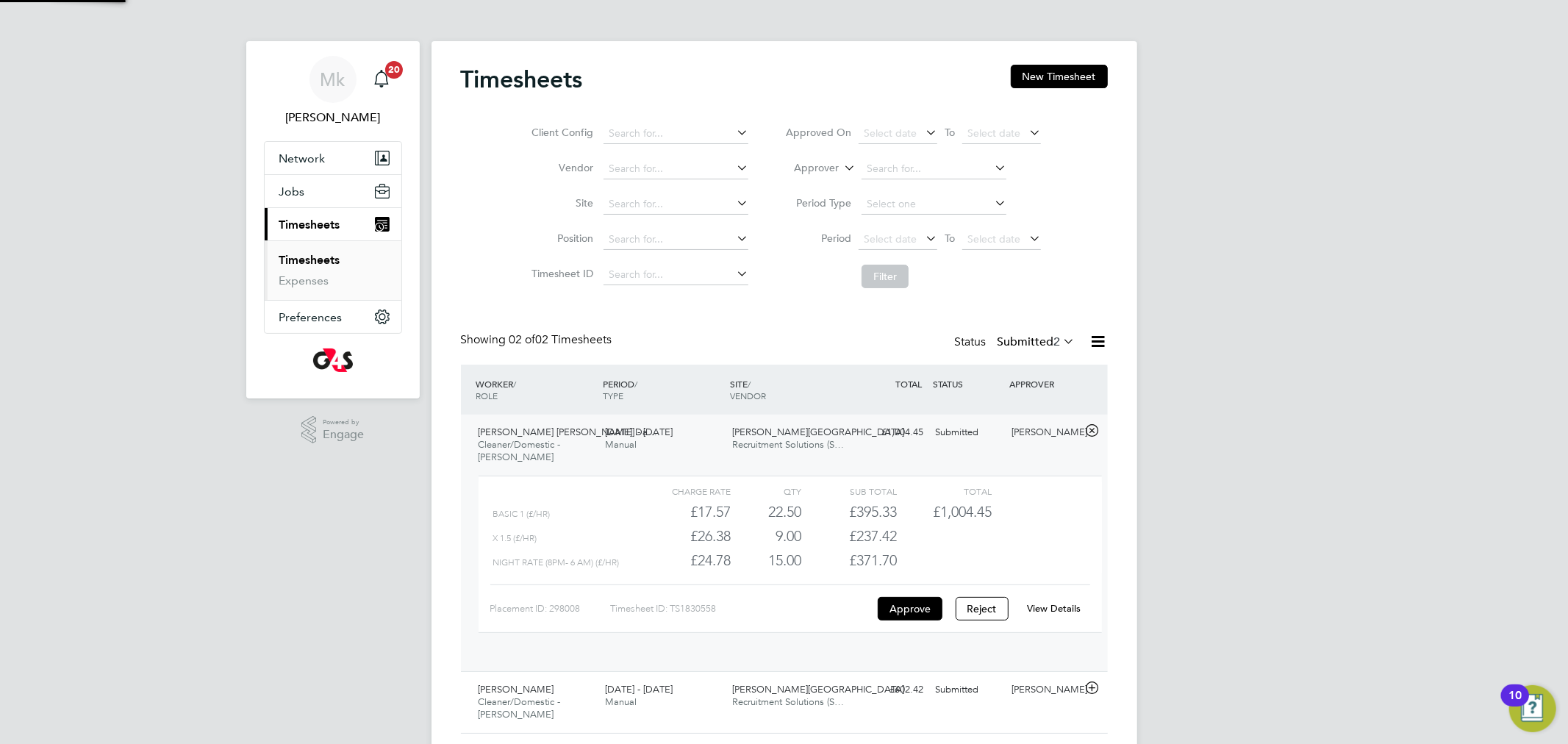
scroll to position [24, 143]
click at [1047, 610] on link "View Details" at bounding box center [1053, 609] width 54 height 13
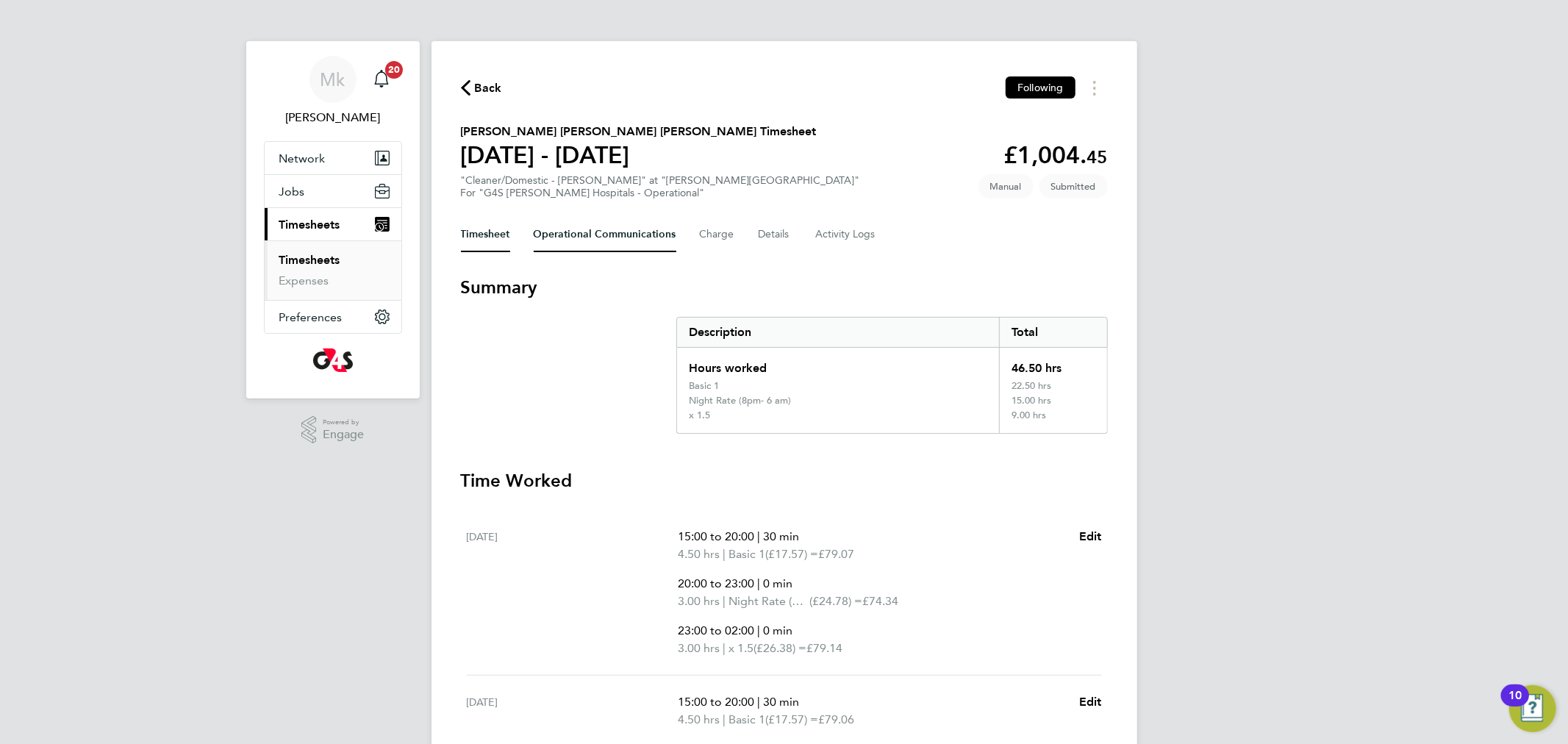
click at [570, 227] on Communications-tab "Operational Communications" at bounding box center [604, 234] width 142 height 35
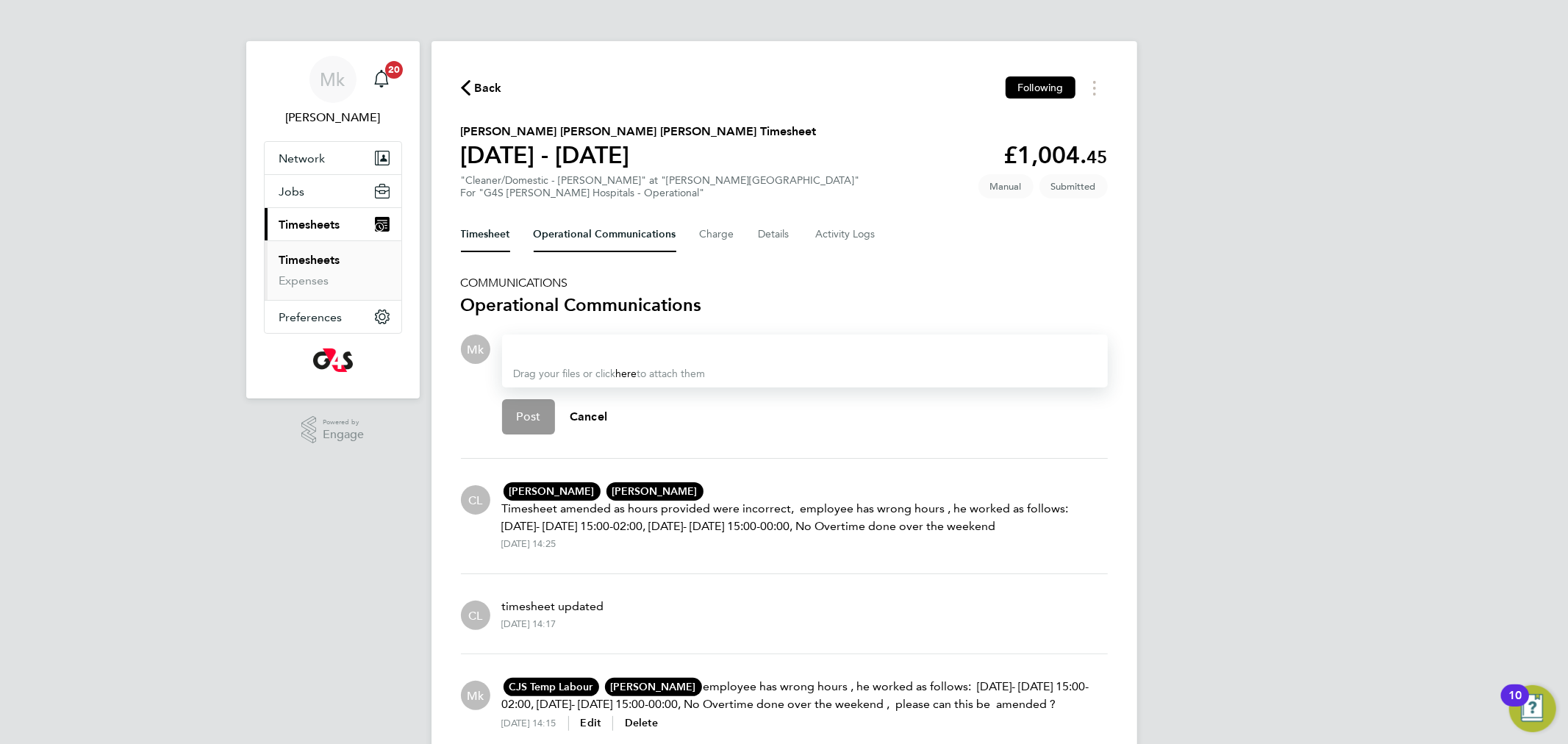
click at [490, 234] on button "Timesheet" at bounding box center [485, 234] width 50 height 35
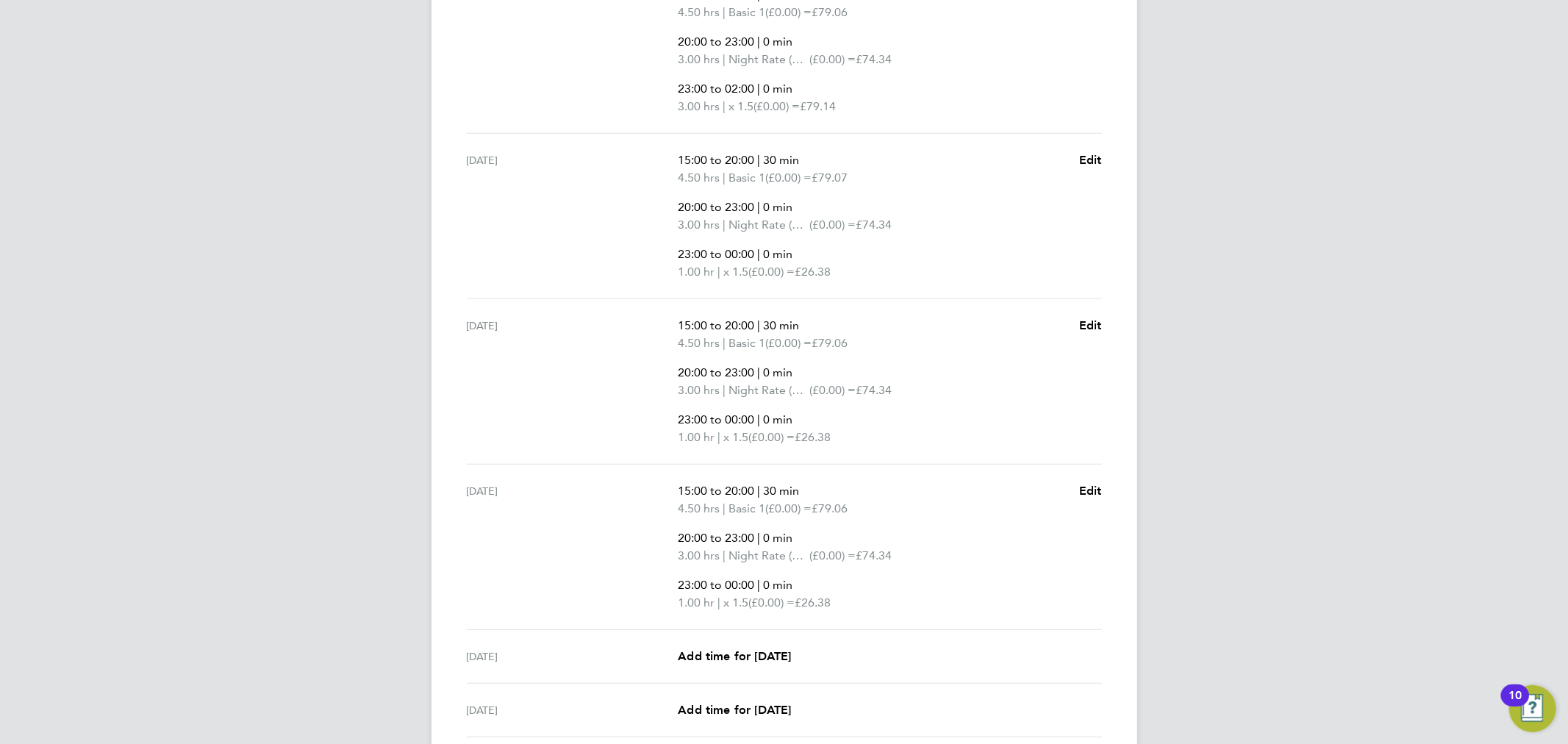
scroll to position [828, 0]
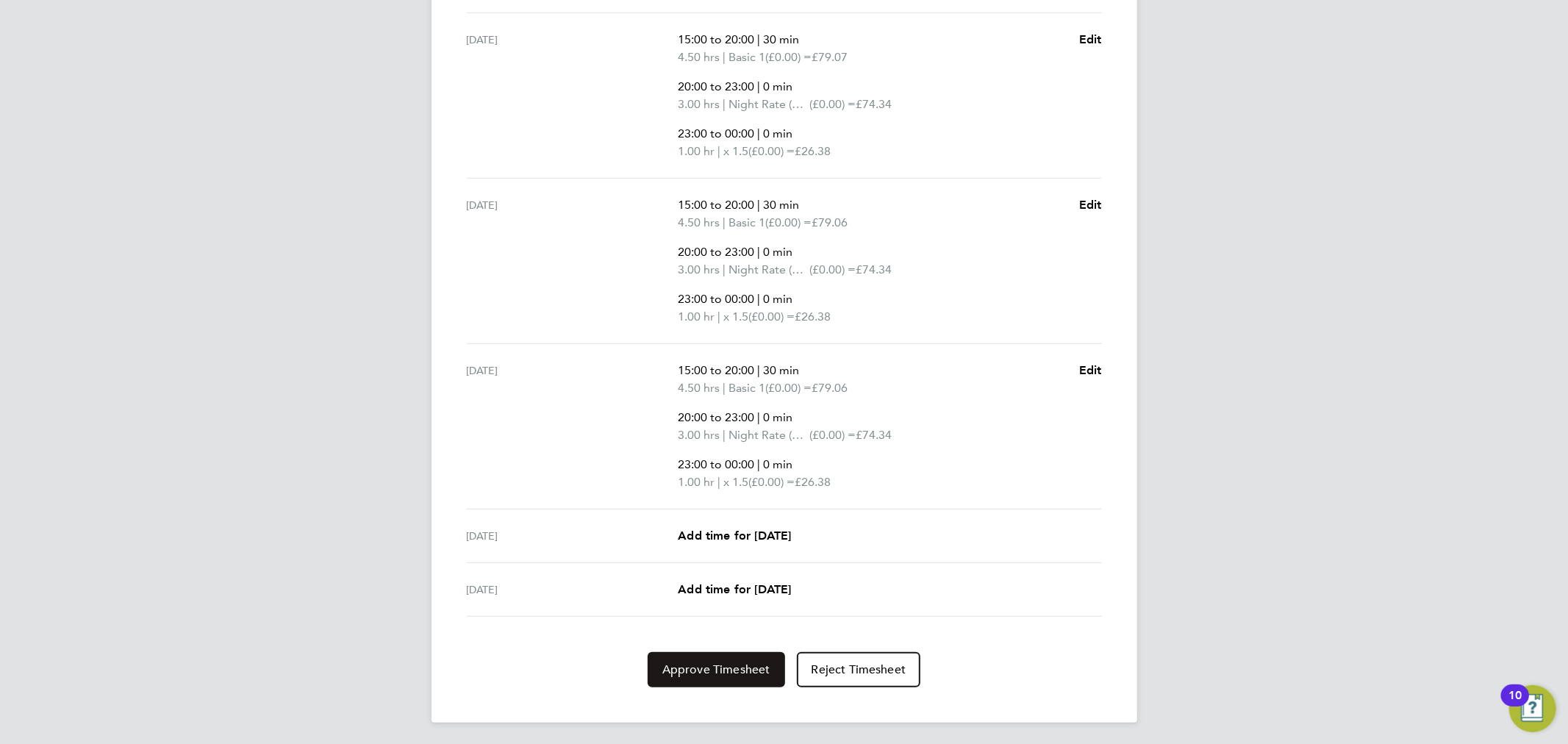
click at [724, 674] on span "Approve Timesheet" at bounding box center [716, 670] width 108 height 14
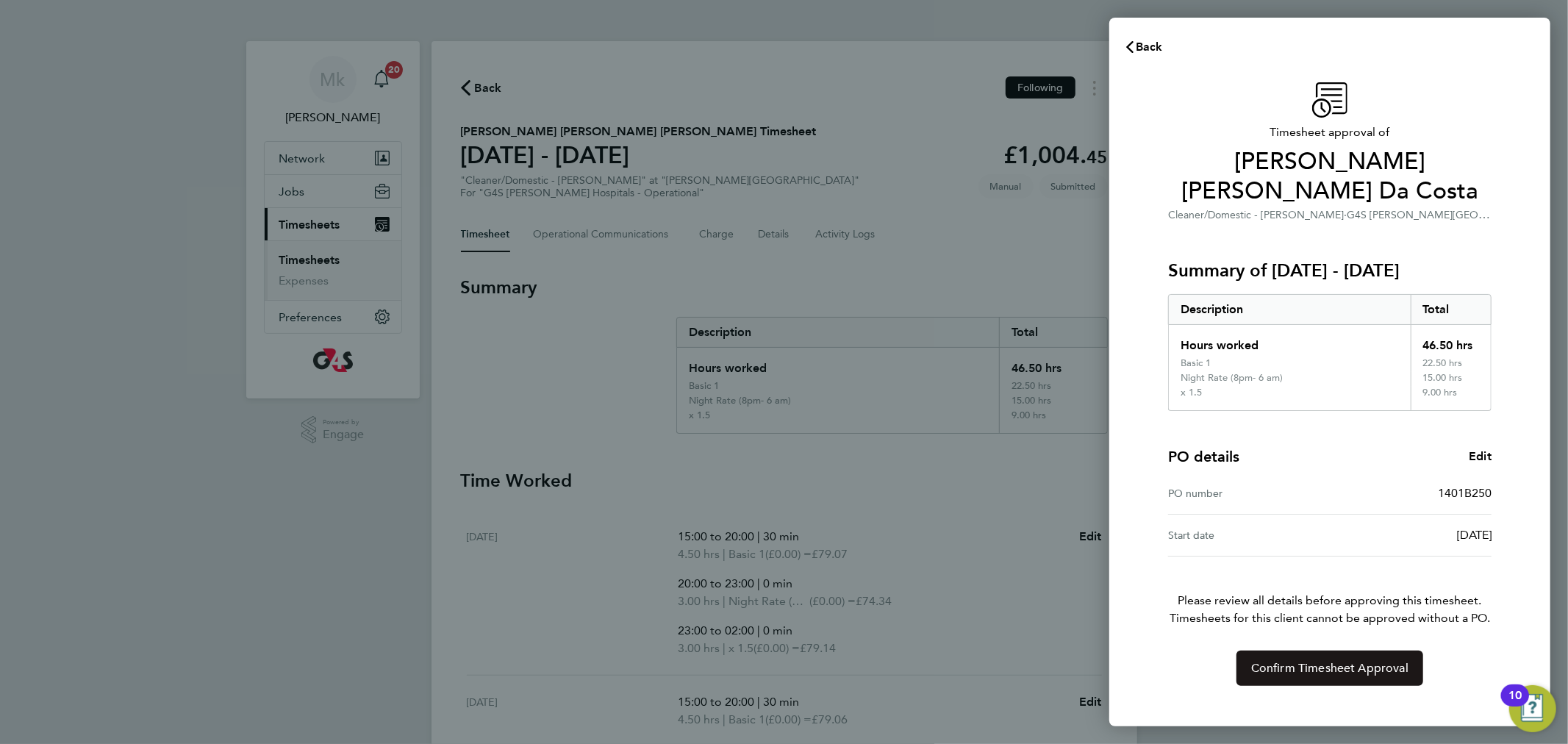
click at [1270, 662] on span "Confirm Timesheet Approval" at bounding box center [1330, 669] width 158 height 14
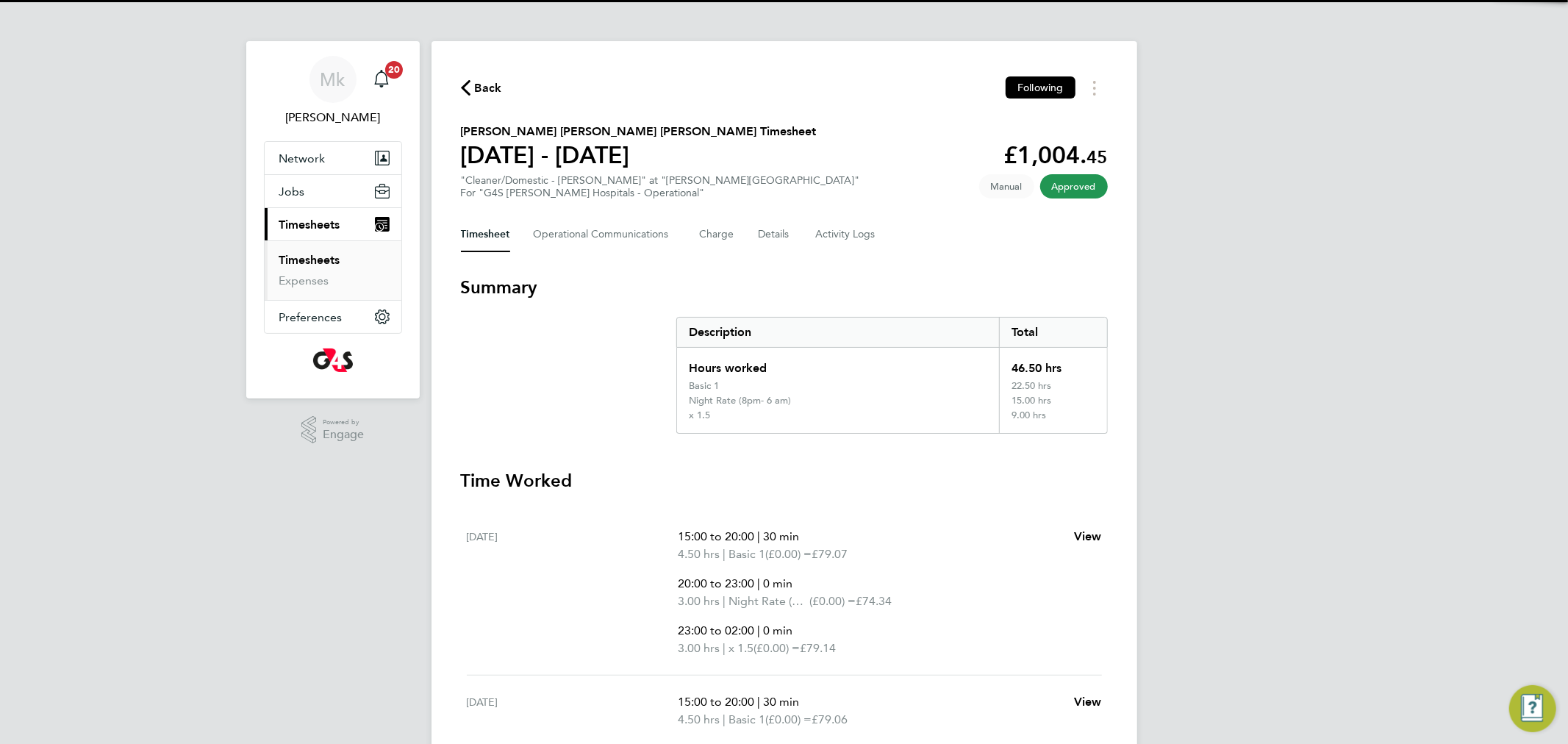
click at [301, 259] on link "Timesheets" at bounding box center [309, 259] width 61 height 14
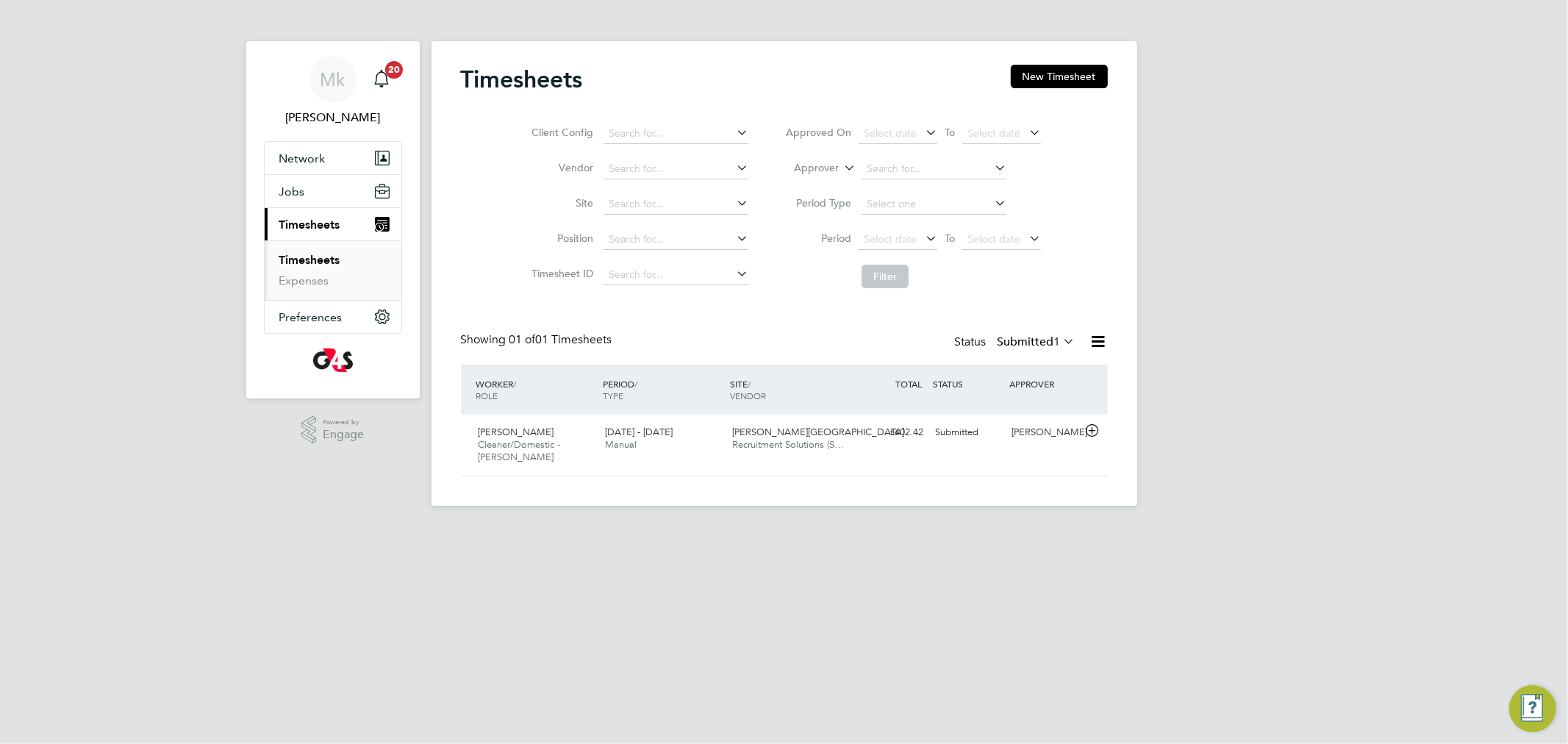
scroll to position [37, 128]
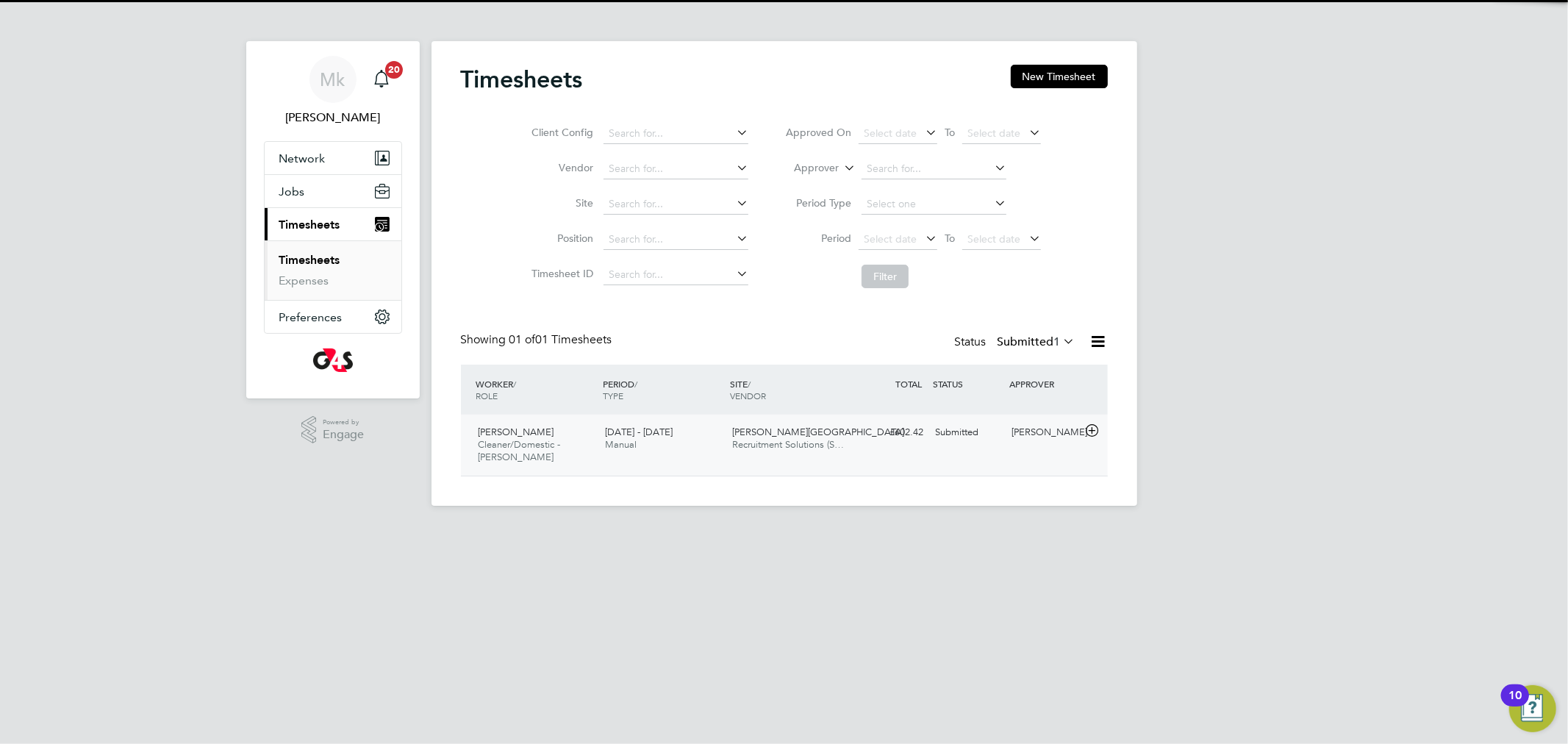
click at [504, 429] on span "[PERSON_NAME]" at bounding box center [517, 432] width 76 height 13
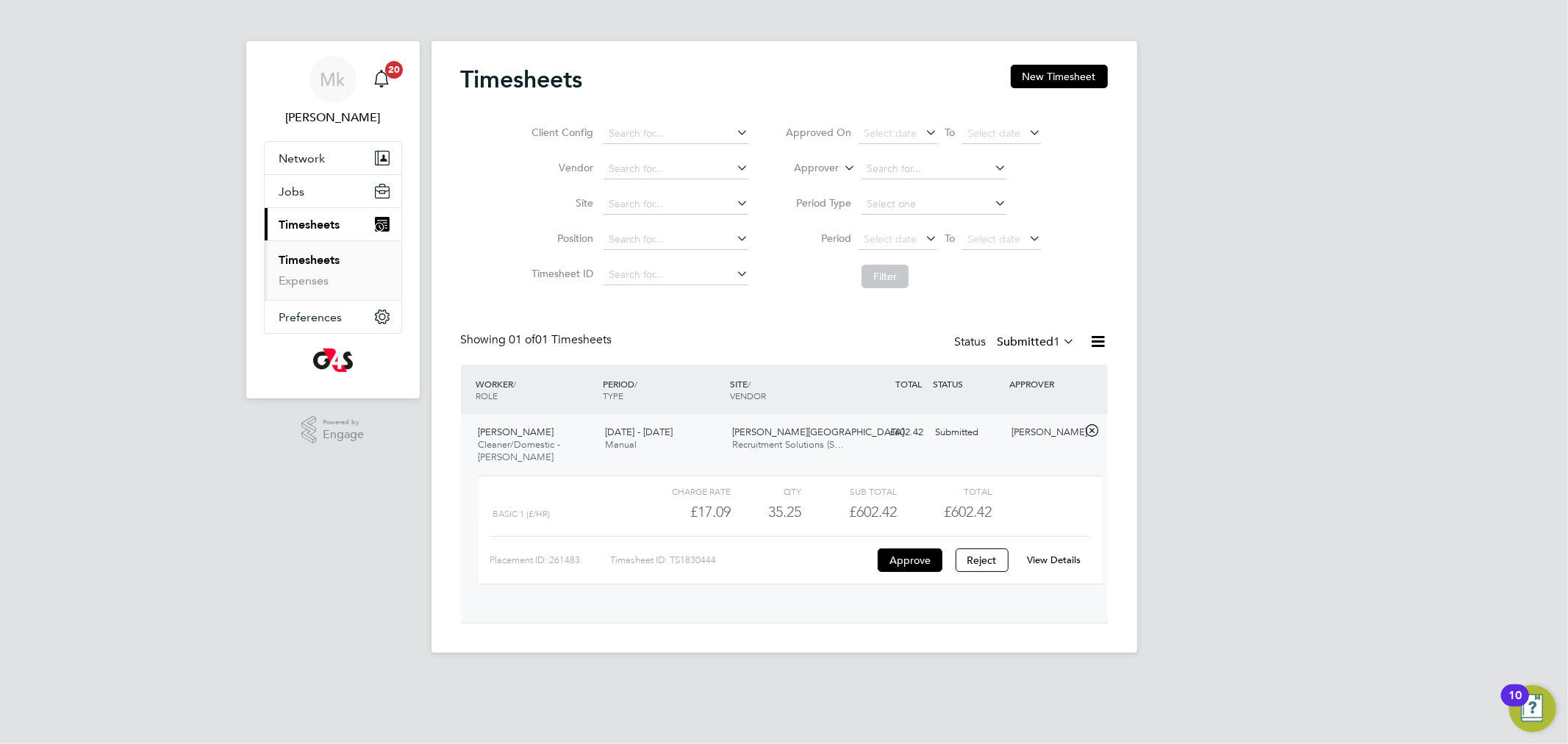
scroll to position [24, 143]
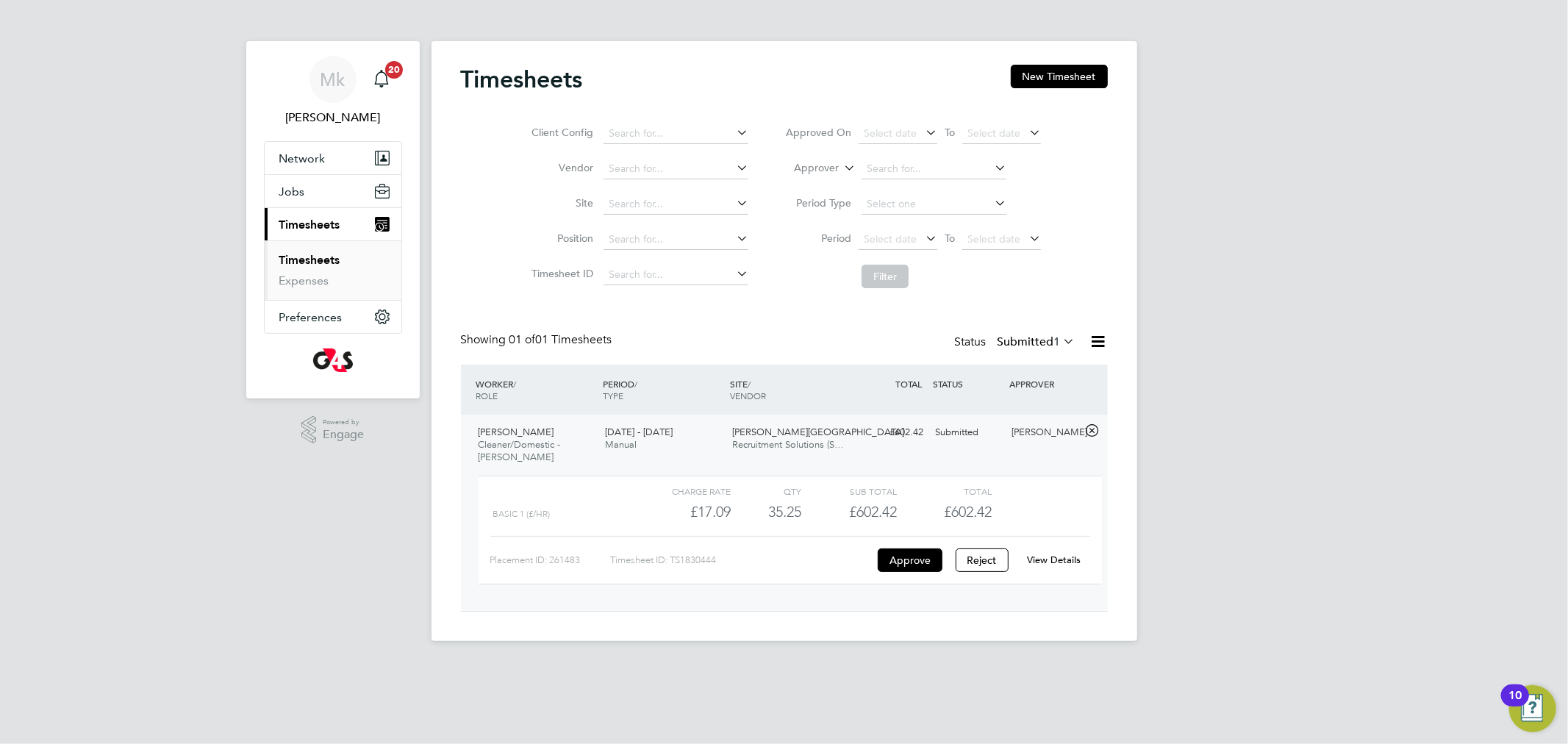
click at [1077, 559] on link "View Details" at bounding box center [1053, 560] width 54 height 13
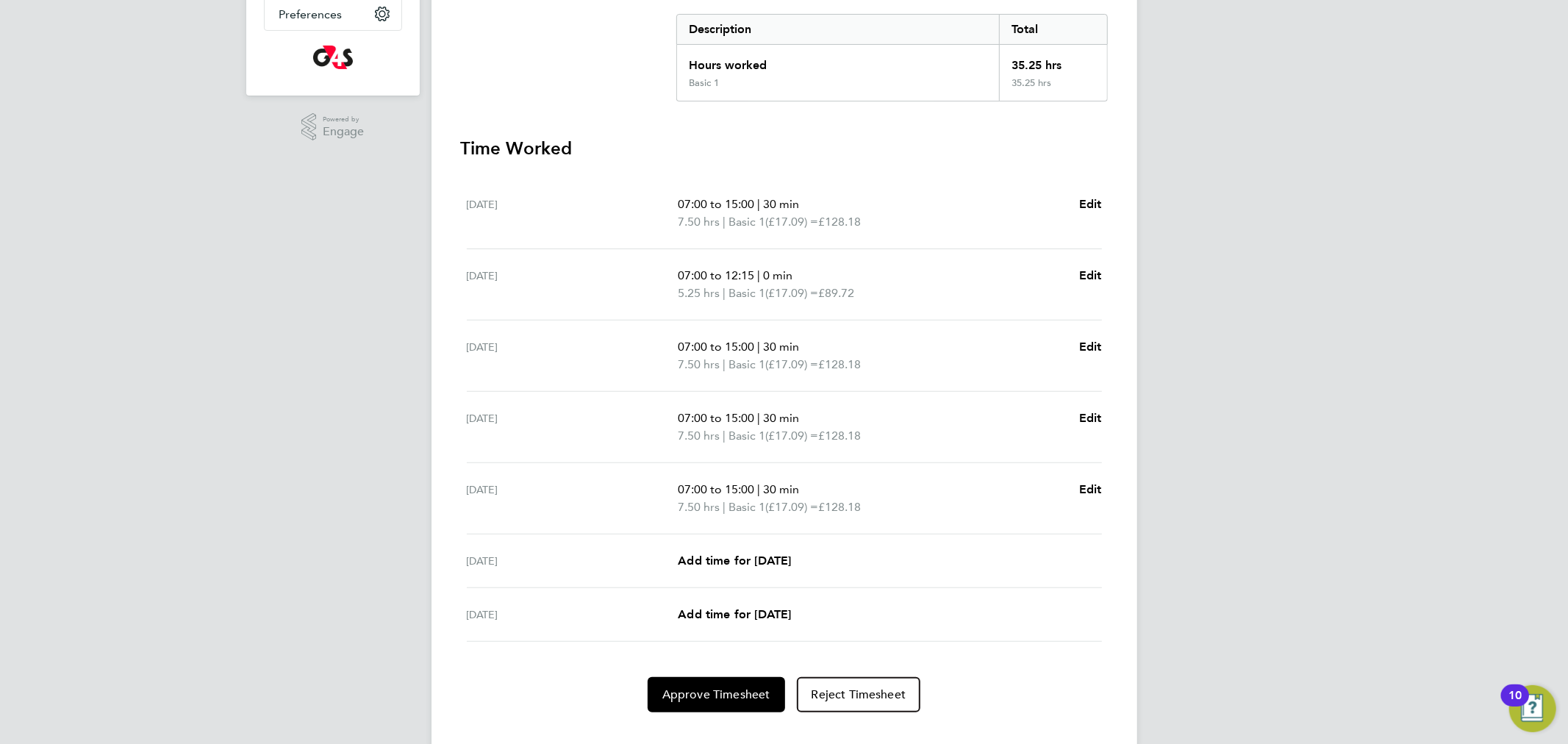
scroll to position [287, 0]
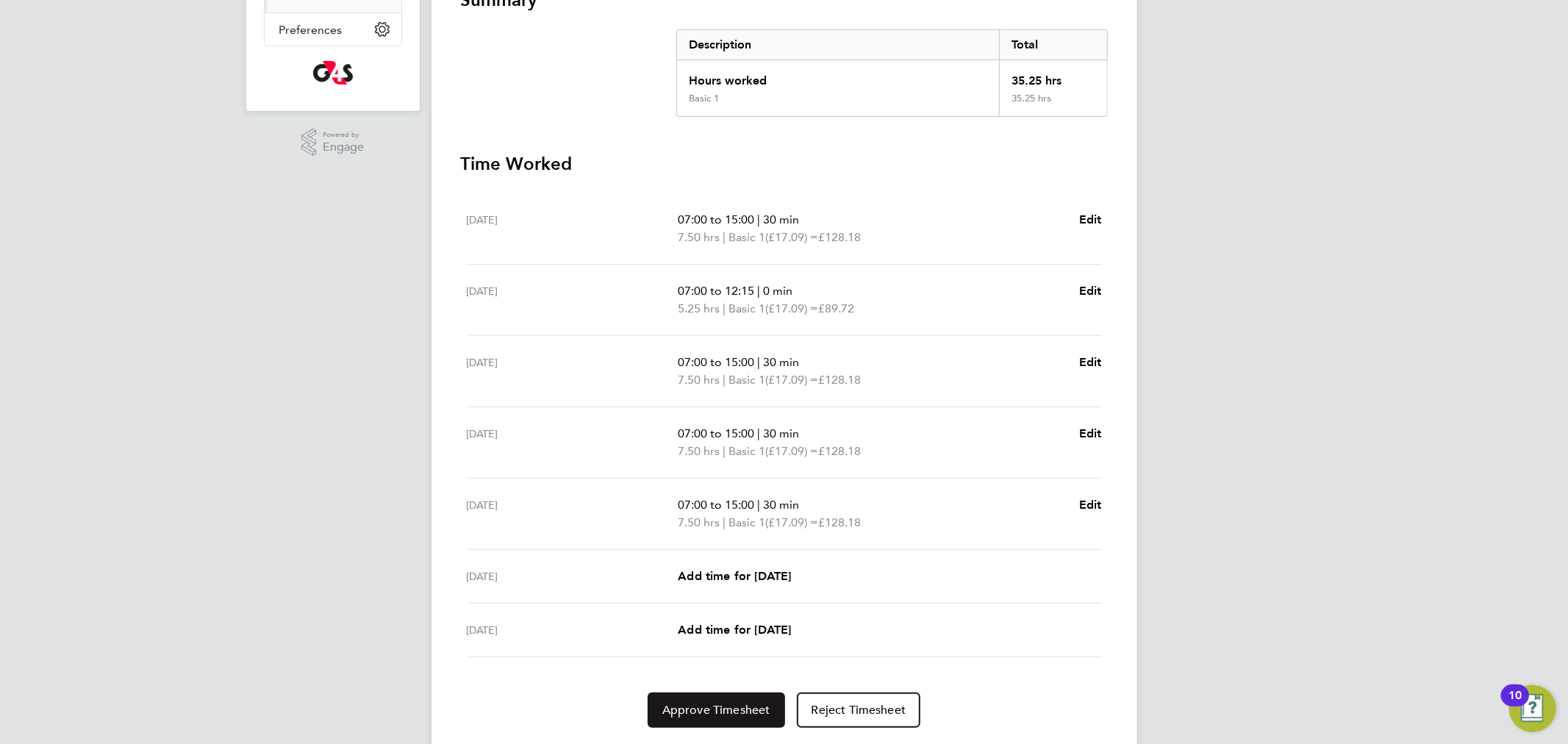
click at [719, 716] on button "Approve Timesheet" at bounding box center [716, 710] width 138 height 35
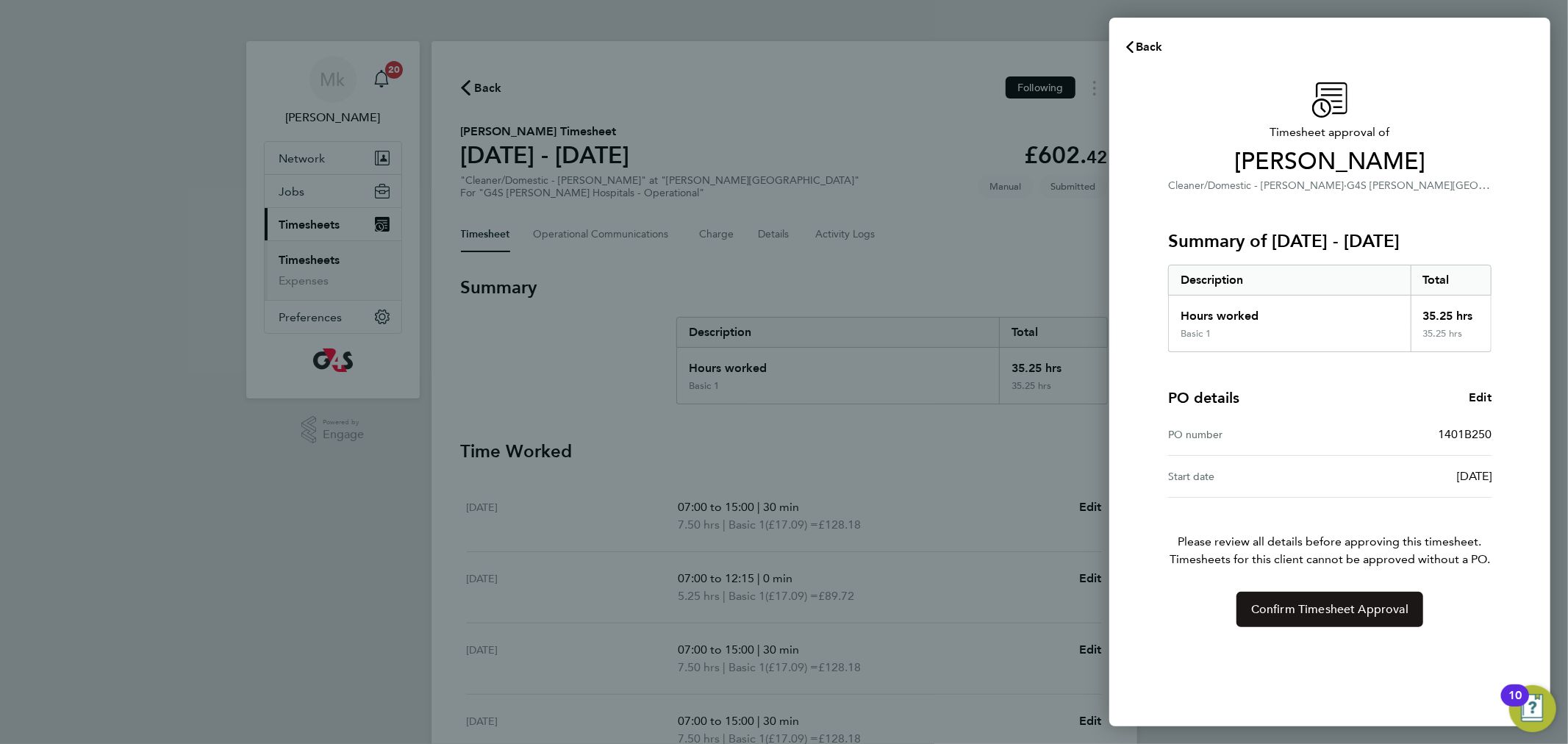
click at [1299, 605] on span "Confirm Timesheet Approval" at bounding box center [1330, 610] width 158 height 14
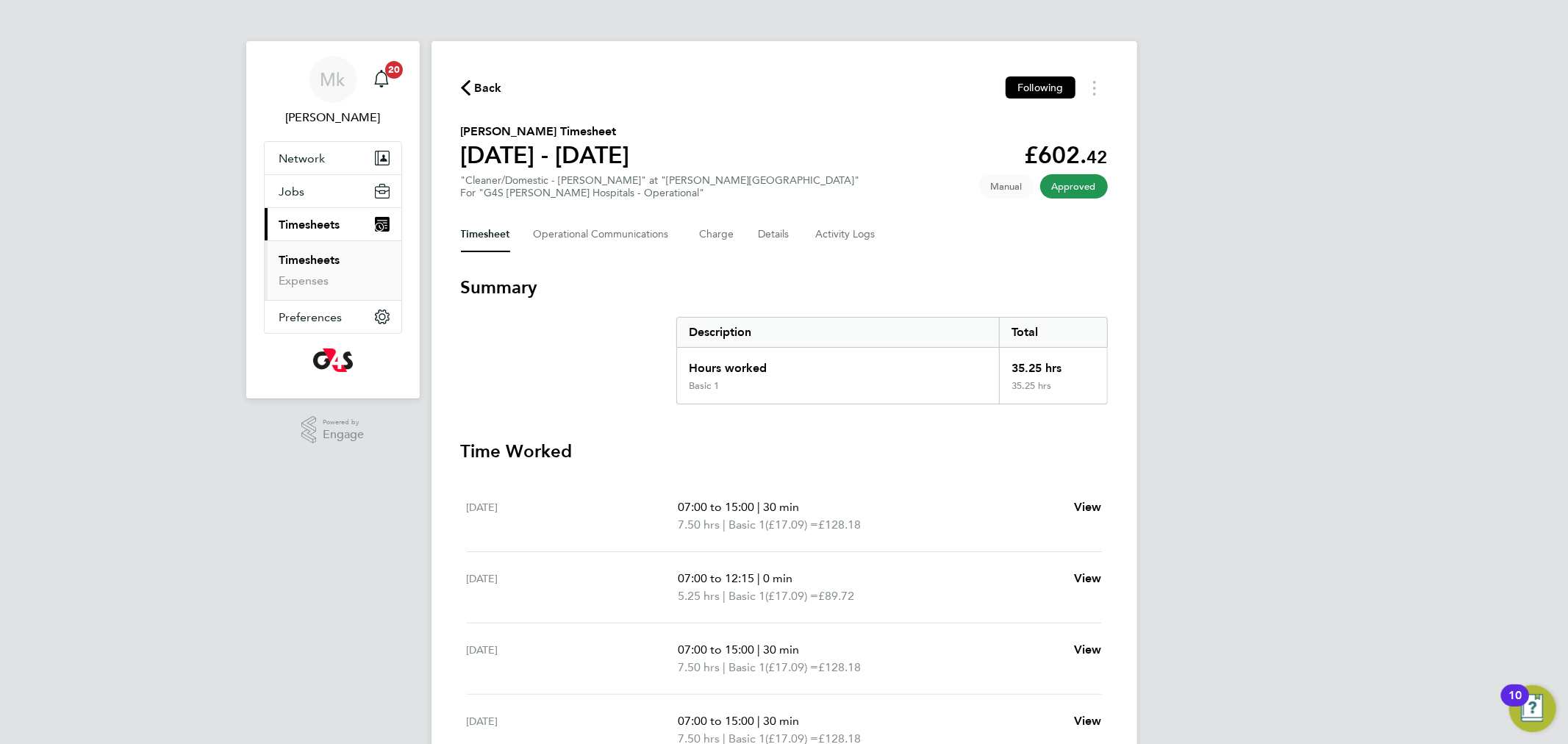
click at [314, 263] on link "Timesheets" at bounding box center [309, 259] width 61 height 14
